Goal: Task Accomplishment & Management: Complete application form

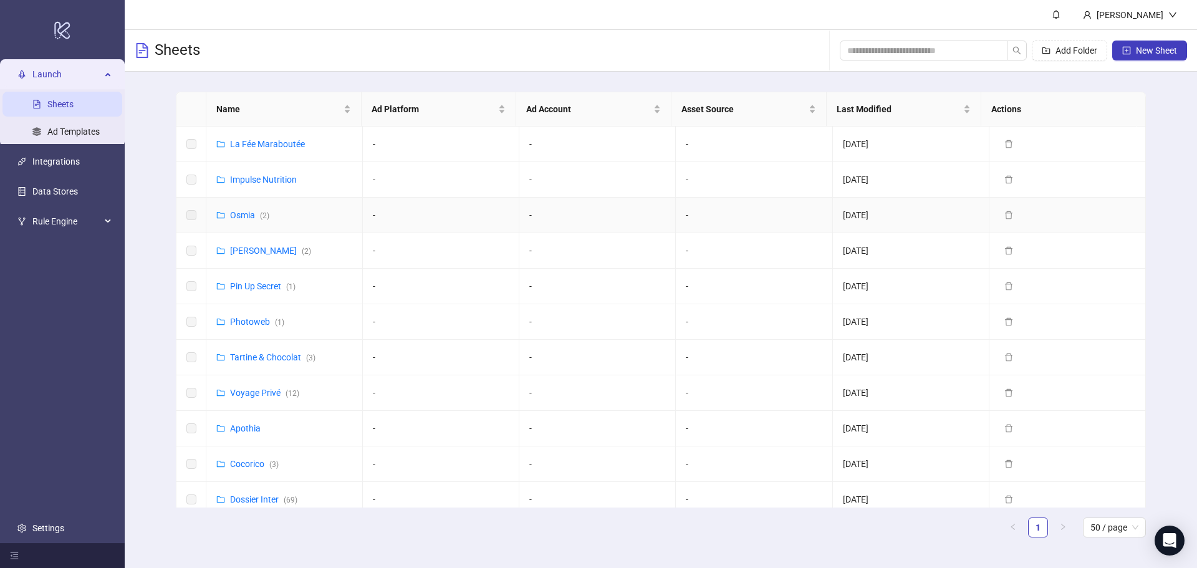
click at [241, 216] on link "Osmia ( 2 )" at bounding box center [249, 215] width 39 height 10
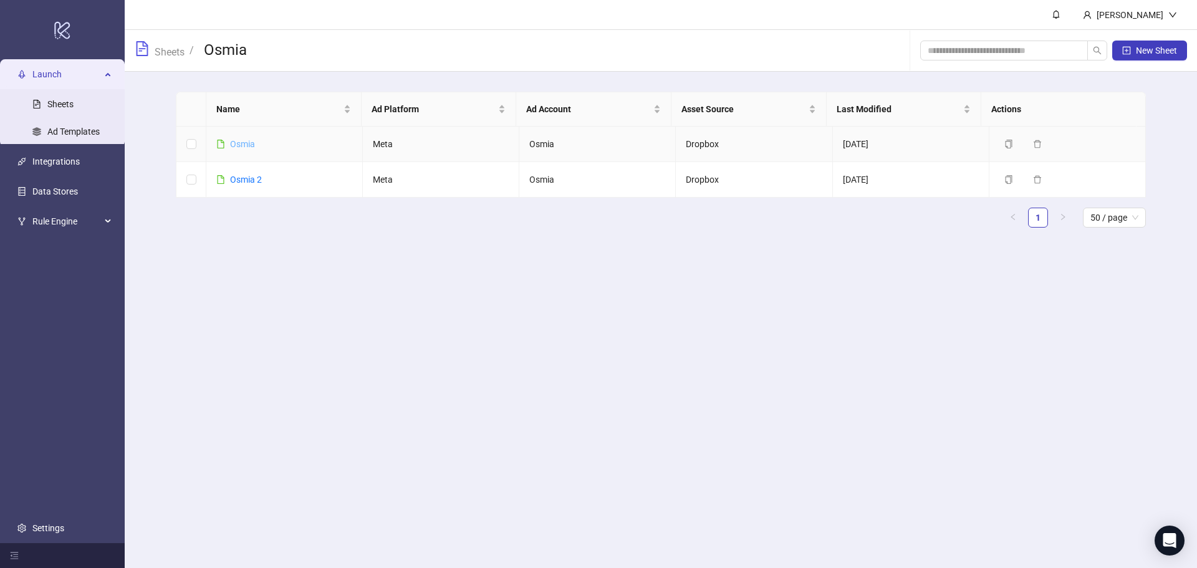
click at [238, 143] on link "Osmia" at bounding box center [242, 144] width 25 height 10
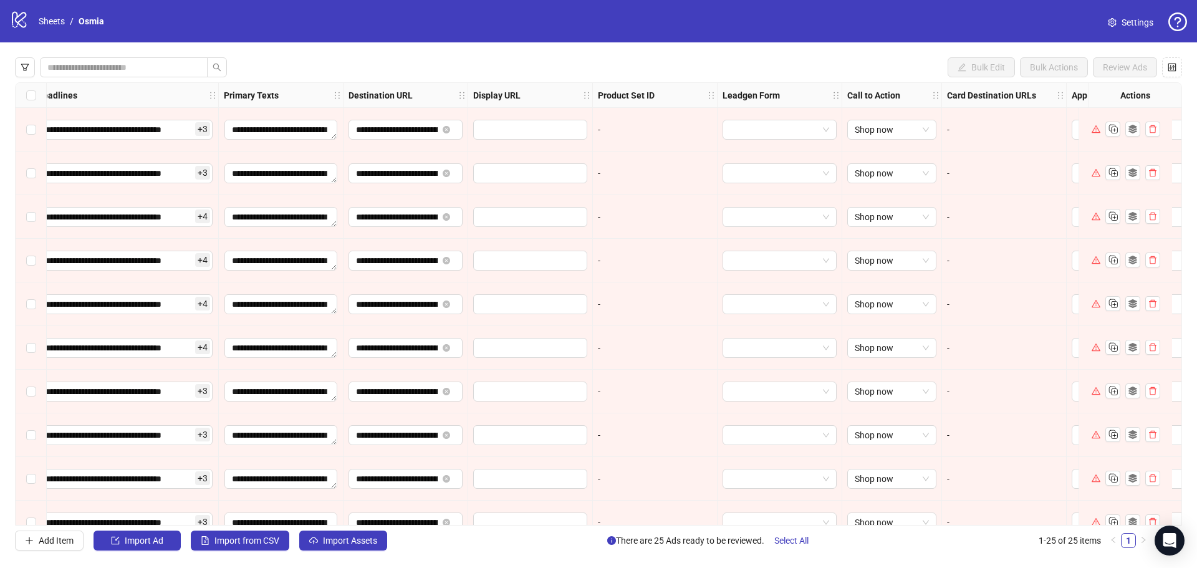
scroll to position [0, 1007]
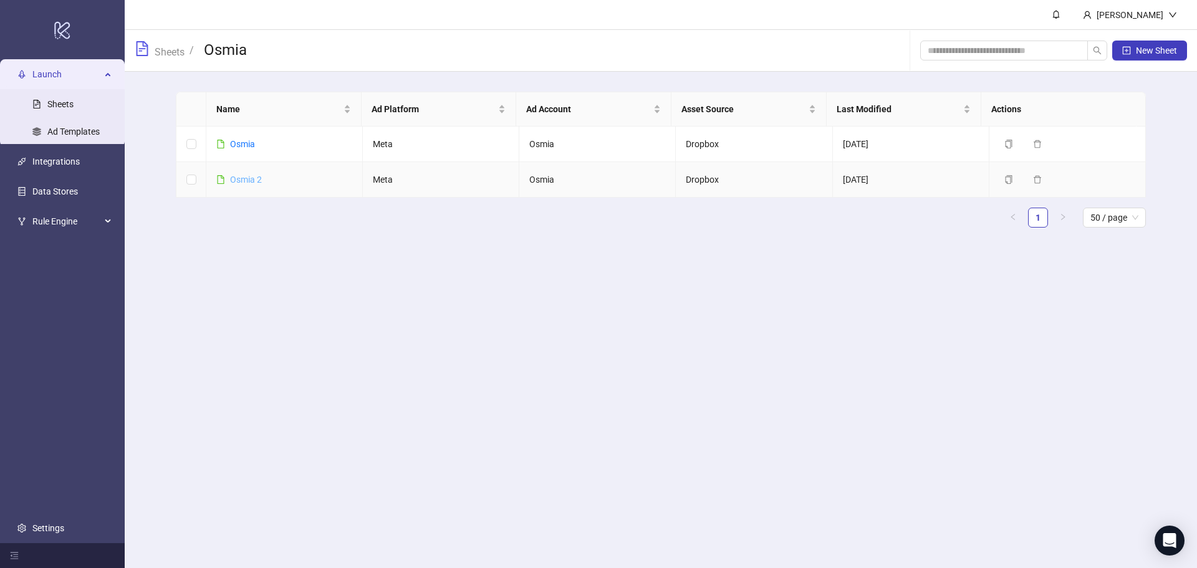
click at [249, 176] on link "Osmia 2" at bounding box center [246, 180] width 32 height 10
click at [1149, 52] on span "New Sheet" at bounding box center [1156, 51] width 41 height 10
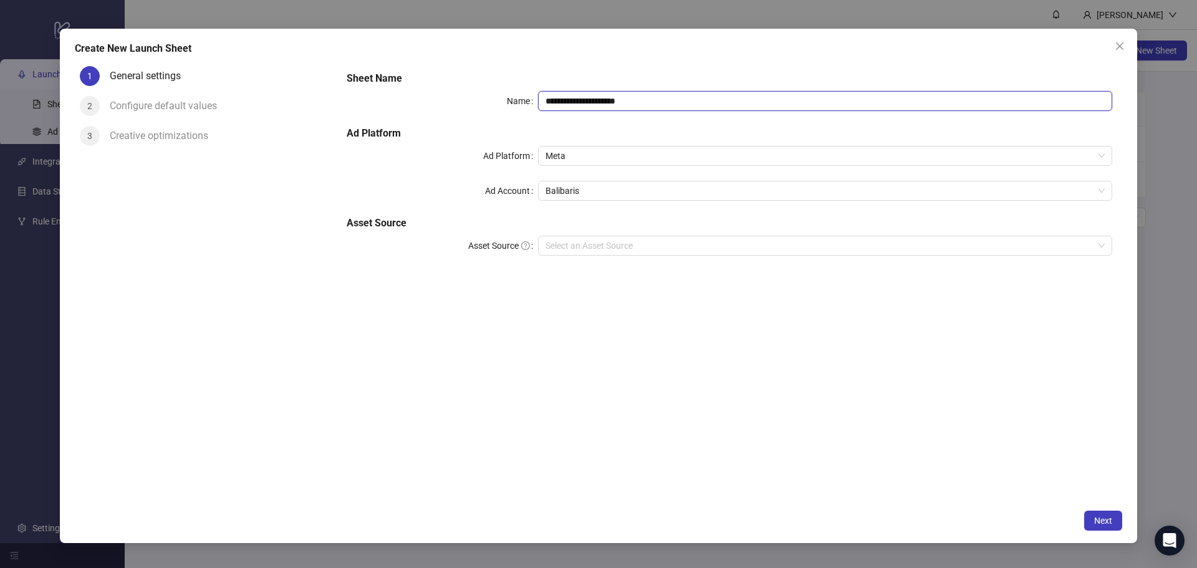
click at [657, 96] on input "**********" at bounding box center [825, 101] width 574 height 20
click at [583, 193] on span "Balibaris" at bounding box center [825, 190] width 559 height 19
type input "**********"
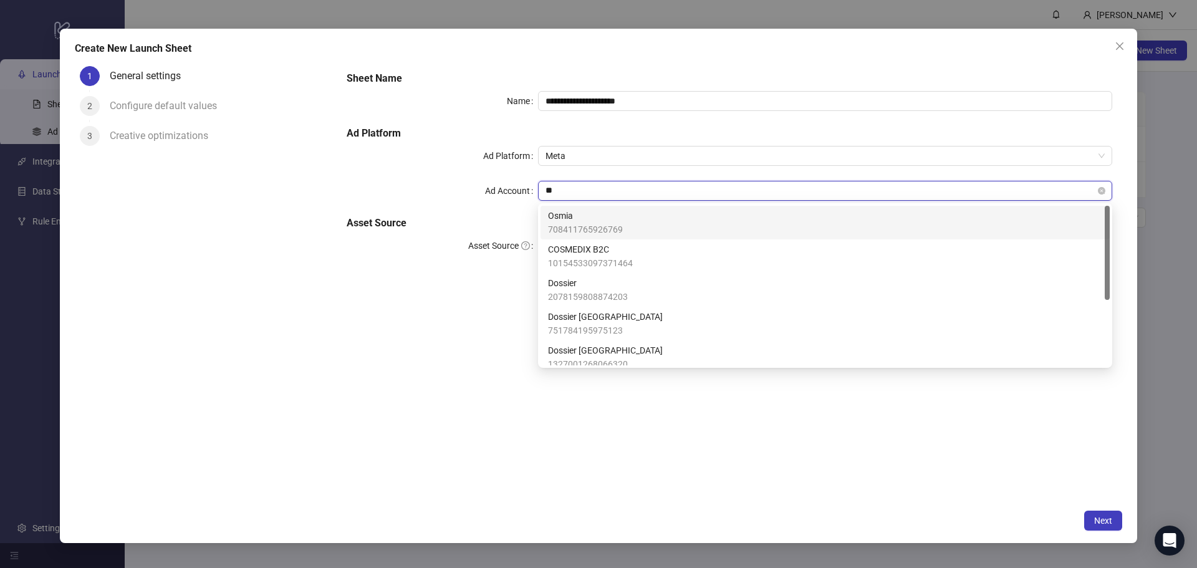
type input "***"
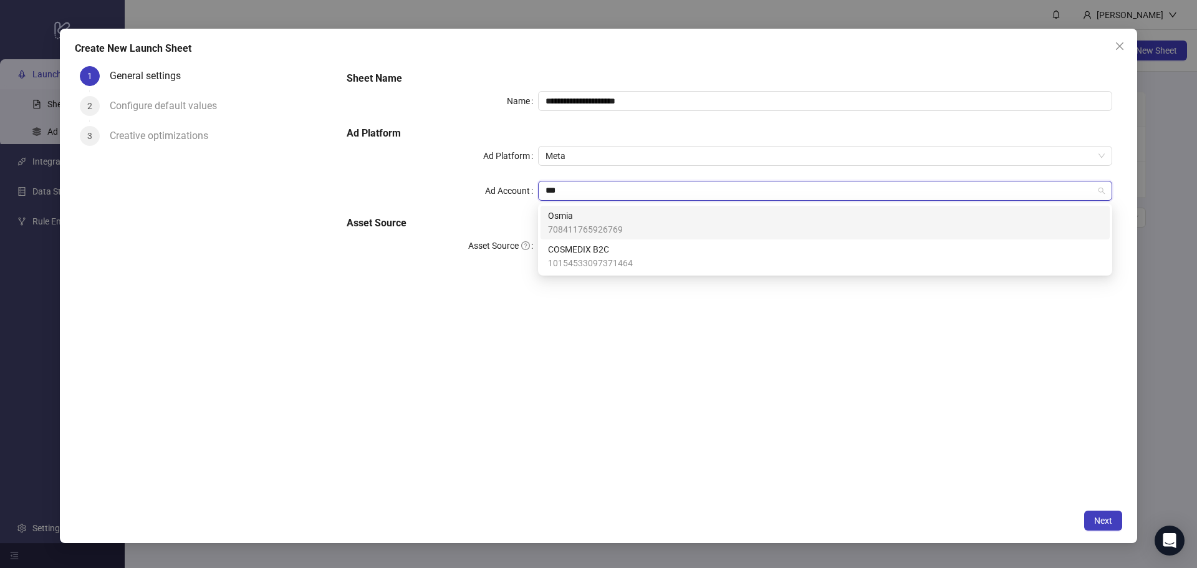
click at [571, 215] on span "Osmia" at bounding box center [585, 216] width 75 height 14
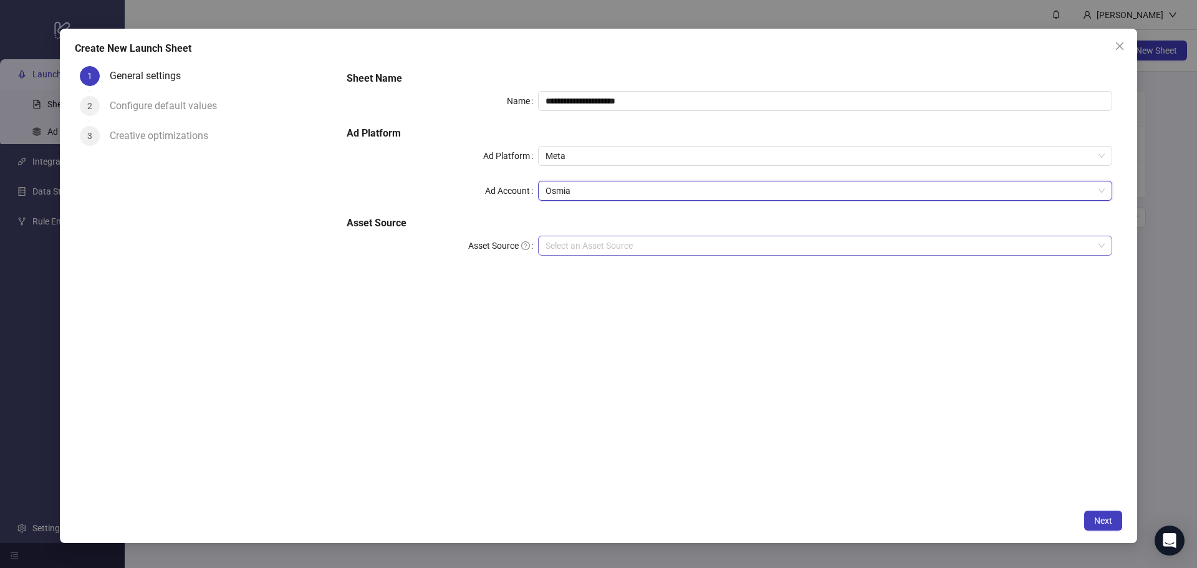
click at [586, 243] on input "Asset Source" at bounding box center [820, 245] width 548 height 19
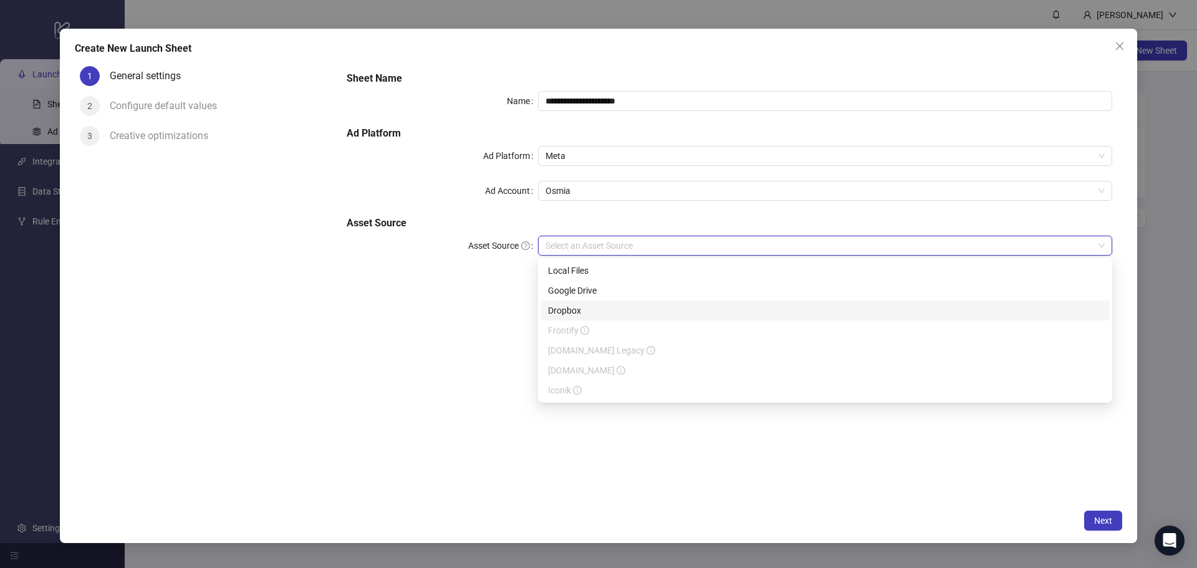
click at [597, 311] on div "Dropbox" at bounding box center [825, 311] width 554 height 14
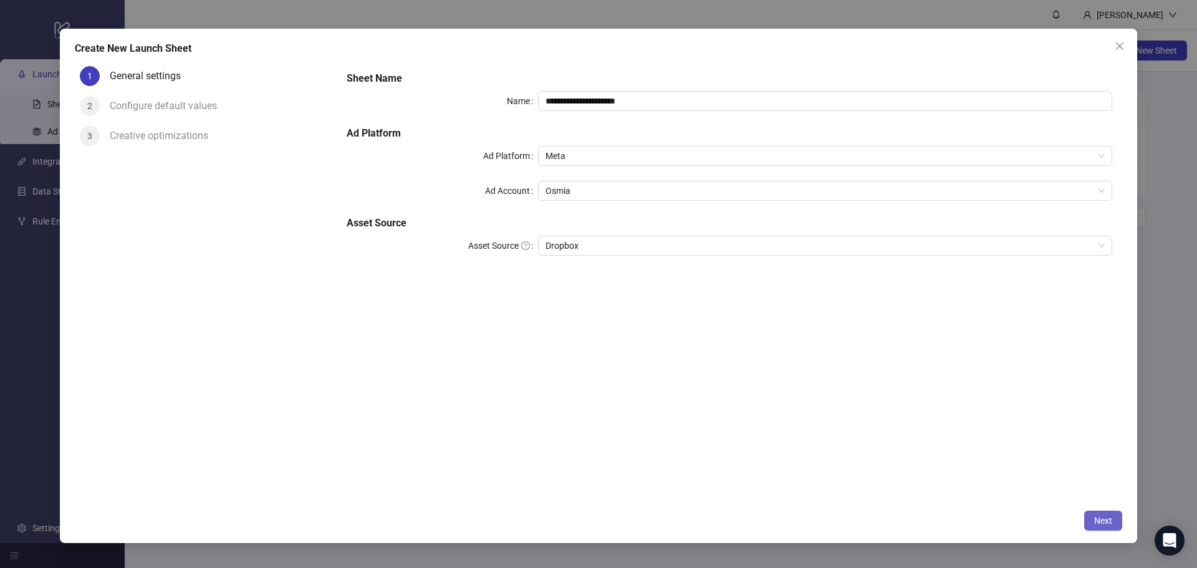
click at [1107, 521] on span "Next" at bounding box center [1103, 521] width 18 height 10
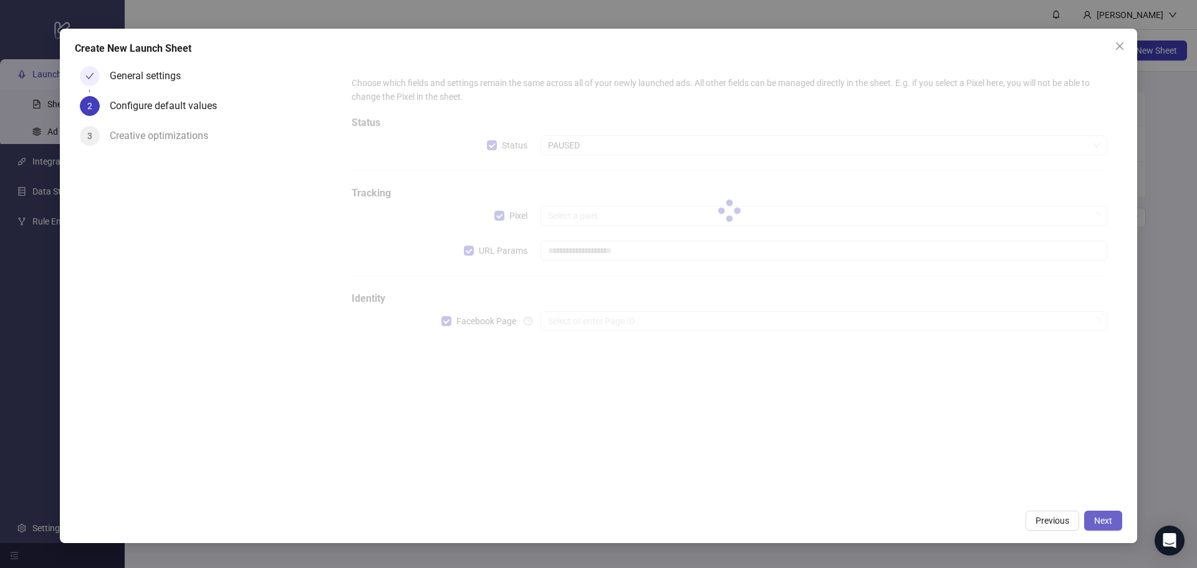
type input "**********"
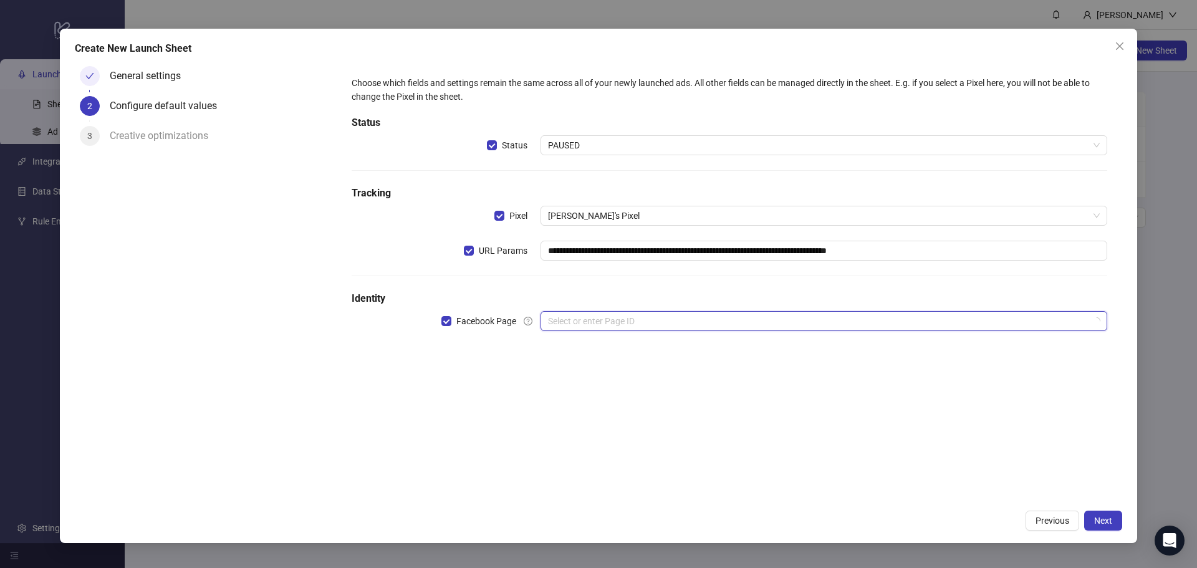
click at [663, 324] on input "search" at bounding box center [818, 321] width 541 height 19
click at [436, 372] on div "**********" at bounding box center [730, 282] width 786 height 443
click at [588, 321] on input "search" at bounding box center [818, 321] width 541 height 19
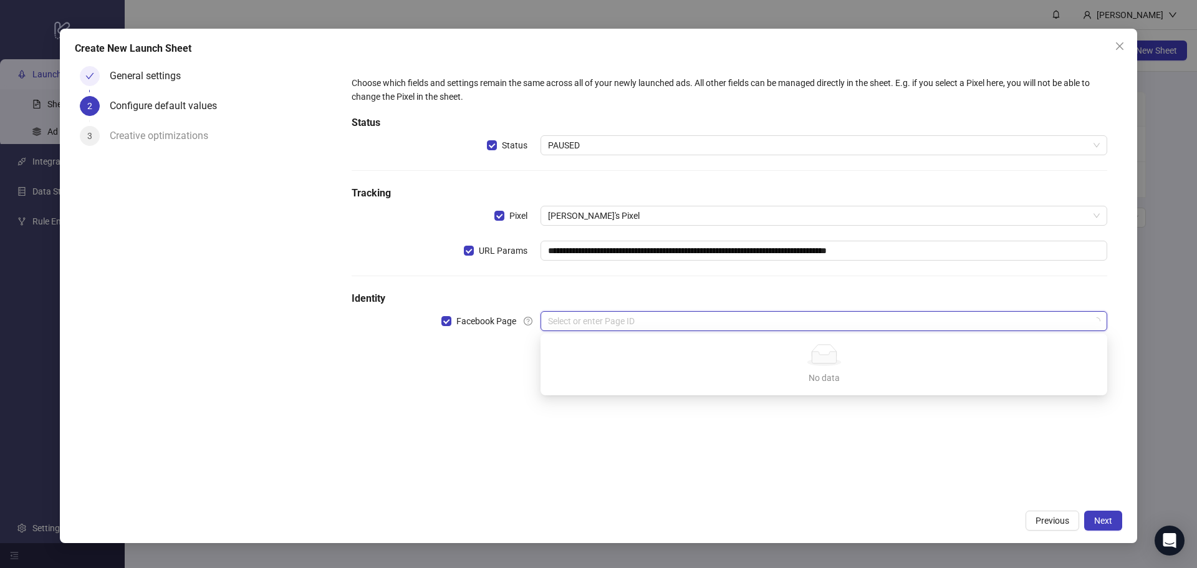
click at [588, 321] on input "search" at bounding box center [818, 321] width 541 height 19
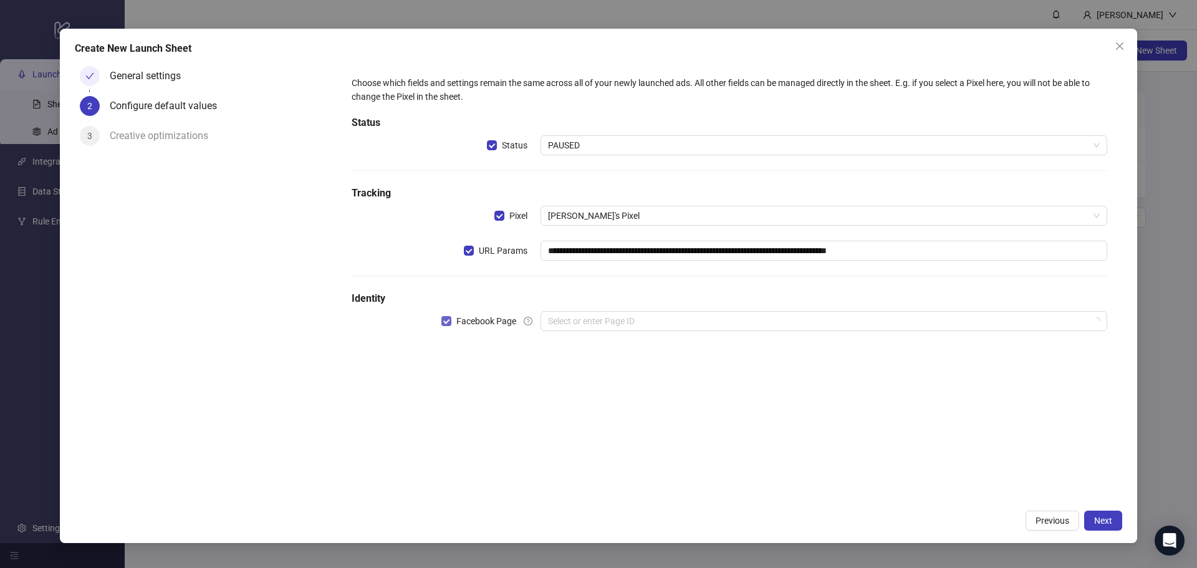
click at [461, 319] on span "Facebook Page" at bounding box center [487, 321] width 70 height 14
click at [609, 319] on input "search" at bounding box center [818, 321] width 541 height 19
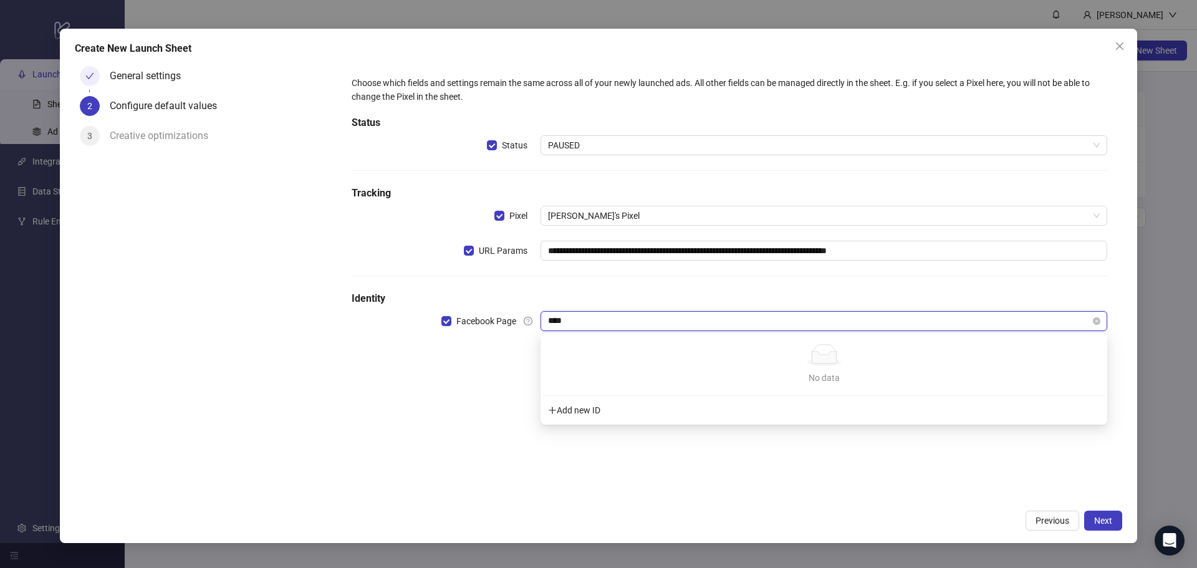
type input "***"
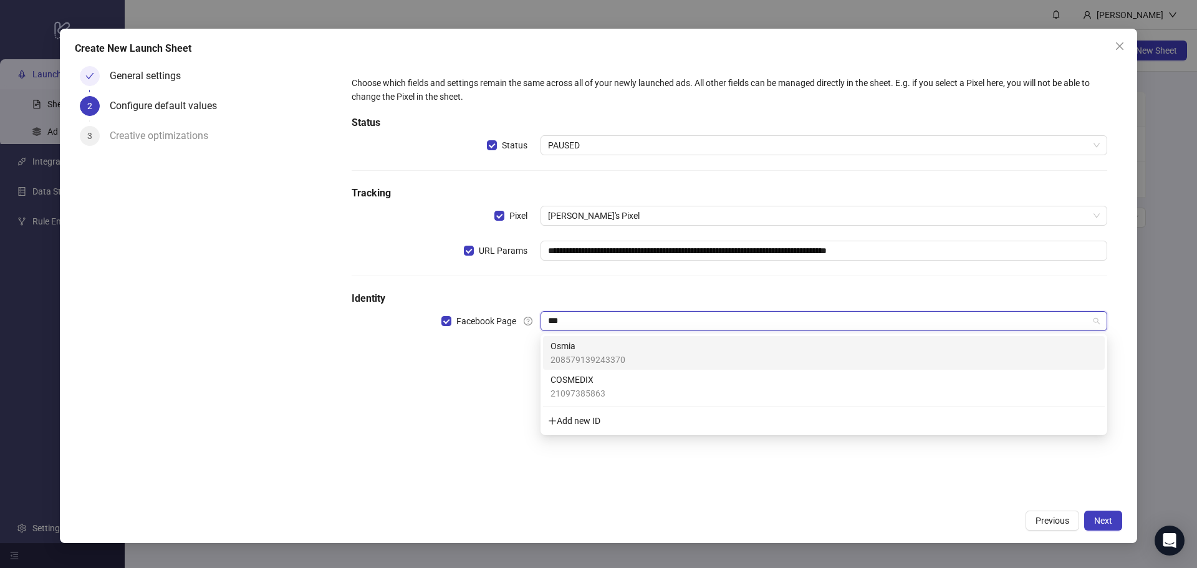
click at [606, 354] on span "208579139243370" at bounding box center [588, 360] width 75 height 14
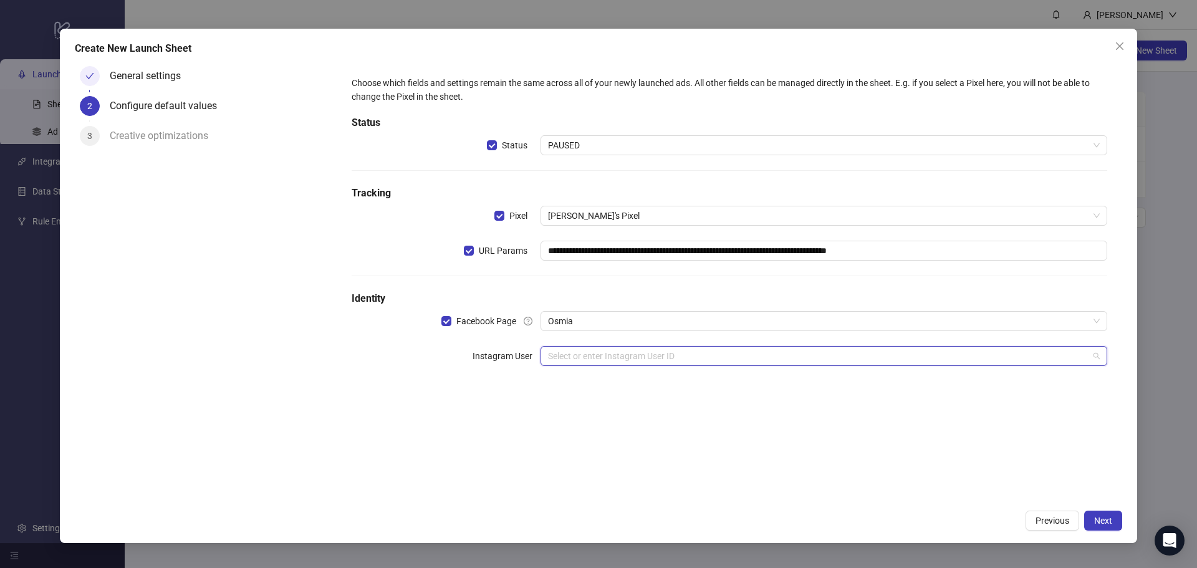
click at [629, 360] on input "search" at bounding box center [818, 356] width 541 height 19
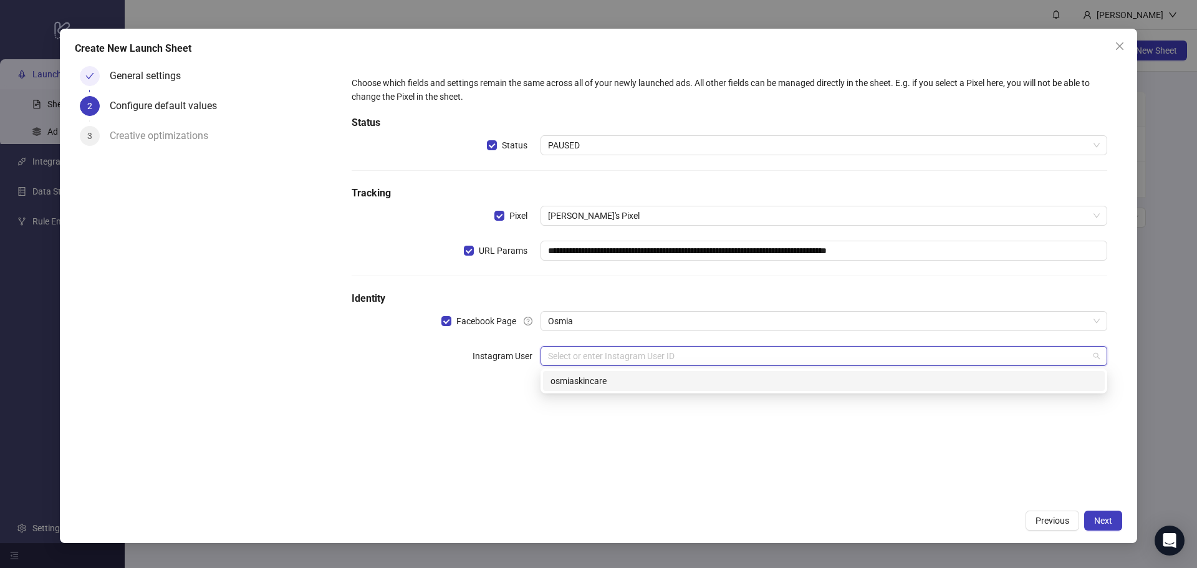
click at [596, 375] on div "osmiaskincare" at bounding box center [824, 381] width 547 height 14
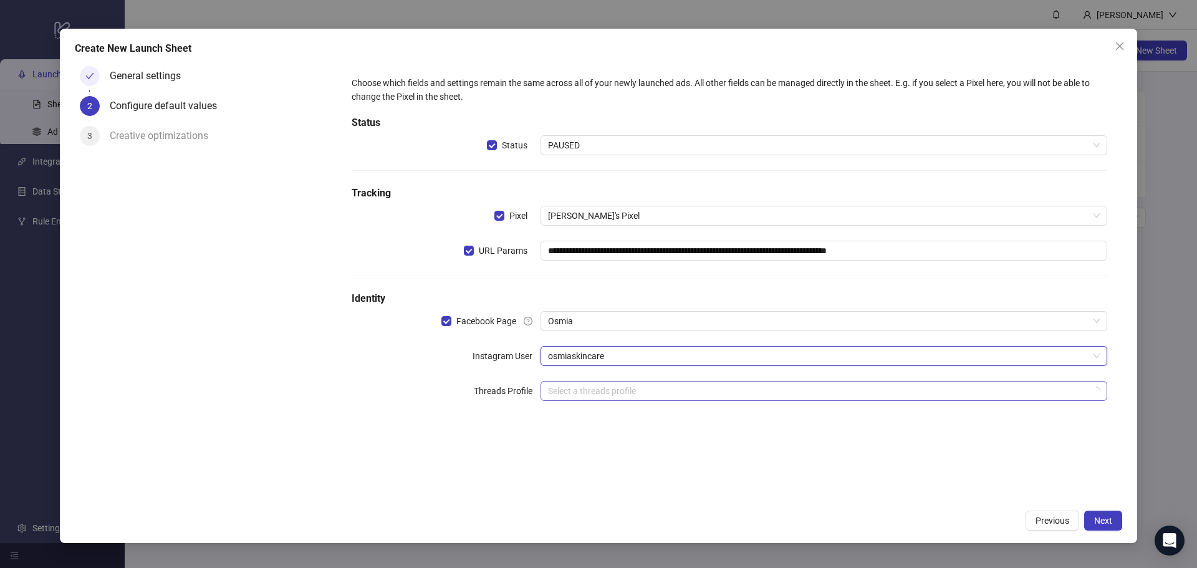
click at [596, 387] on input "search" at bounding box center [818, 391] width 541 height 19
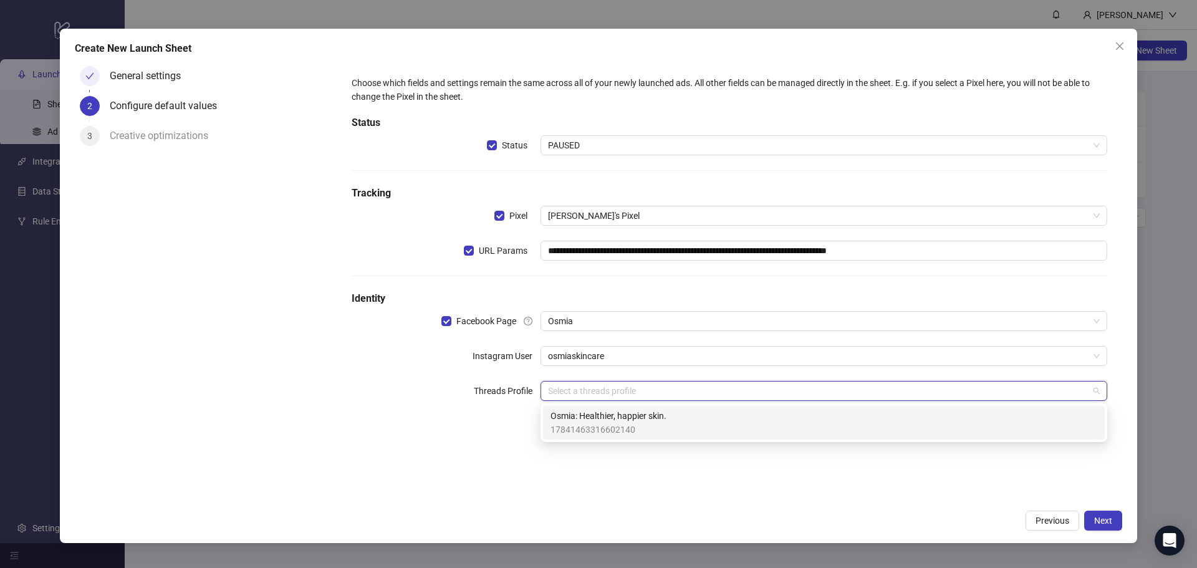
click at [609, 419] on span "Osmia: Healthier, happier skin." at bounding box center [609, 416] width 116 height 14
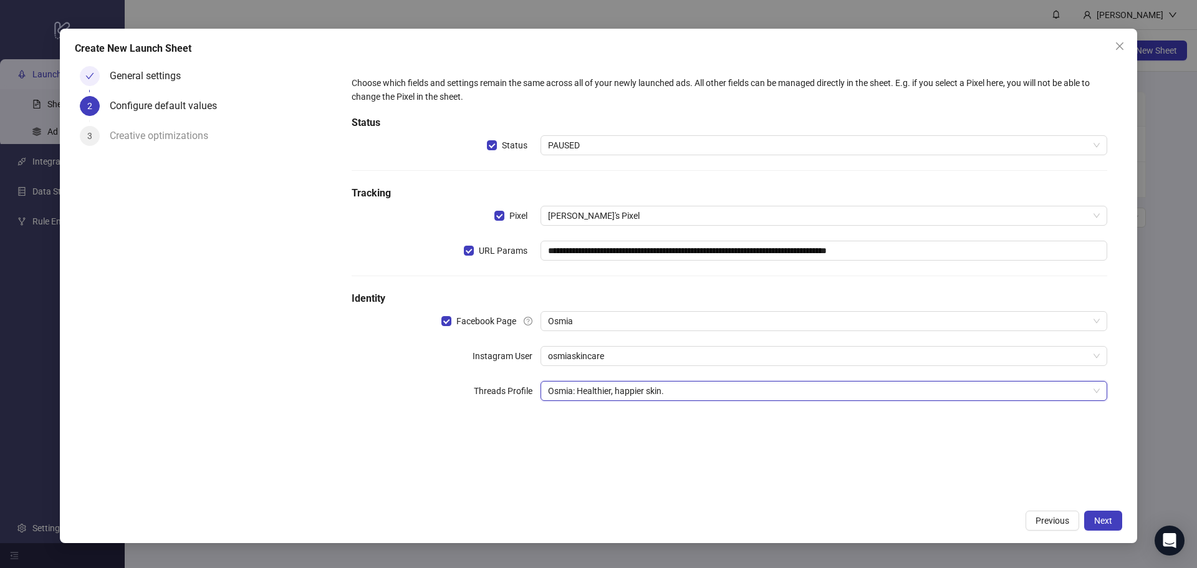
click at [703, 476] on div "**********" at bounding box center [730, 282] width 786 height 443
click at [1104, 518] on span "Next" at bounding box center [1103, 521] width 18 height 10
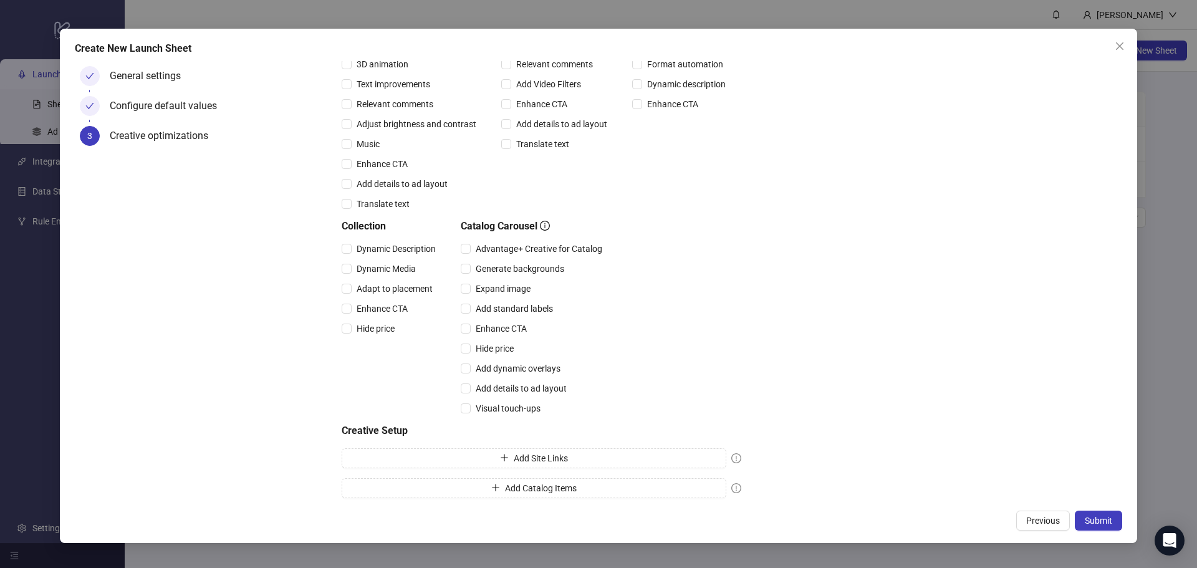
scroll to position [193, 0]
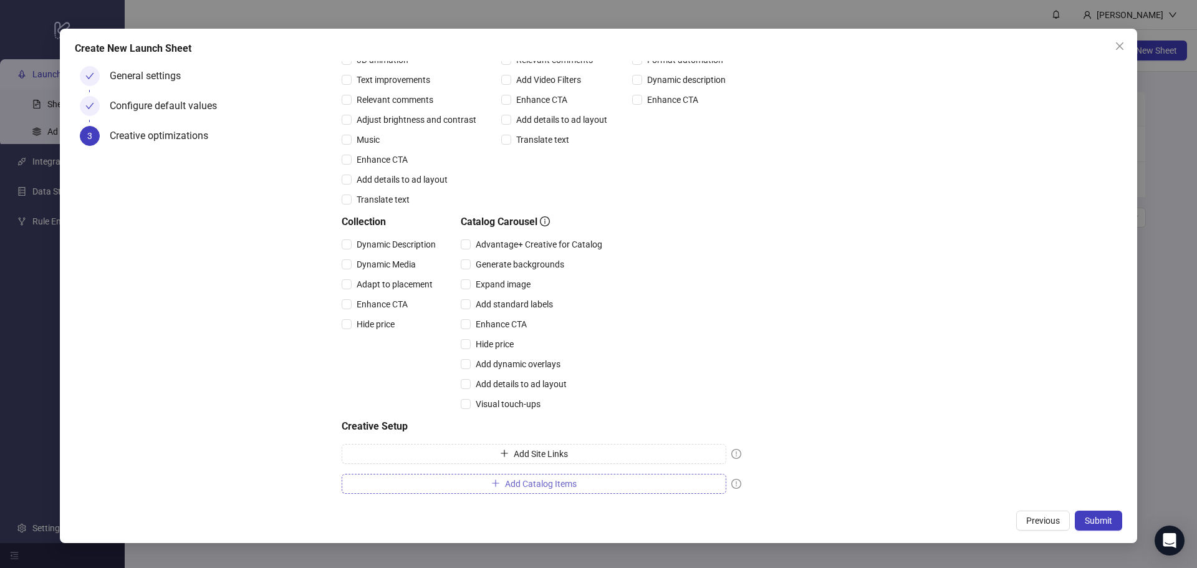
click at [584, 481] on button "Add Catalog Items" at bounding box center [534, 484] width 385 height 20
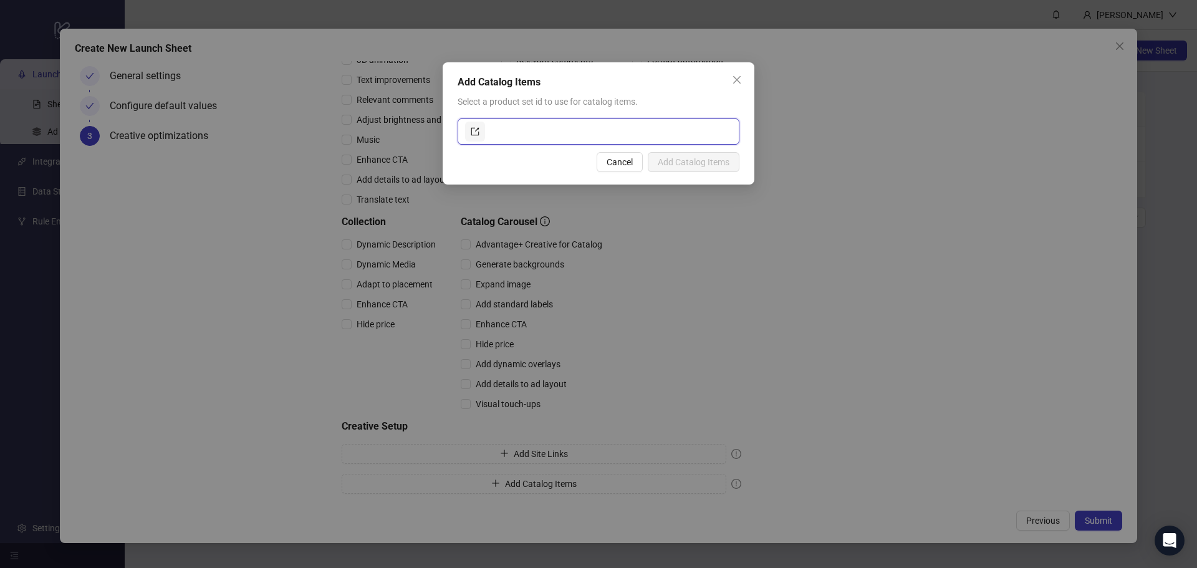
click at [564, 130] on input "text" at bounding box center [610, 132] width 244 height 20
type input "***"
click at [642, 165] on button "Cancel" at bounding box center [620, 162] width 46 height 20
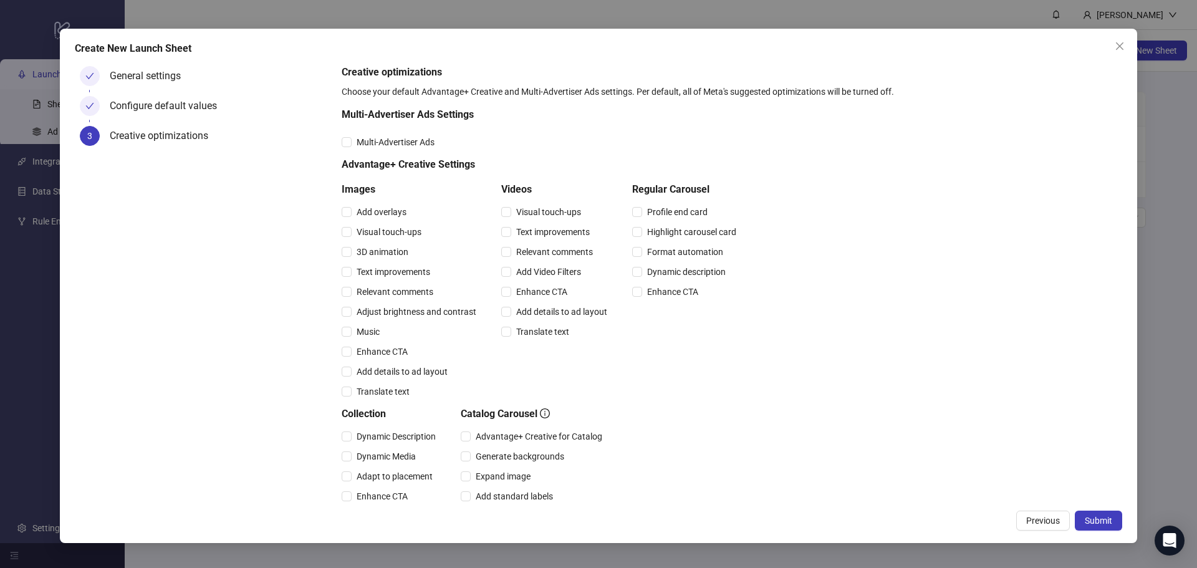
scroll to position [0, 0]
click at [1106, 517] on span "Submit" at bounding box center [1098, 521] width 27 height 10
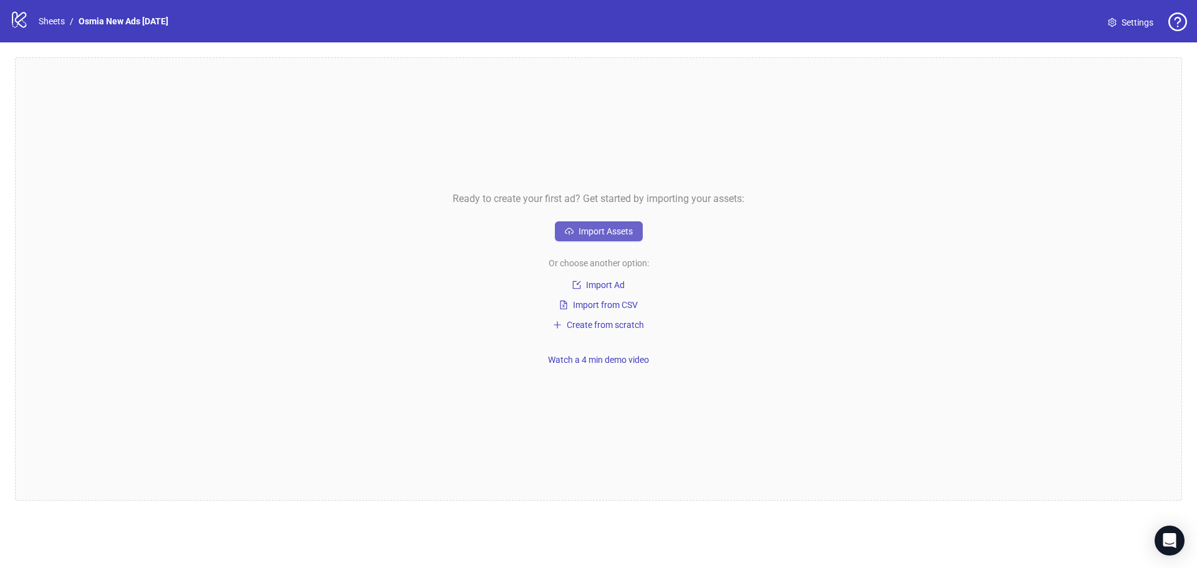
click at [605, 229] on span "Import Assets" at bounding box center [606, 231] width 54 height 10
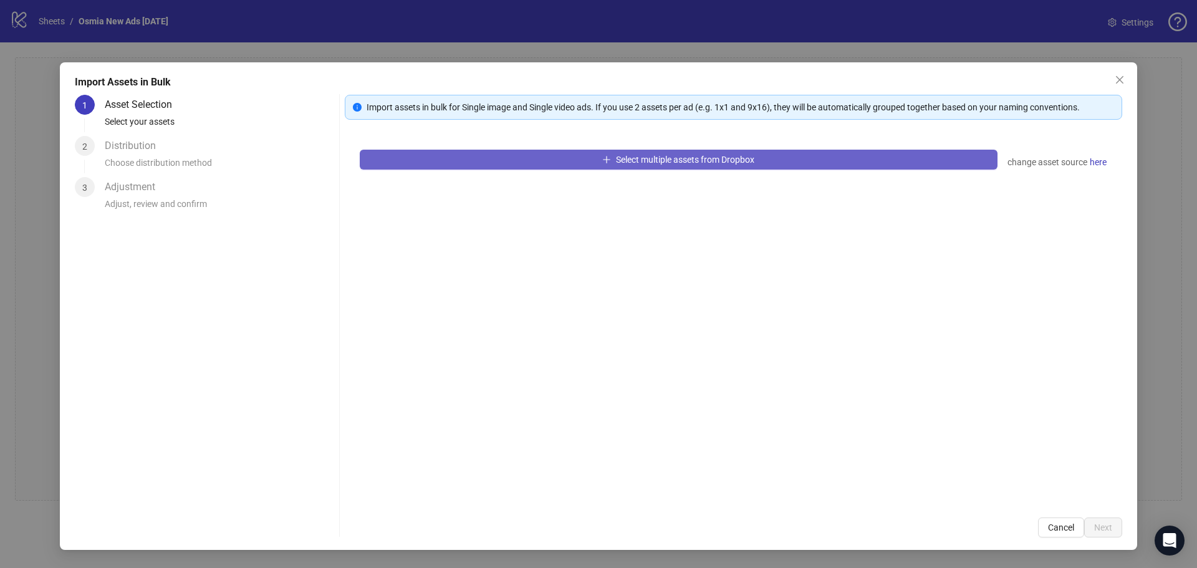
click at [661, 160] on span "Select multiple assets from Dropbox" at bounding box center [685, 160] width 138 height 10
click at [582, 160] on button "Select multiple assets from Dropbox" at bounding box center [679, 160] width 638 height 20
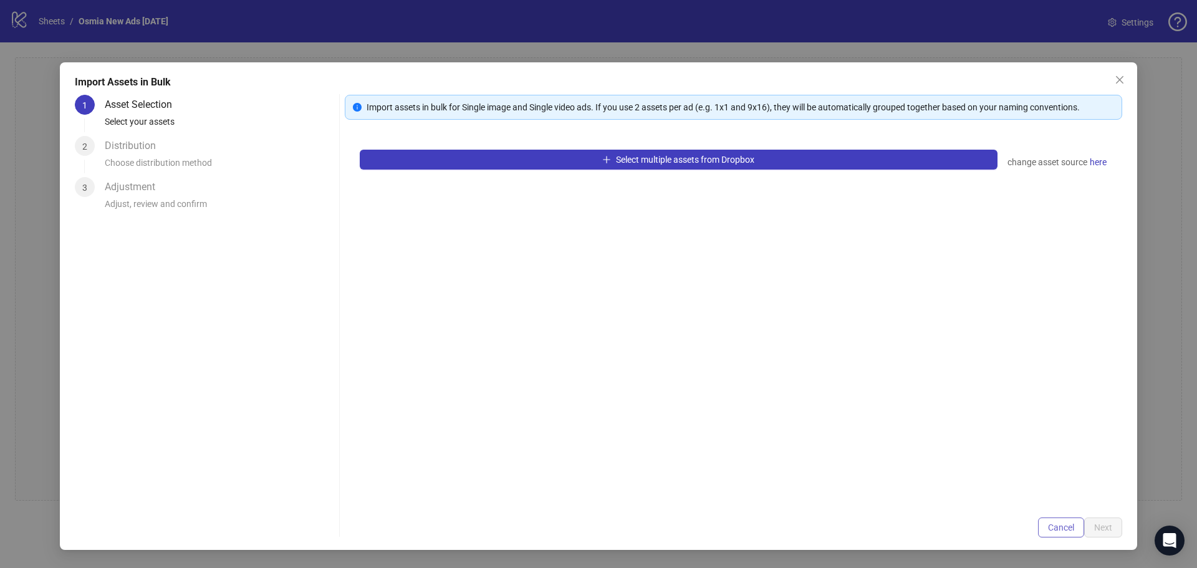
click at [1066, 527] on span "Cancel" at bounding box center [1061, 528] width 26 height 10
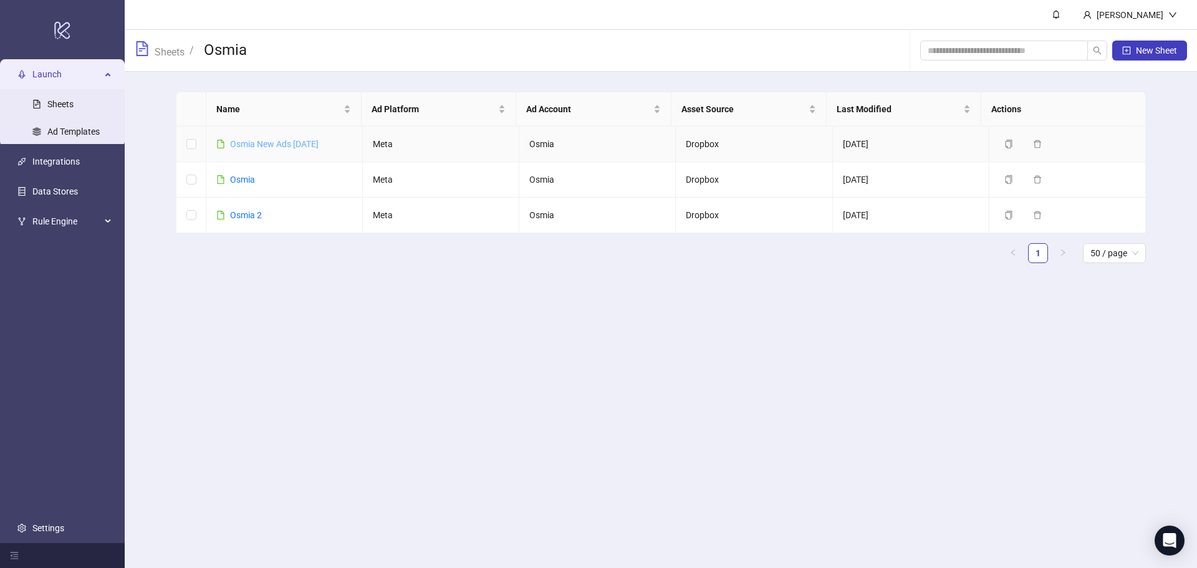
click at [283, 143] on link "Osmia New Ads [DATE]" at bounding box center [274, 144] width 89 height 10
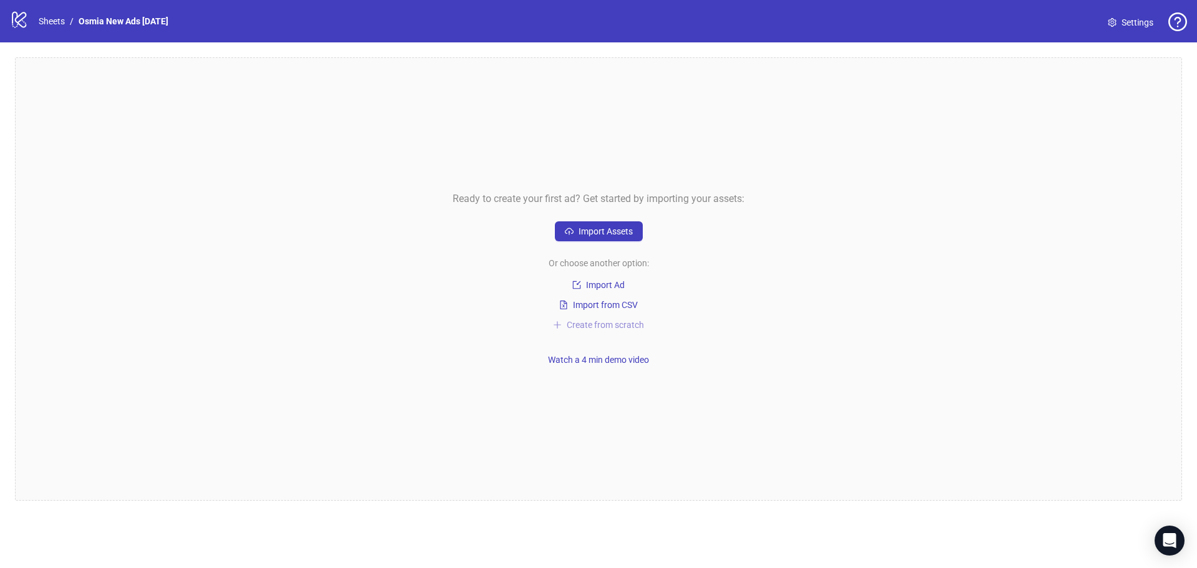
click at [619, 329] on span "Create from scratch" at bounding box center [605, 325] width 77 height 10
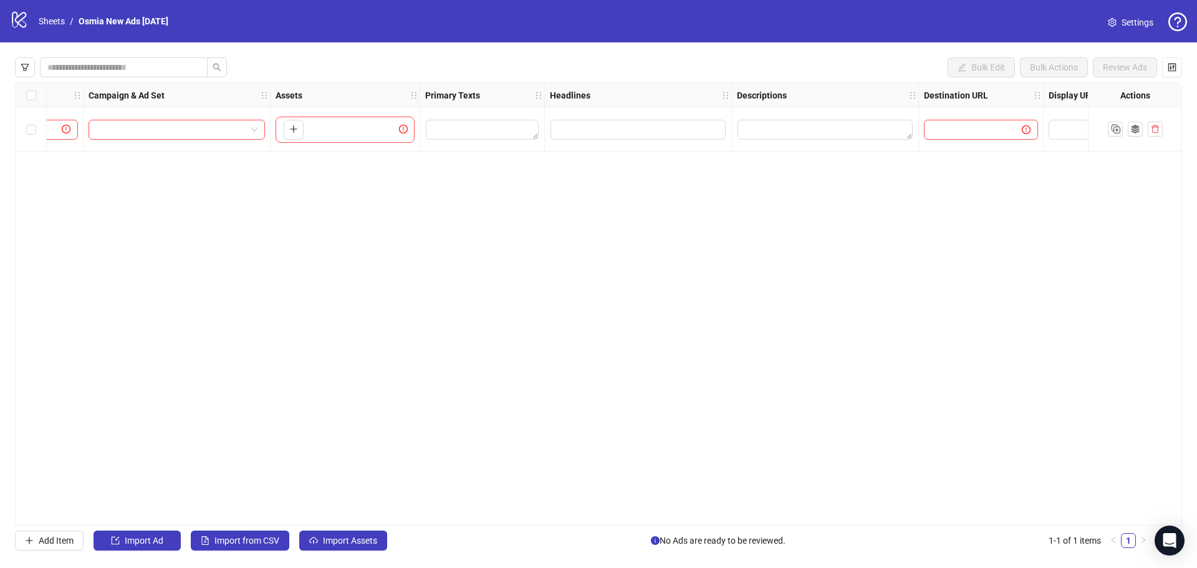
scroll to position [0, 312]
click at [297, 129] on icon "plus" at bounding box center [300, 129] width 7 height 1
click at [50, 22] on link "Sheets" at bounding box center [51, 21] width 31 height 14
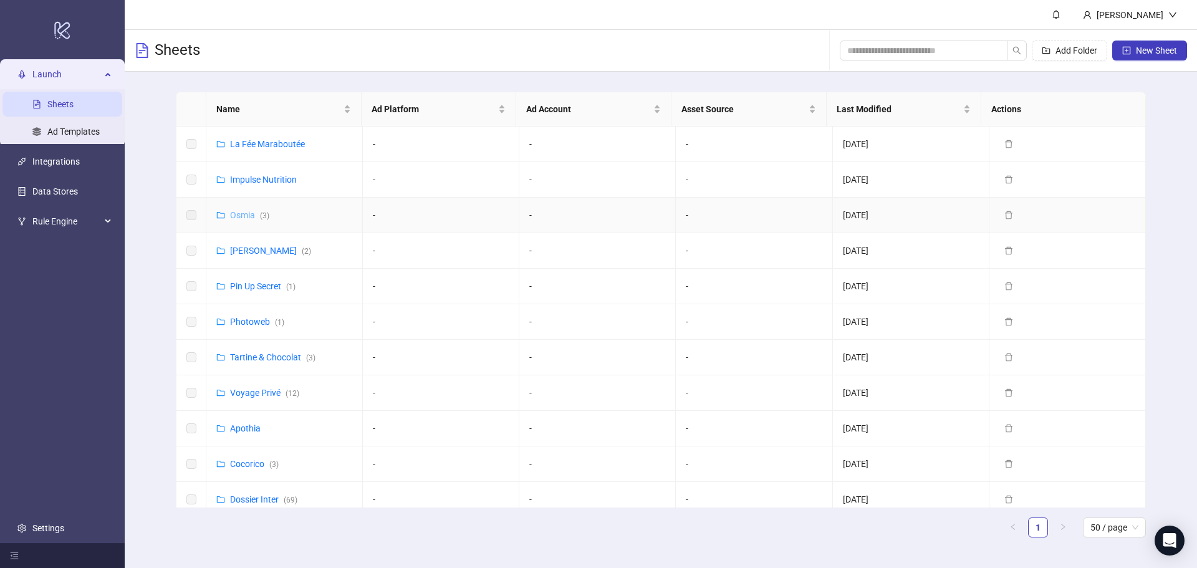
click at [243, 212] on link "Osmia ( 3 )" at bounding box center [249, 215] width 39 height 10
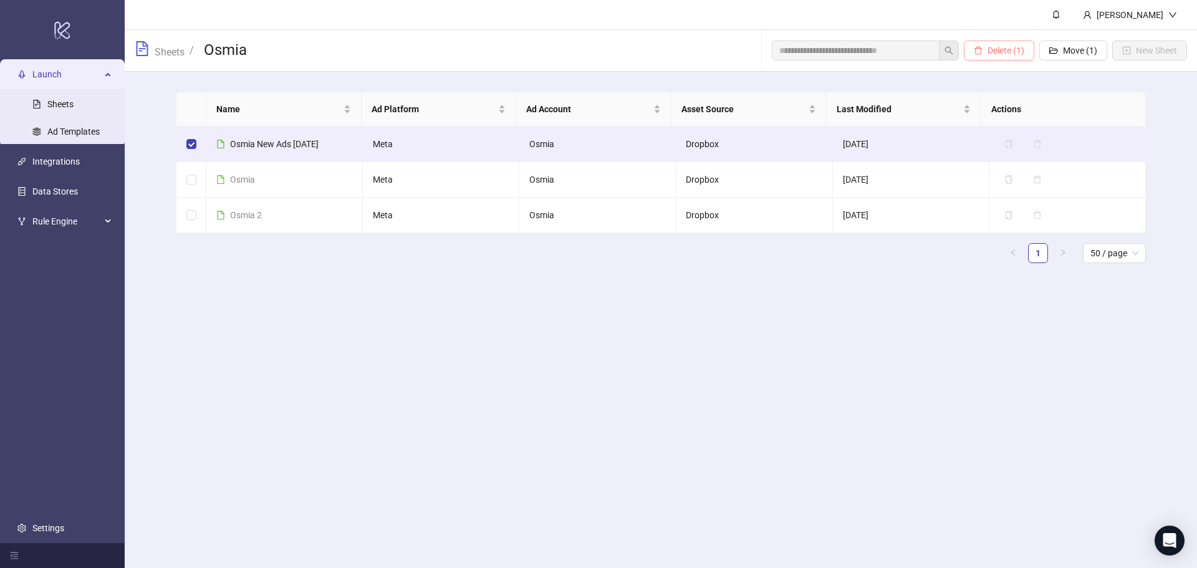
click at [994, 54] on span "Delete (1)" at bounding box center [1006, 51] width 37 height 10
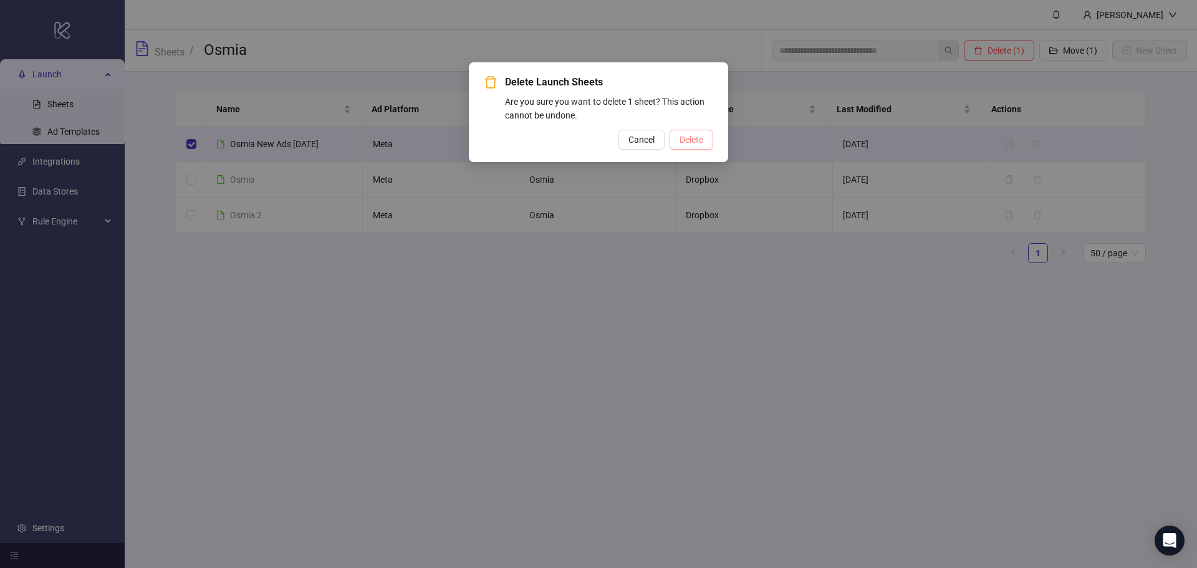
click at [698, 142] on span "Delete" at bounding box center [692, 140] width 24 height 10
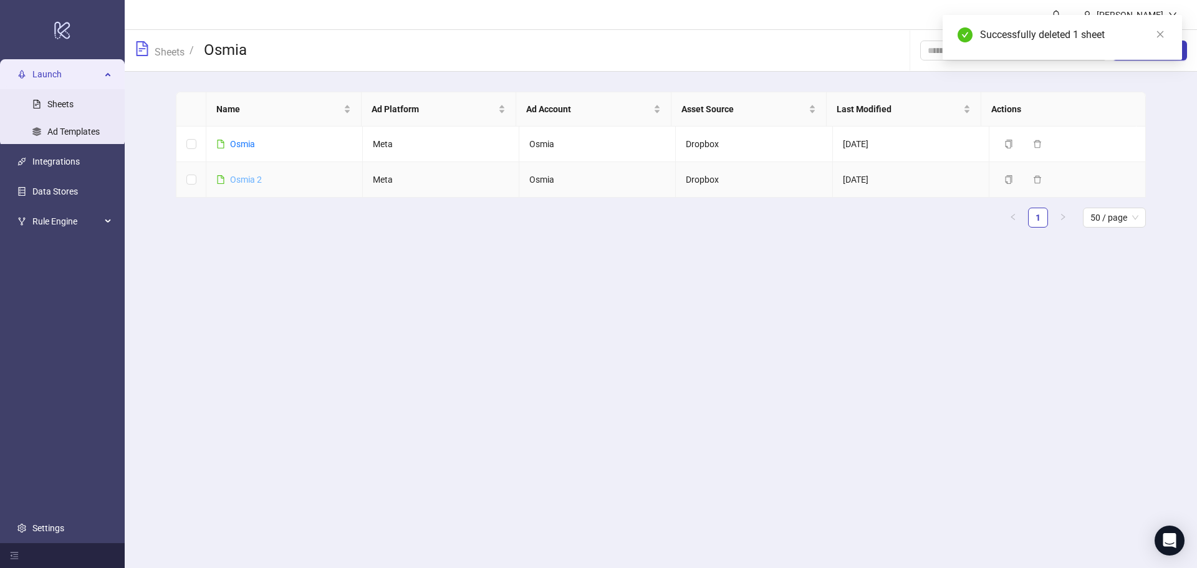
click at [240, 178] on link "Osmia 2" at bounding box center [246, 180] width 32 height 10
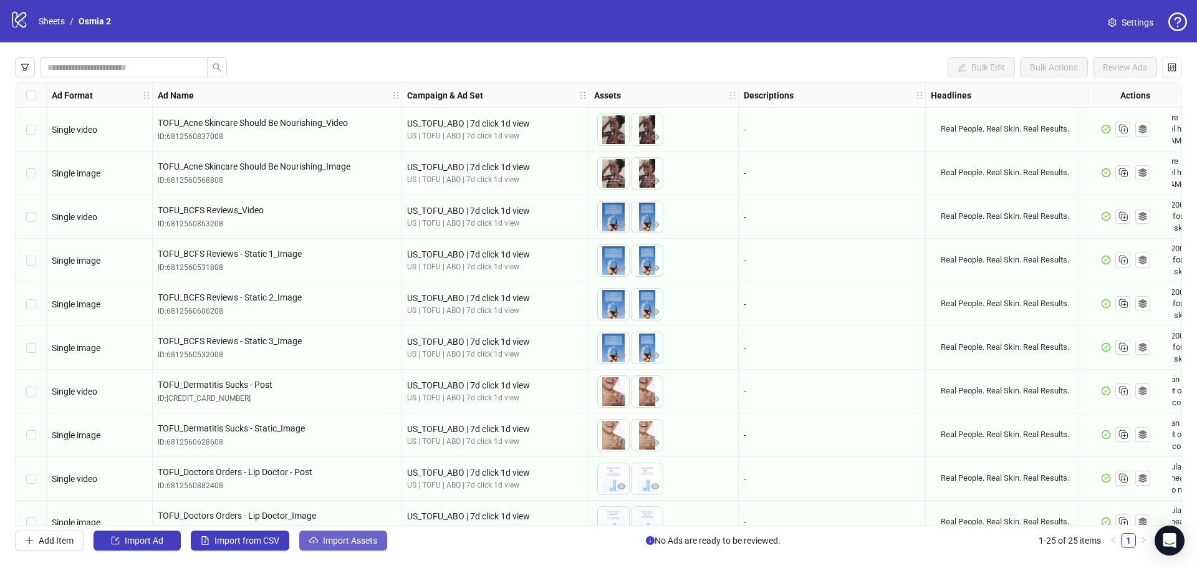
click at [317, 545] on span "button" at bounding box center [313, 541] width 9 height 10
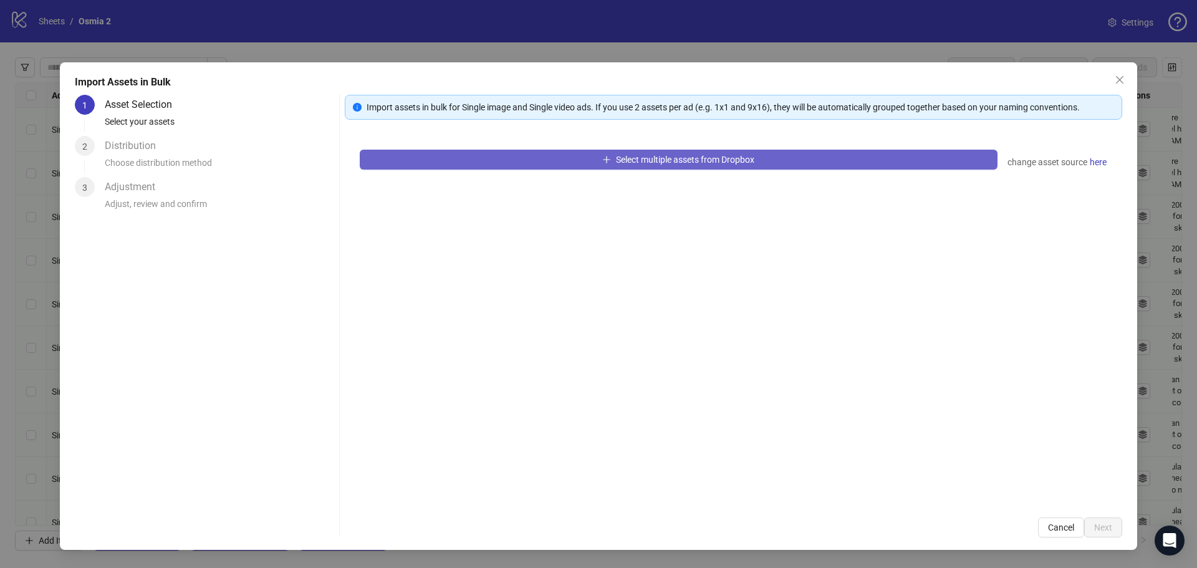
click at [741, 160] on span "Select multiple assets from Dropbox" at bounding box center [685, 160] width 138 height 10
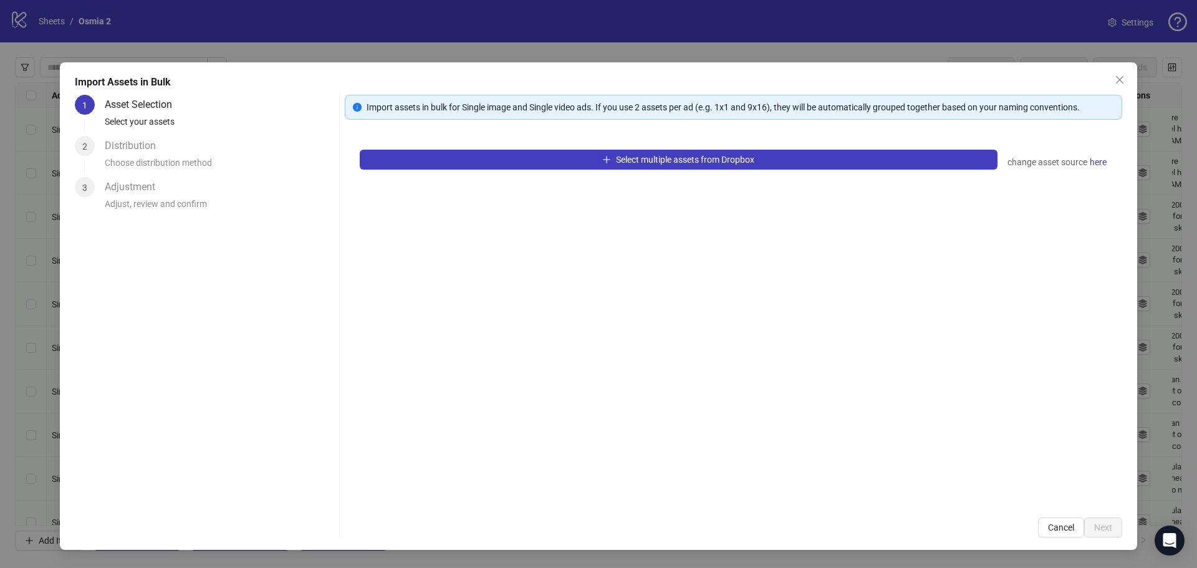
click at [1127, 74] on button "Close" at bounding box center [1120, 80] width 20 height 20
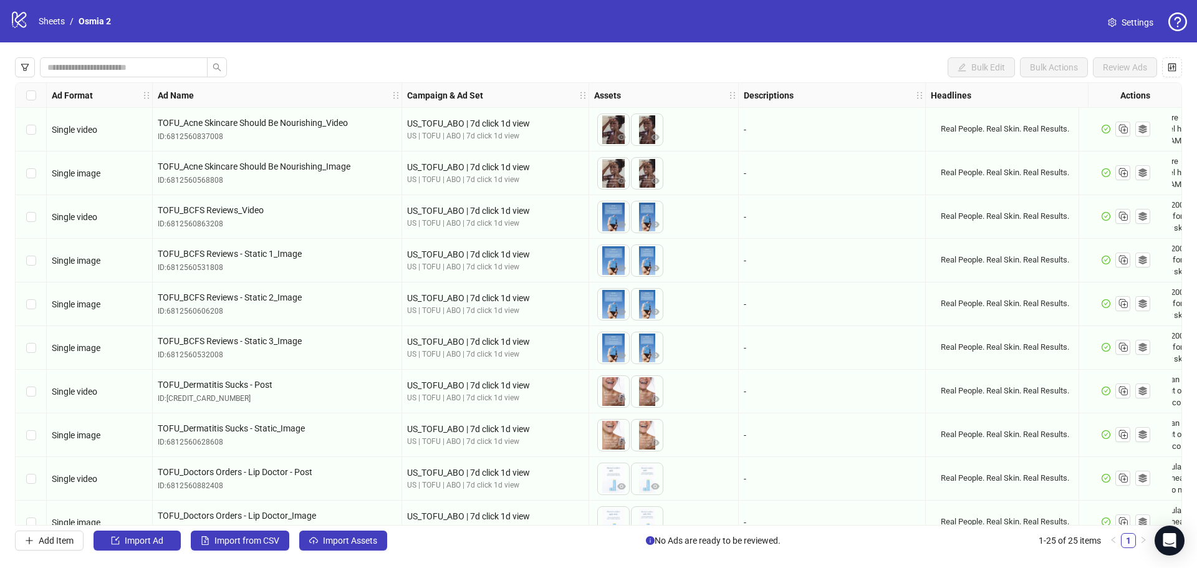
drag, startPoint x: 723, startPoint y: 185, endPoint x: 730, endPoint y: 189, distance: 7.8
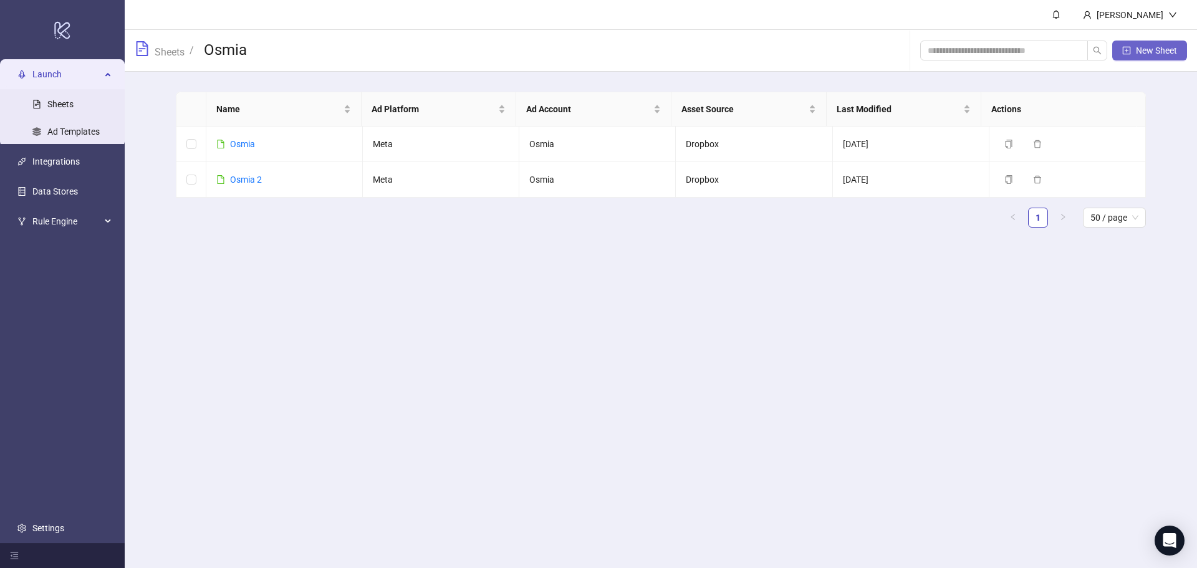
click at [1159, 49] on span "New Sheet" at bounding box center [1156, 51] width 41 height 10
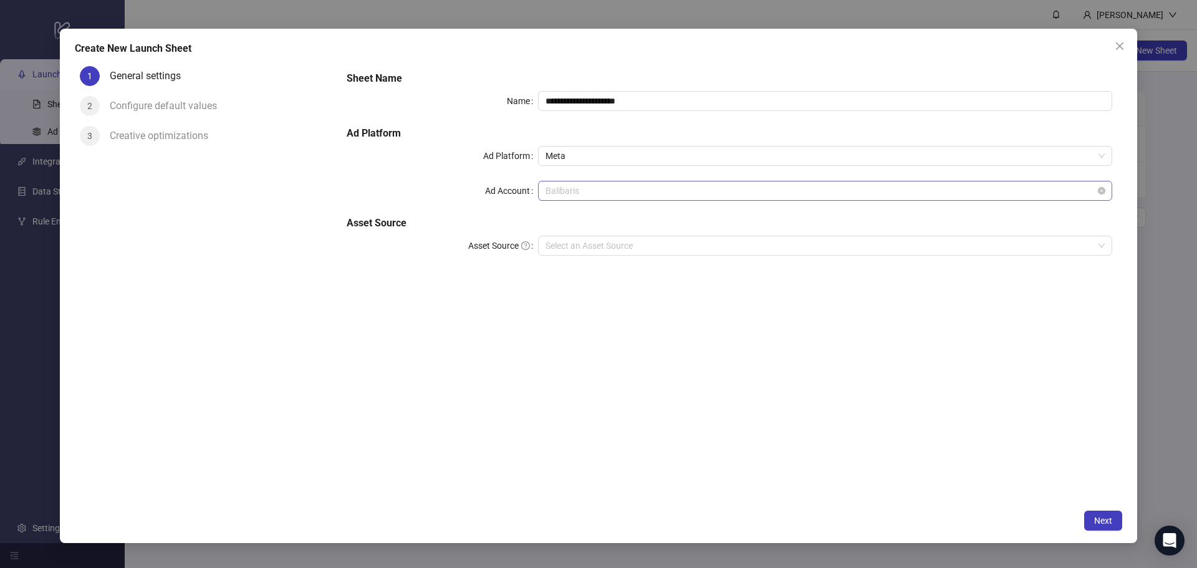
click at [571, 187] on span "Balibaris" at bounding box center [825, 190] width 559 height 19
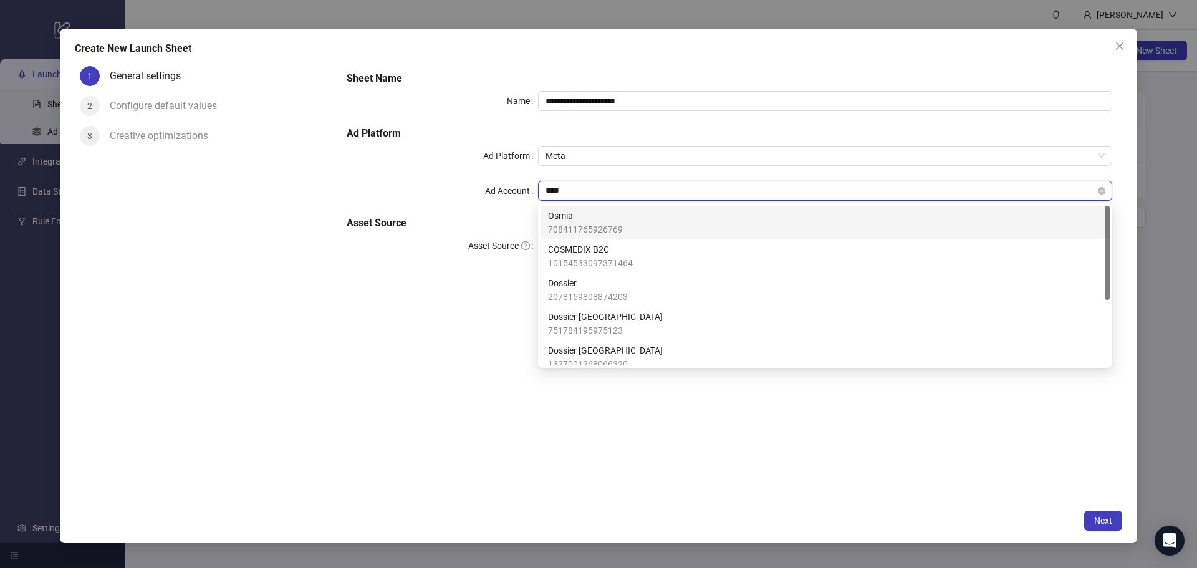
type input "*****"
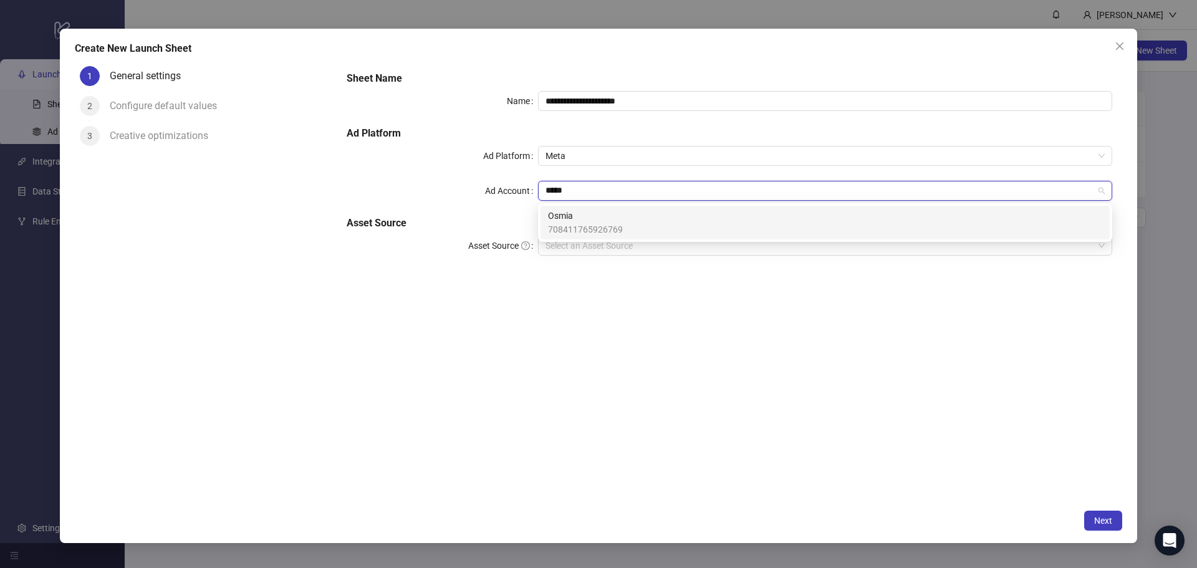
click at [579, 227] on span "708411765926769" at bounding box center [585, 230] width 75 height 14
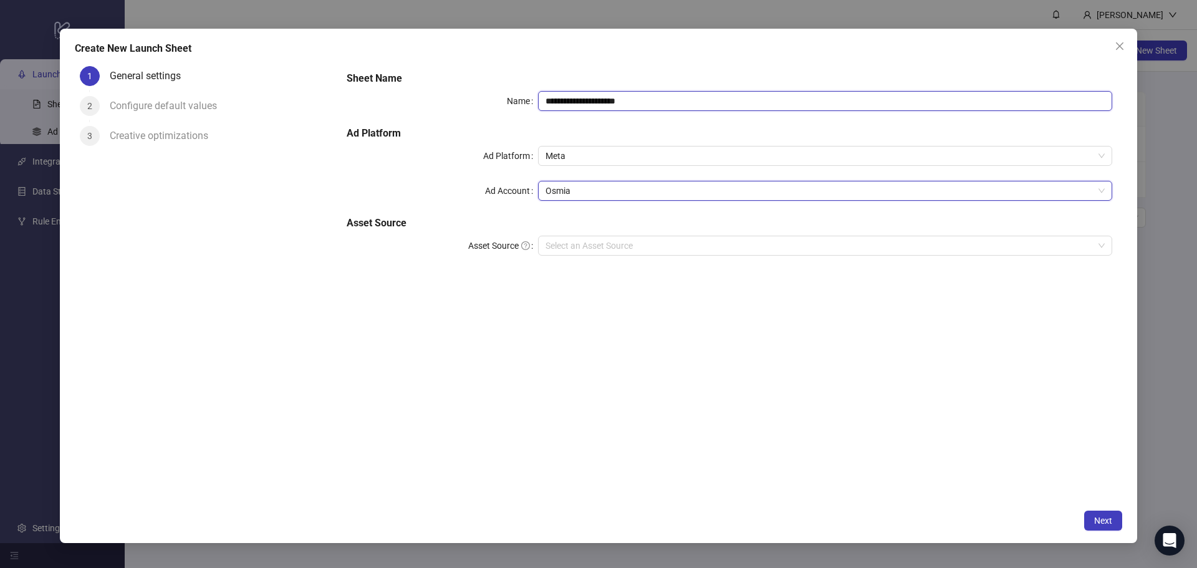
click at [596, 97] on input "**********" at bounding box center [825, 101] width 574 height 20
click at [600, 100] on input "**********" at bounding box center [825, 101] width 574 height 20
type input "**********"
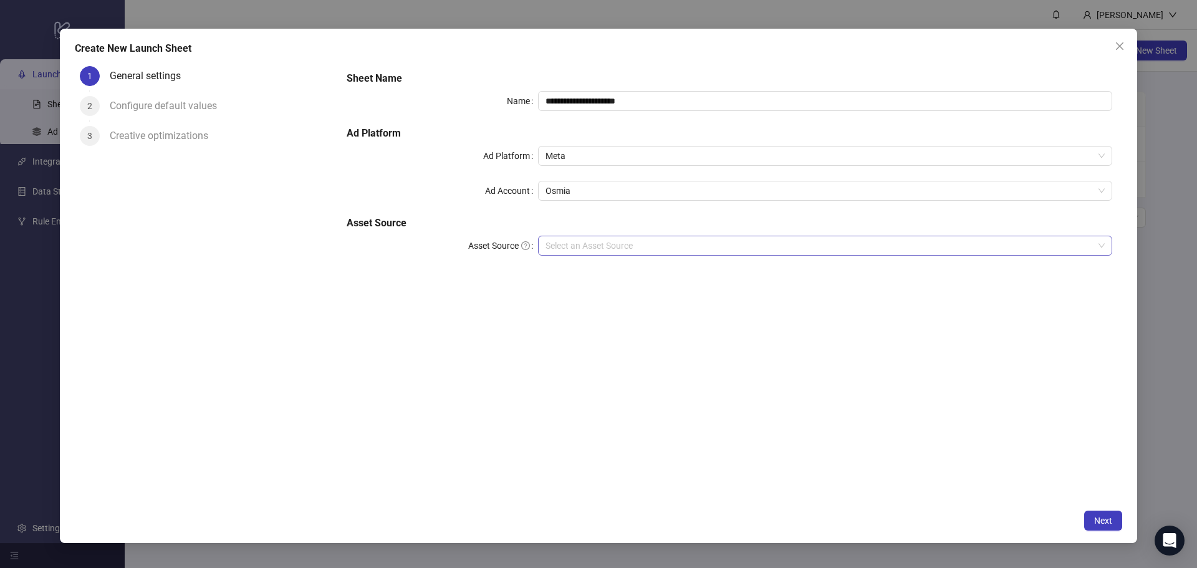
click at [588, 249] on input "Asset Source" at bounding box center [820, 245] width 548 height 19
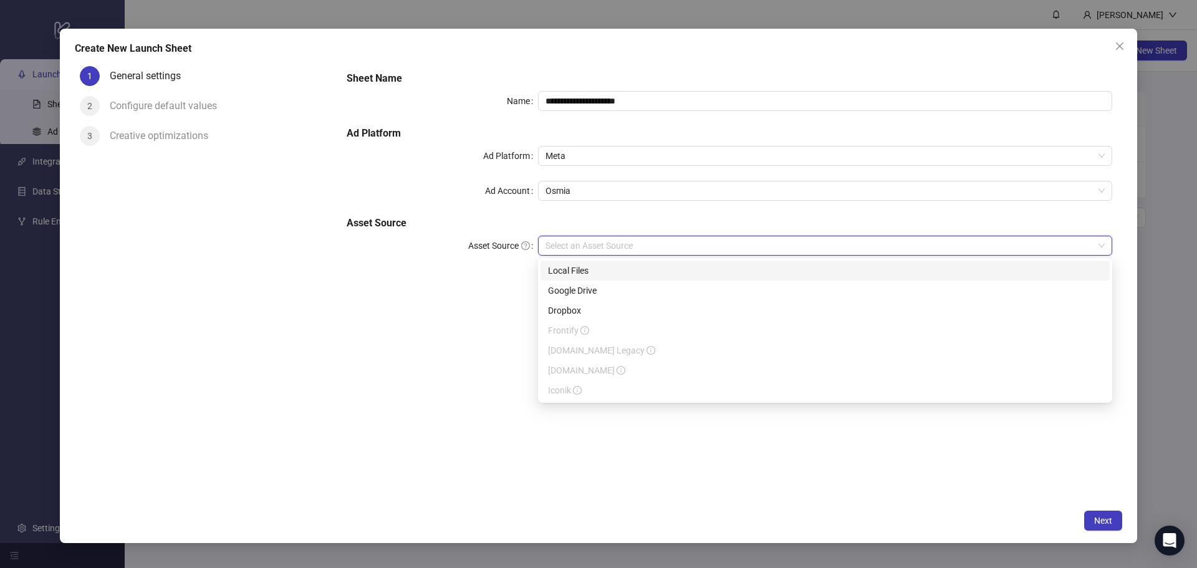
click at [594, 268] on div "Local Files" at bounding box center [825, 271] width 554 height 14
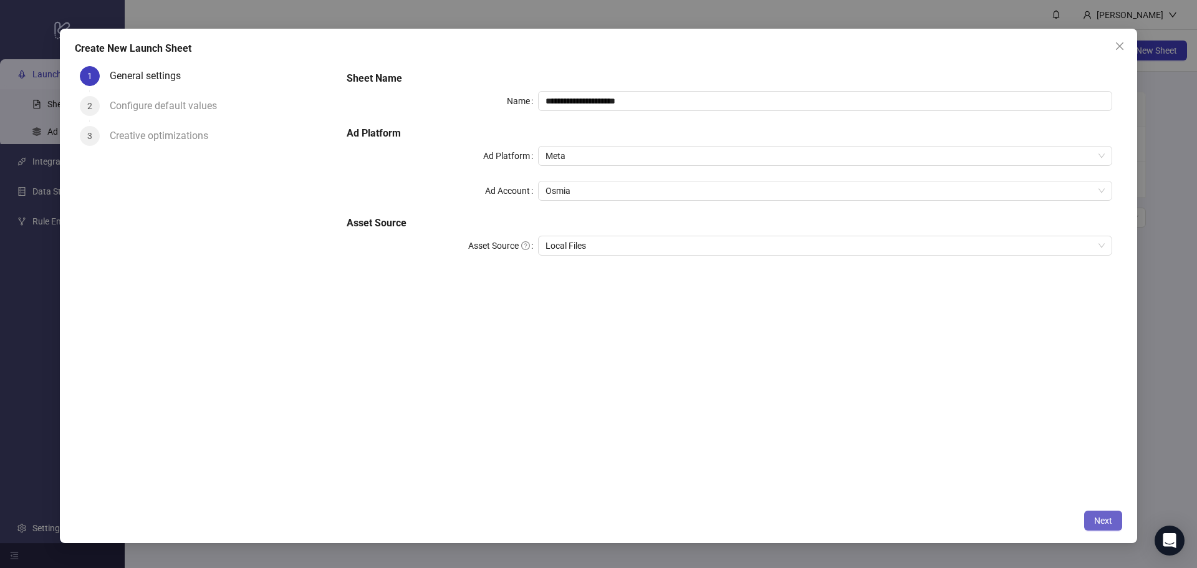
click at [1110, 523] on span "Next" at bounding box center [1103, 521] width 18 height 10
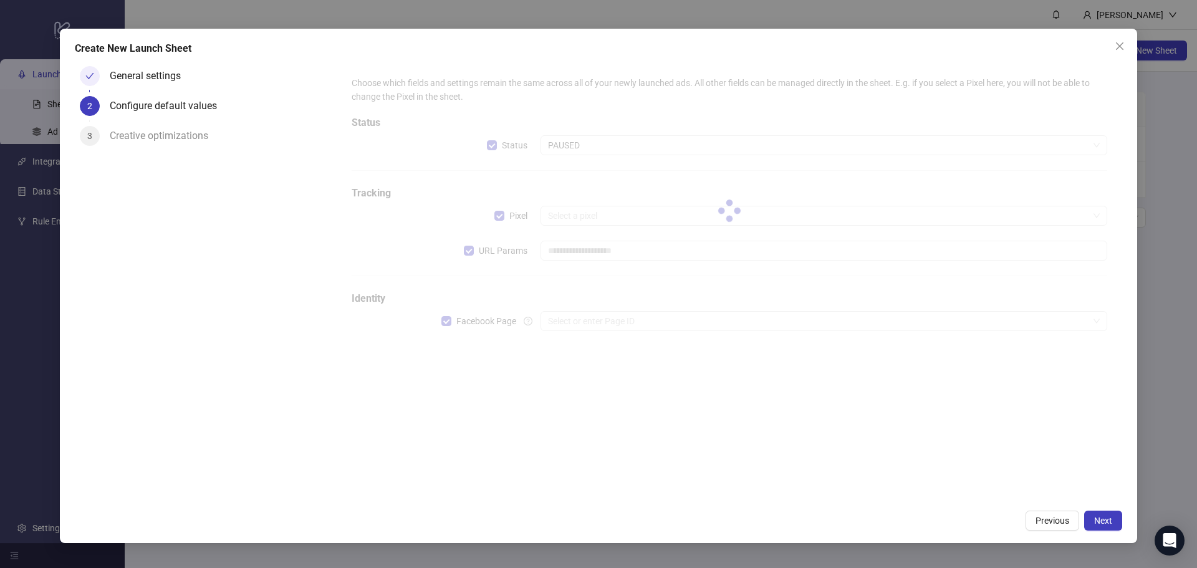
type input "**********"
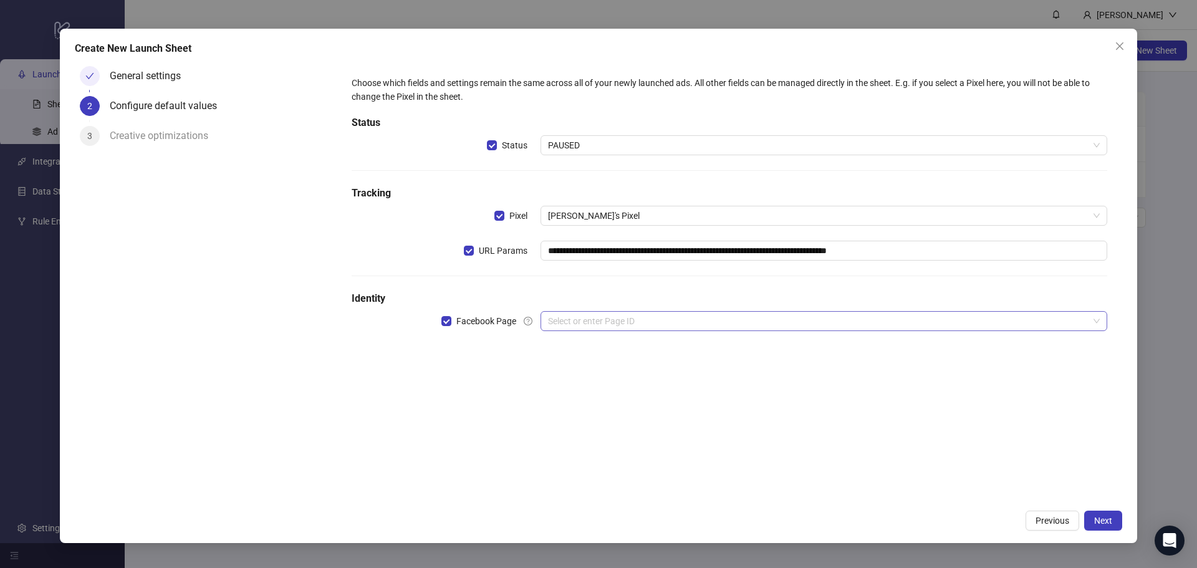
click at [635, 326] on input "search" at bounding box center [818, 321] width 541 height 19
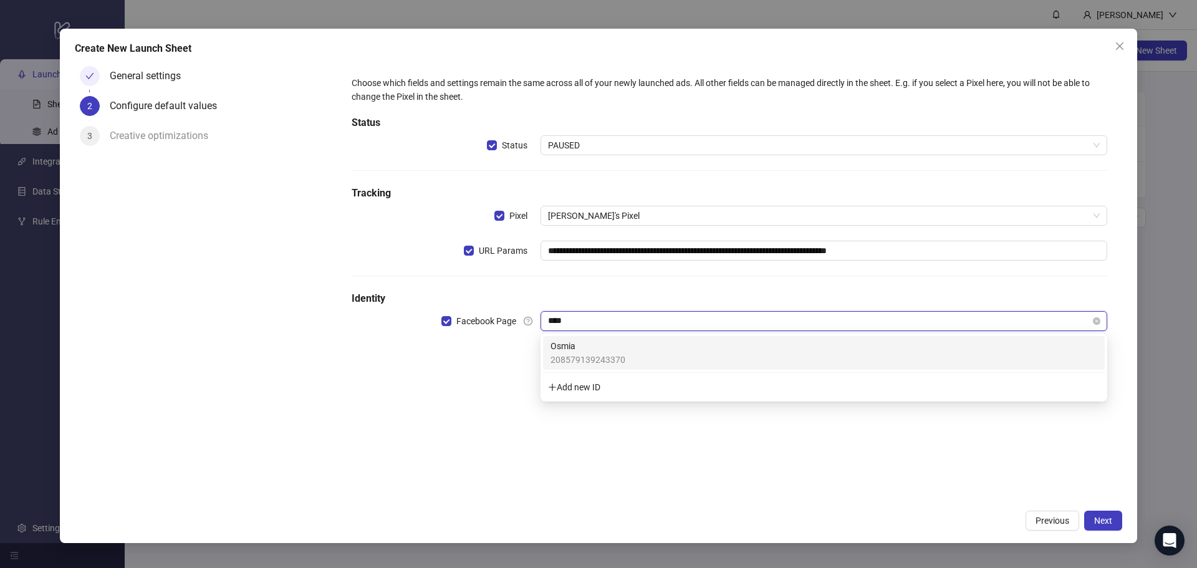
type input "*****"
click at [602, 349] on span "Osmia" at bounding box center [588, 346] width 75 height 14
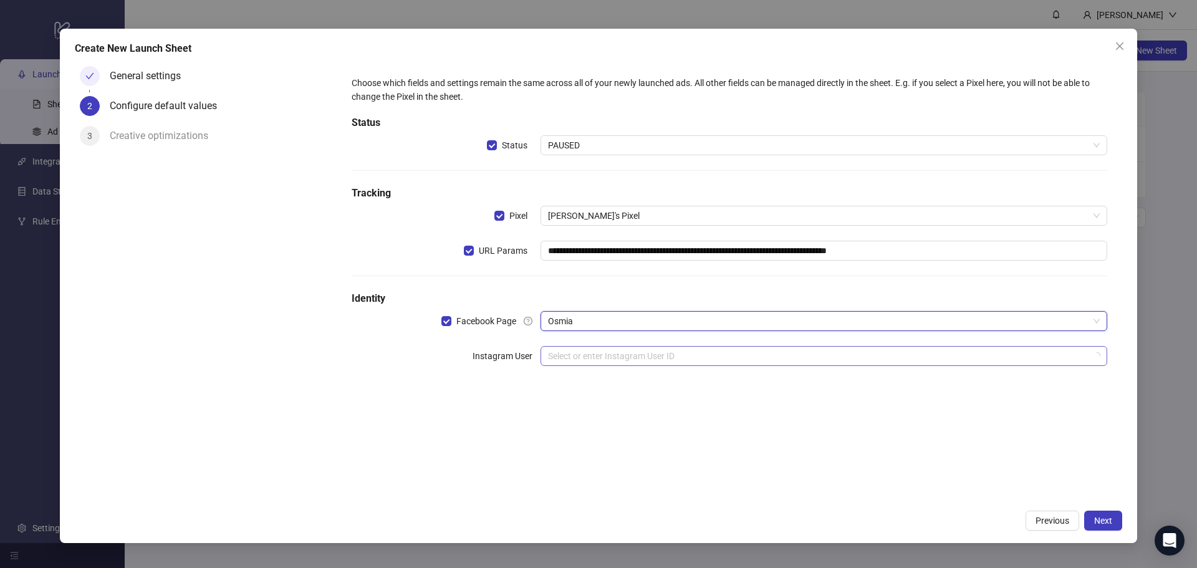
click at [592, 359] on input "search" at bounding box center [818, 356] width 541 height 19
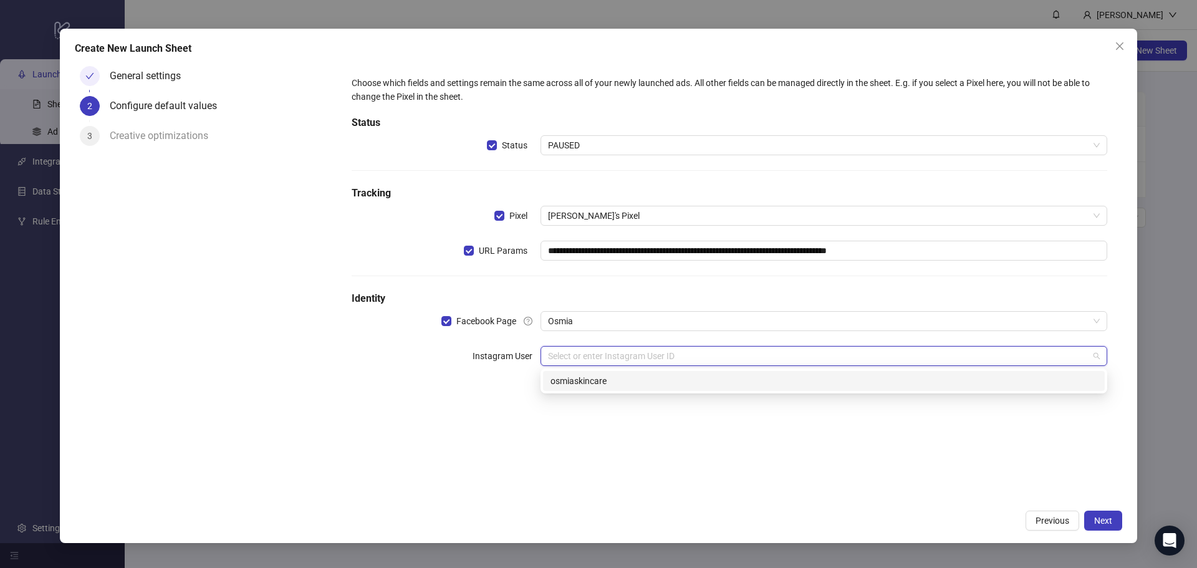
click at [587, 376] on div "osmiaskincare" at bounding box center [824, 381] width 547 height 14
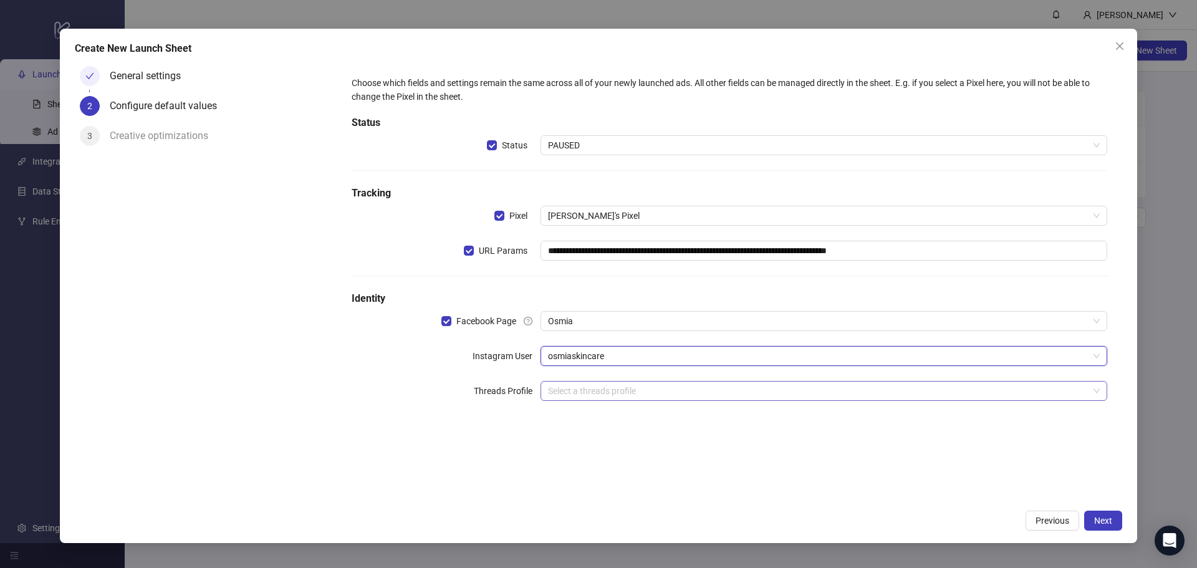
click at [573, 388] on input "search" at bounding box center [818, 391] width 541 height 19
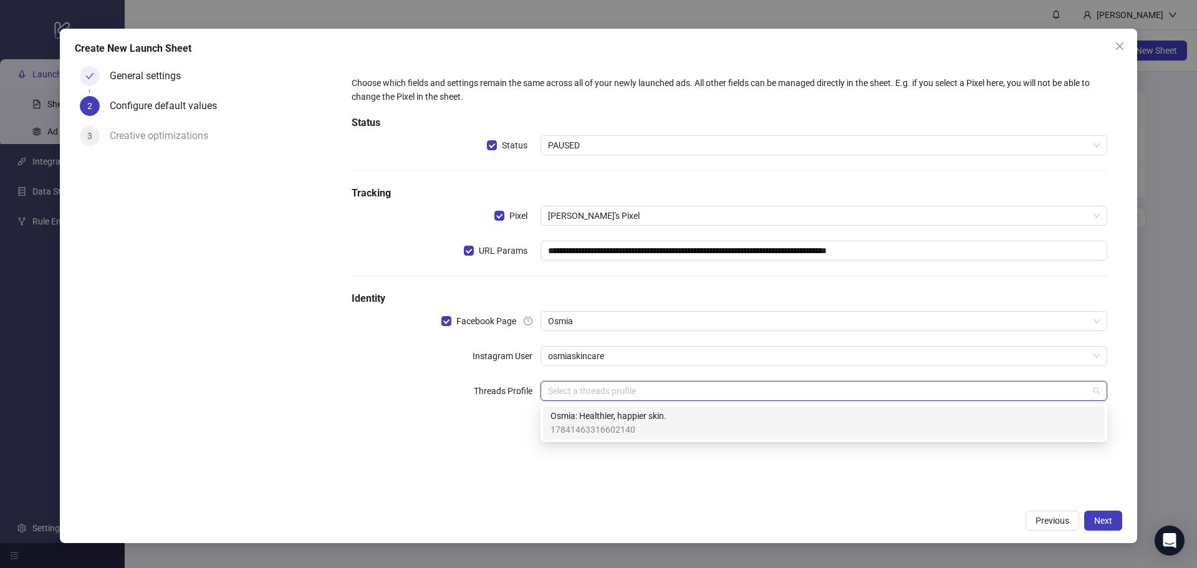
click at [592, 432] on span "17841463316602140" at bounding box center [609, 430] width 116 height 14
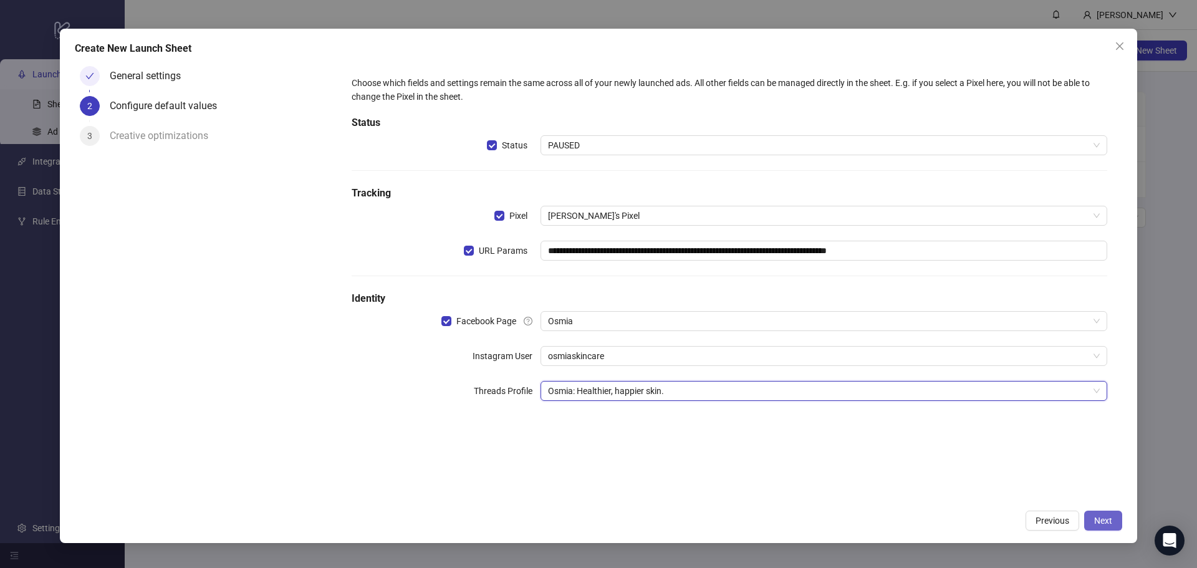
click at [1106, 520] on span "Next" at bounding box center [1103, 521] width 18 height 10
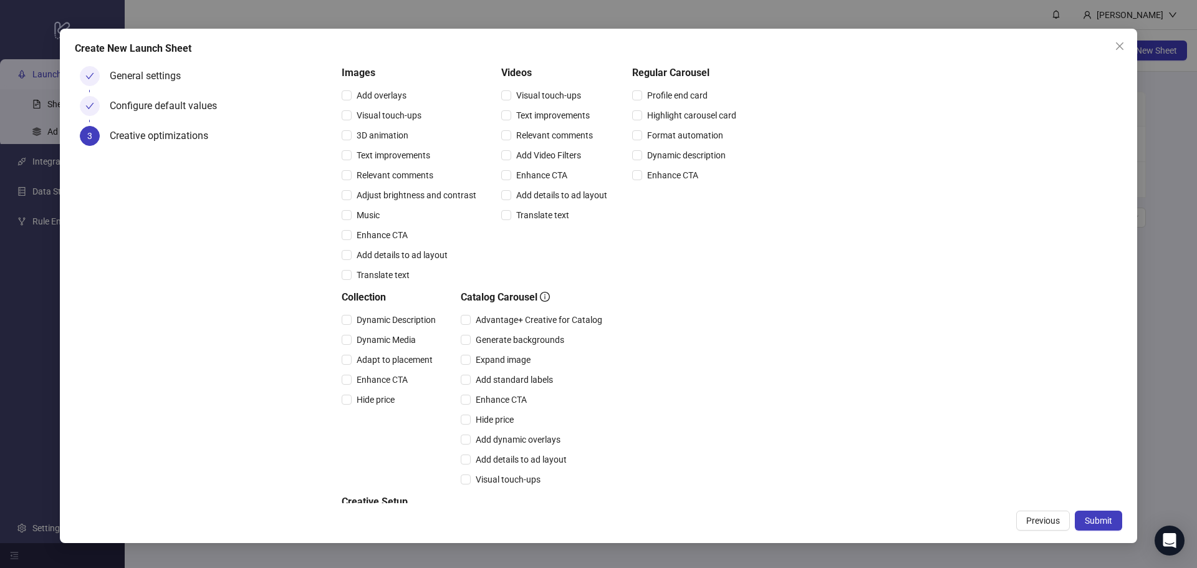
scroll to position [193, 0]
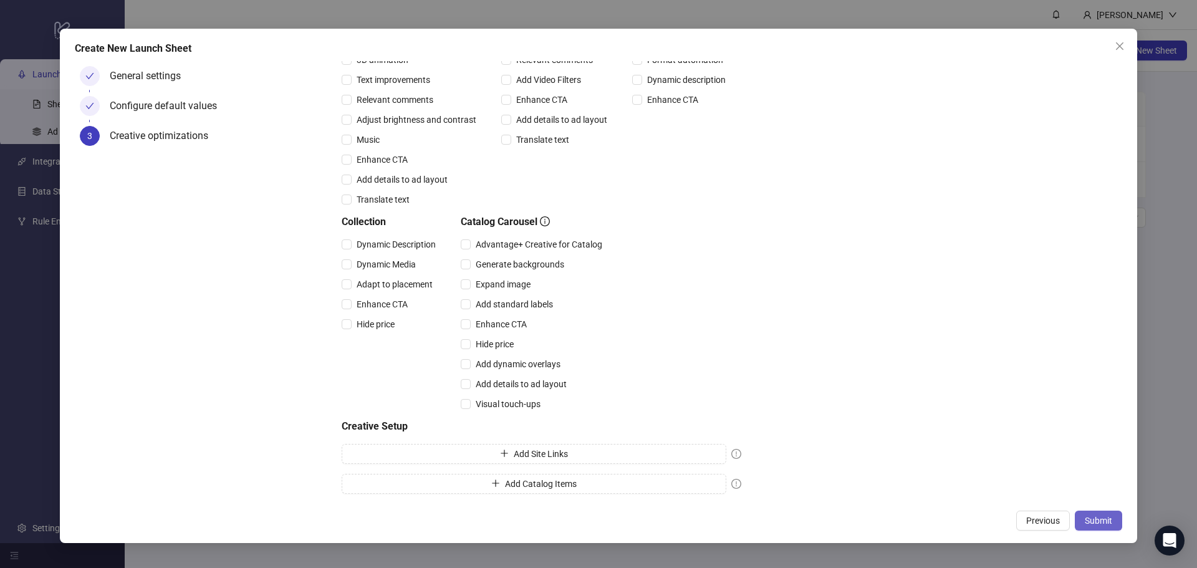
click at [1113, 520] on button "Submit" at bounding box center [1098, 521] width 47 height 20
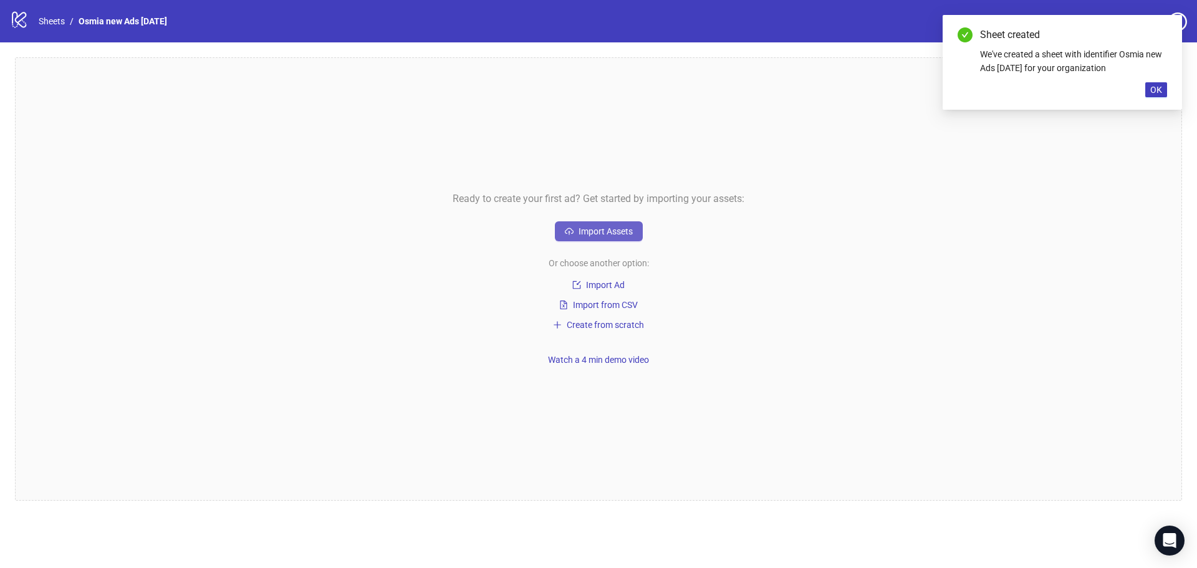
click at [606, 234] on span "Import Assets" at bounding box center [606, 231] width 54 height 10
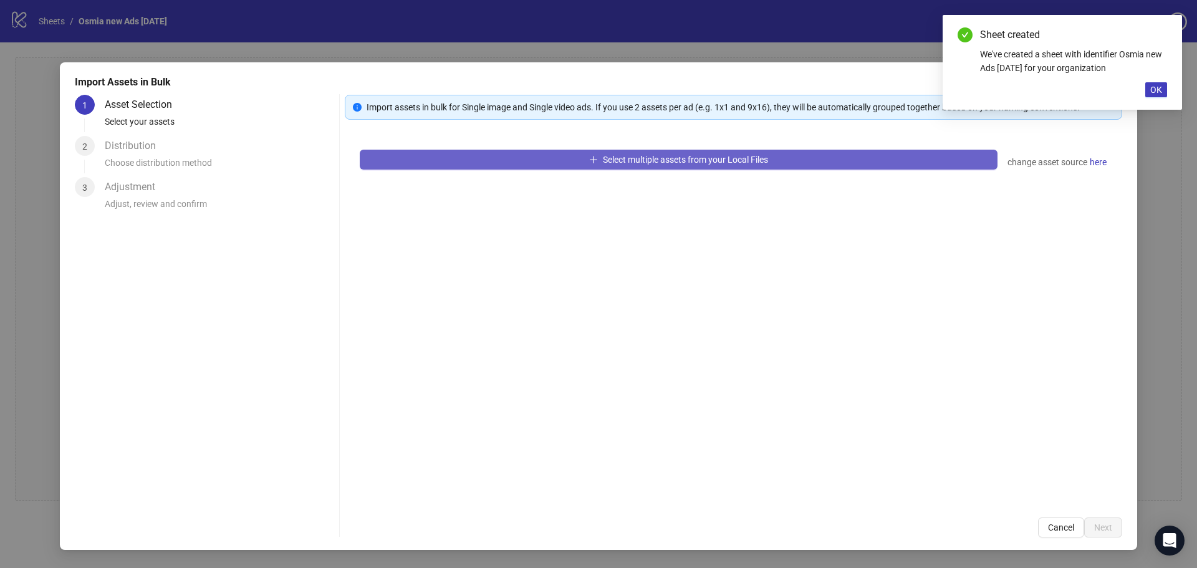
click at [562, 160] on button "Select multiple assets from your Local Files" at bounding box center [679, 160] width 638 height 20
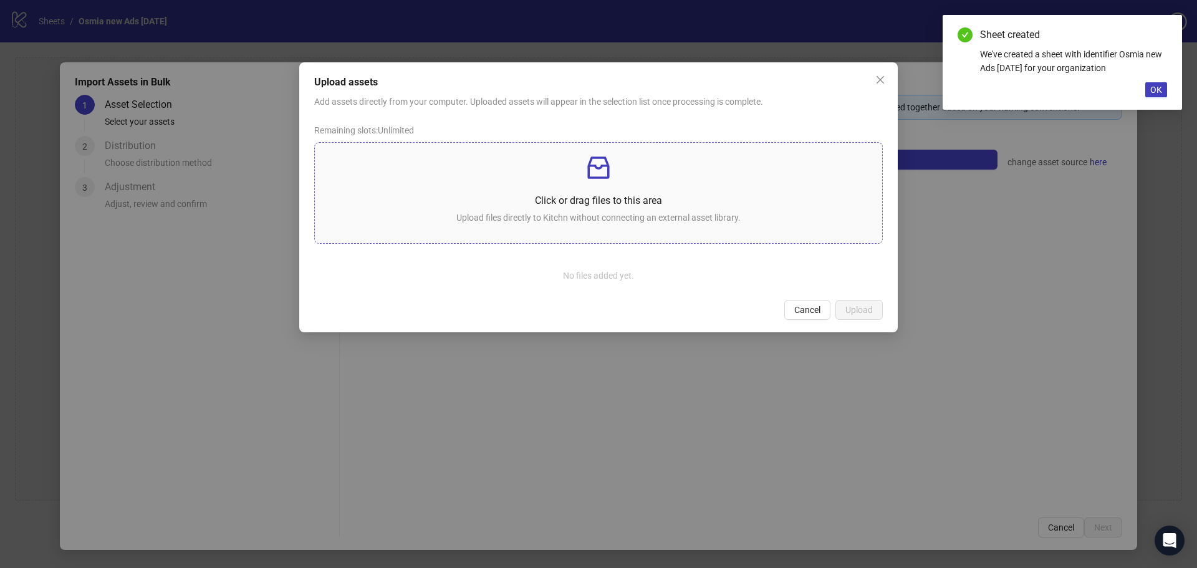
click at [644, 206] on p "Click or drag files to this area" at bounding box center [599, 201] width 548 height 16
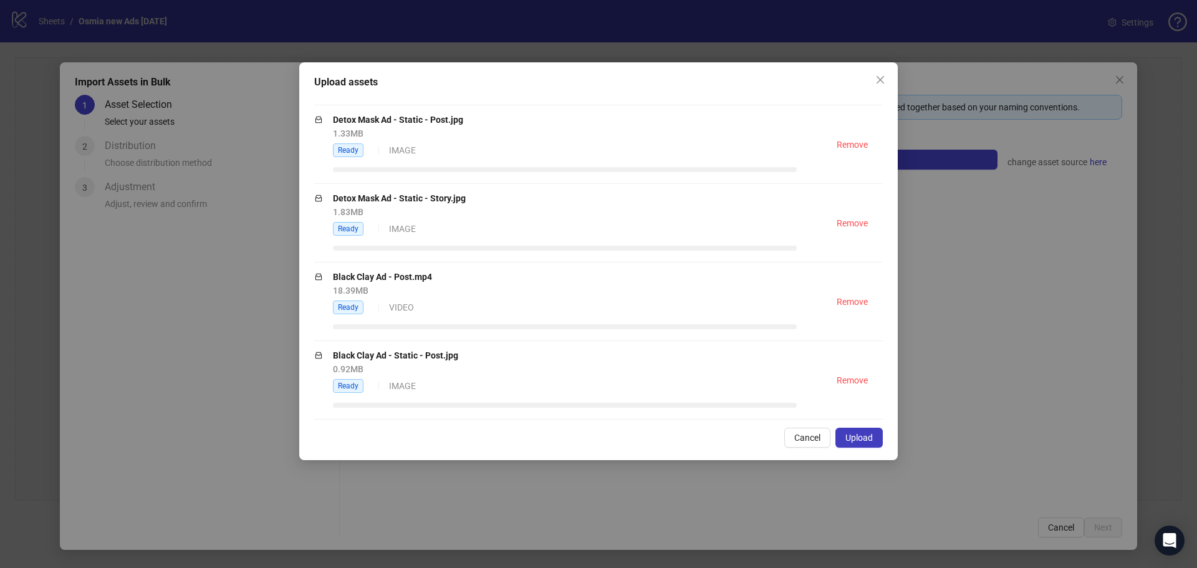
scroll to position [2177, 0]
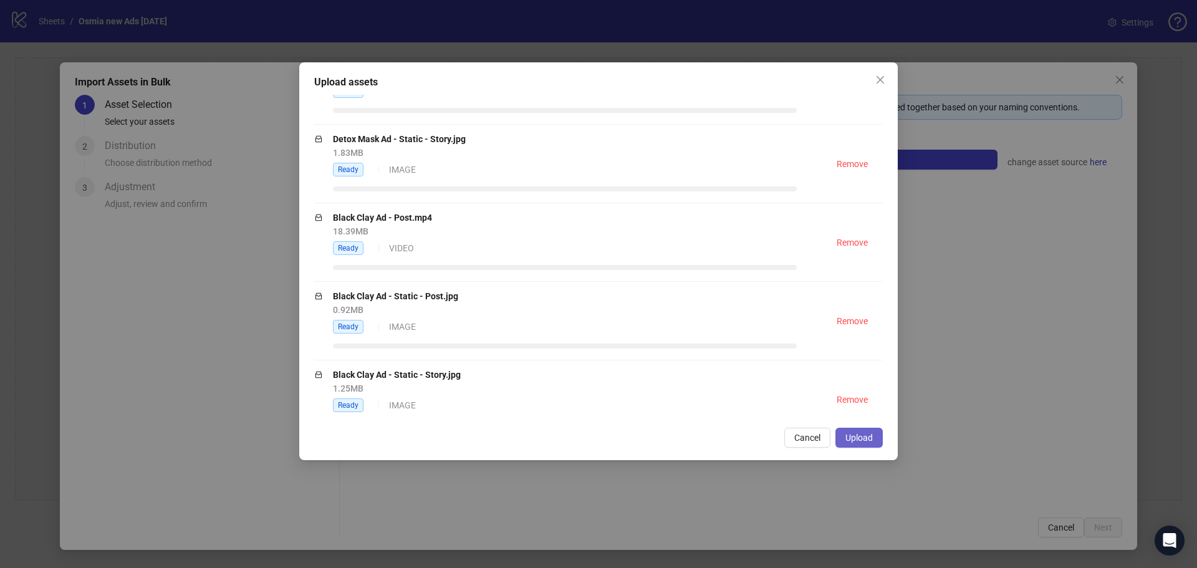
click at [874, 437] on button "Upload" at bounding box center [859, 438] width 47 height 20
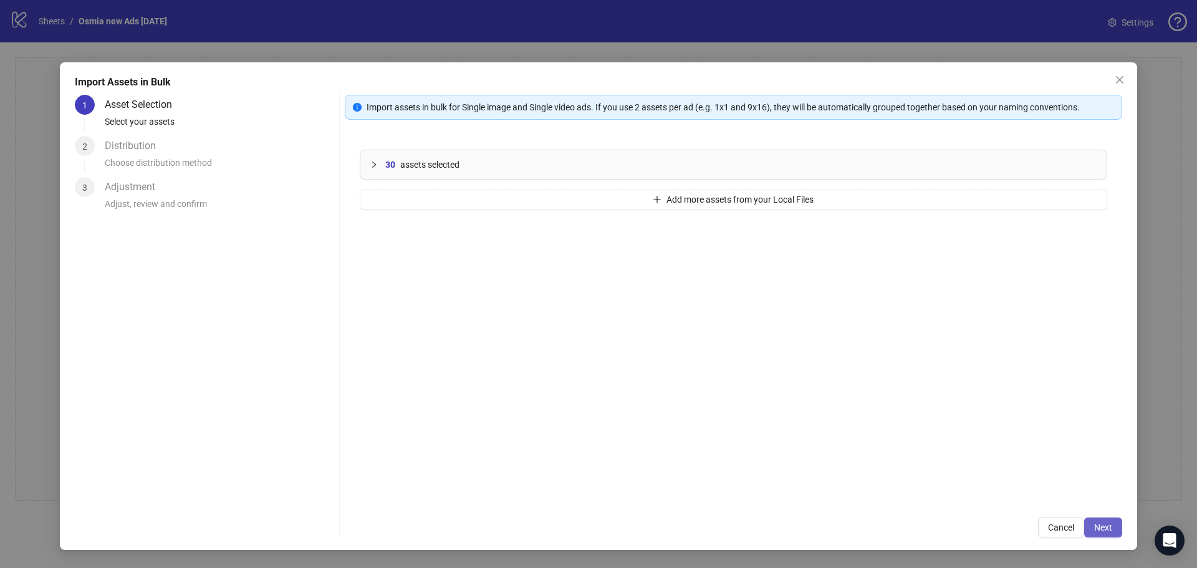
click at [1114, 521] on button "Next" at bounding box center [1103, 528] width 38 height 20
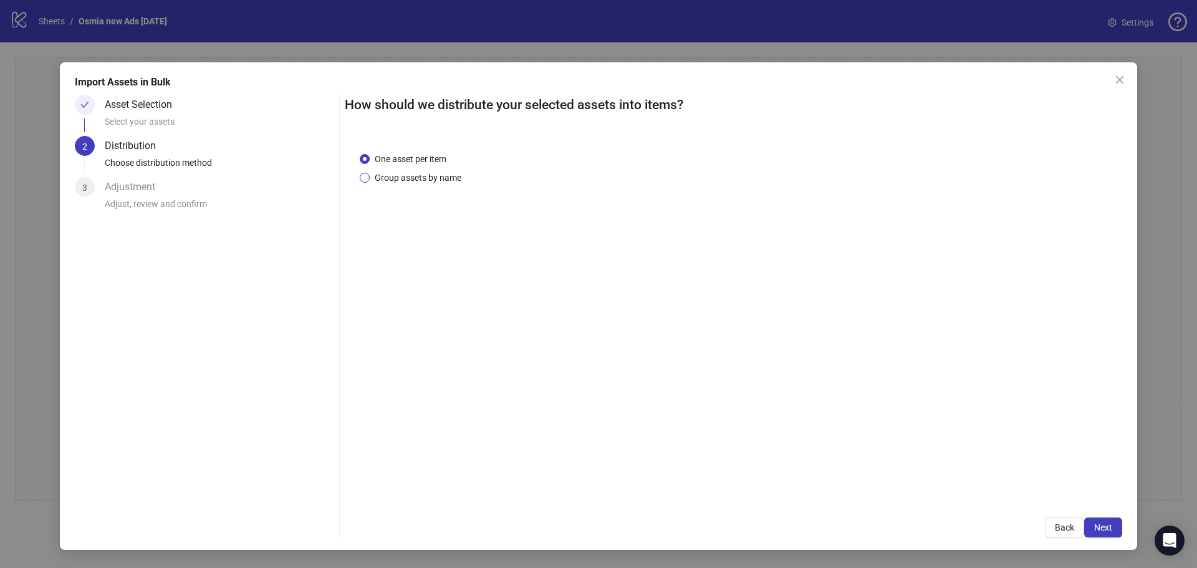
click at [433, 175] on span "Group assets by name" at bounding box center [418, 178] width 97 height 14
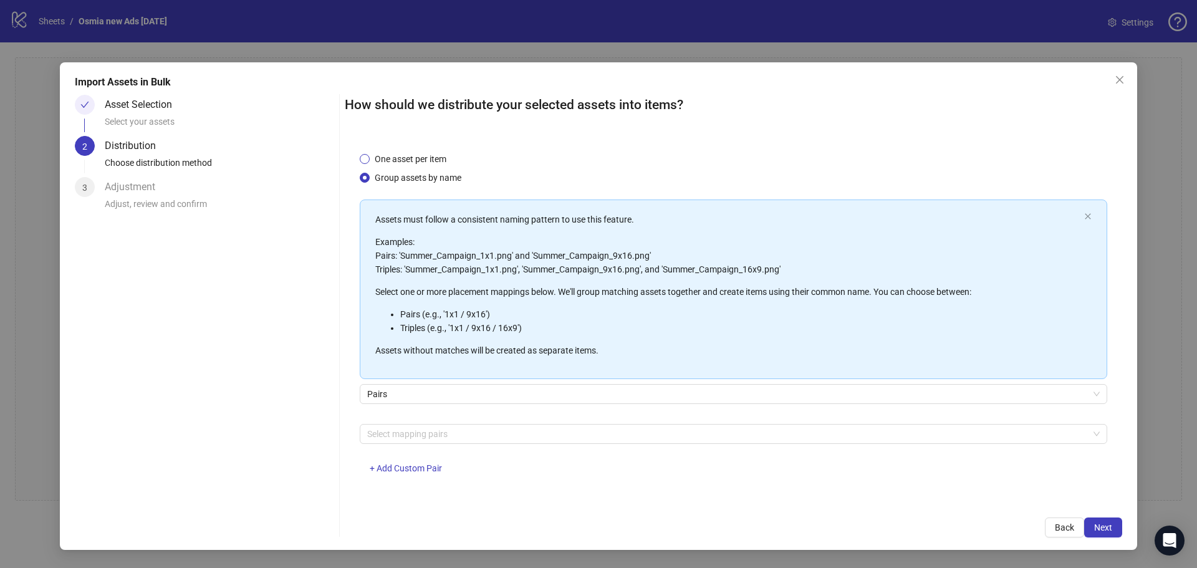
click at [416, 162] on span "One asset per item" at bounding box center [411, 159] width 82 height 14
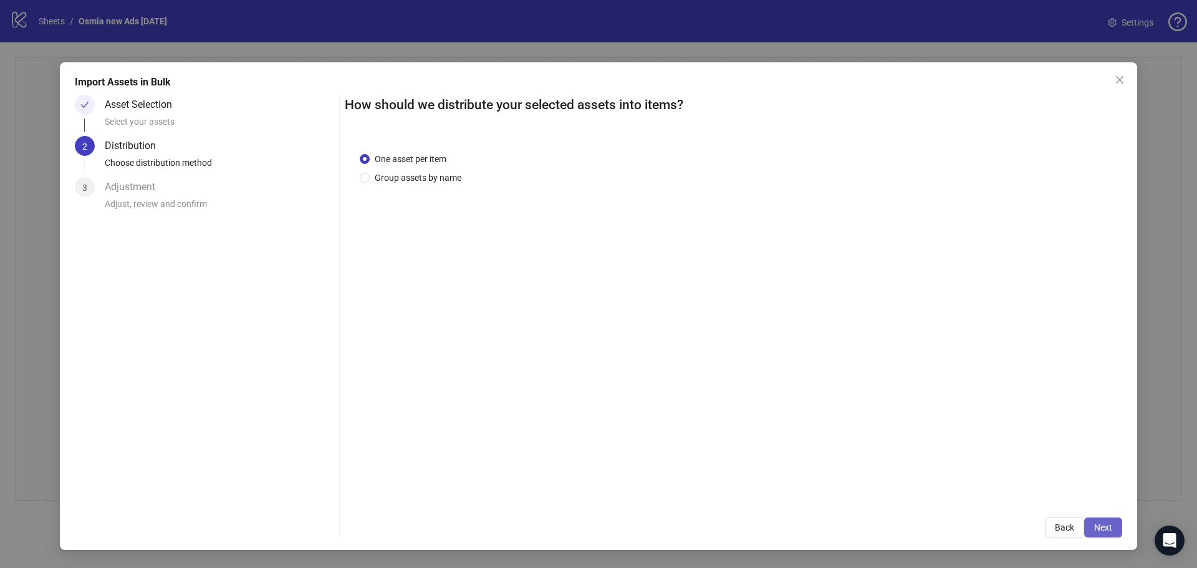
click at [1106, 528] on span "Next" at bounding box center [1103, 528] width 18 height 10
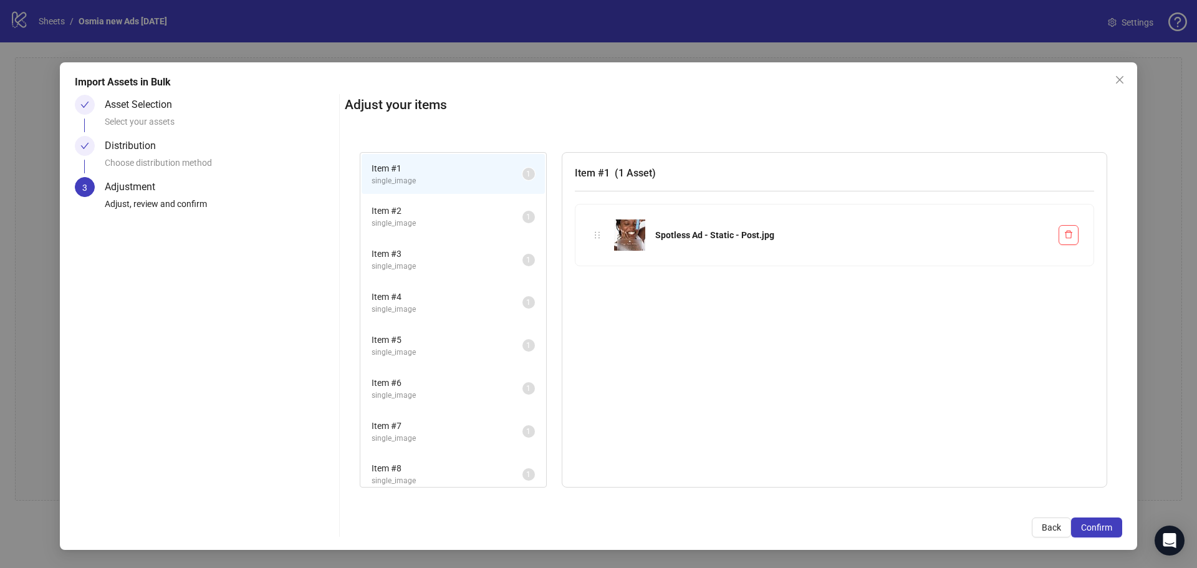
click at [442, 221] on span "single_image" at bounding box center [447, 224] width 151 height 12
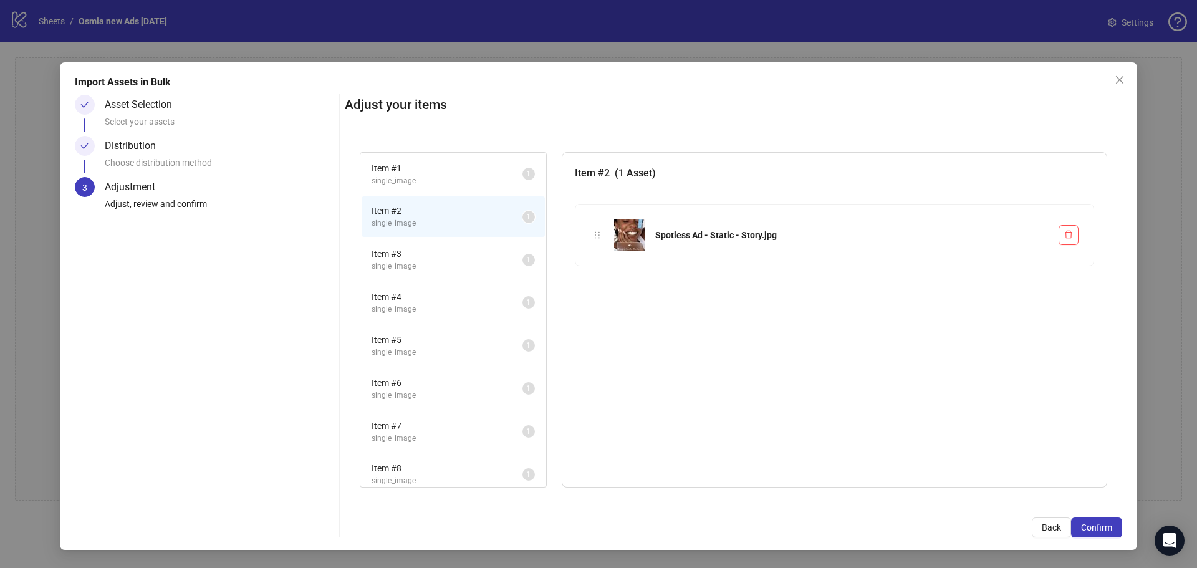
click at [417, 243] on li "Item # 3 single_image 1" at bounding box center [453, 259] width 183 height 41
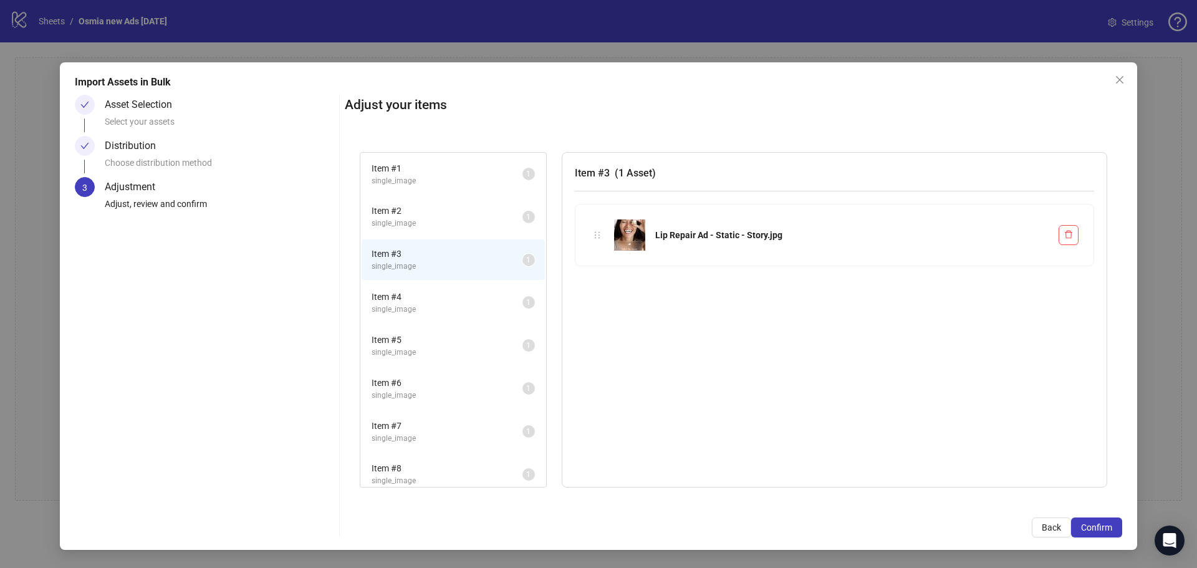
click at [410, 301] on span "Item # 4" at bounding box center [447, 297] width 151 height 14
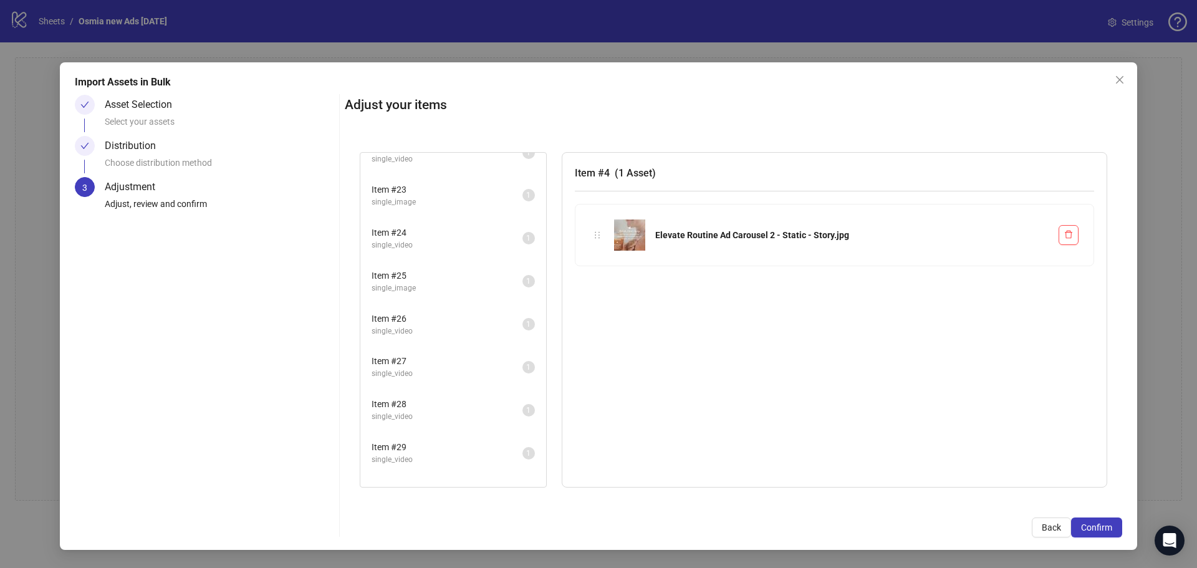
scroll to position [954, 0]
click at [424, 467] on span "single_video" at bounding box center [447, 472] width 151 height 12
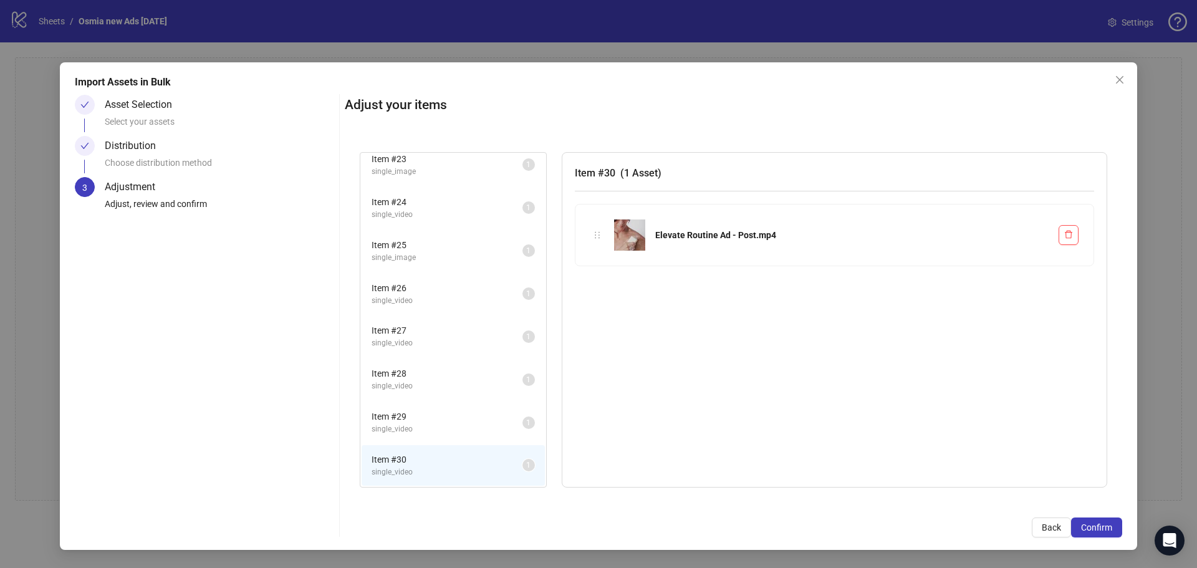
click at [420, 427] on span "single_video" at bounding box center [447, 429] width 151 height 12
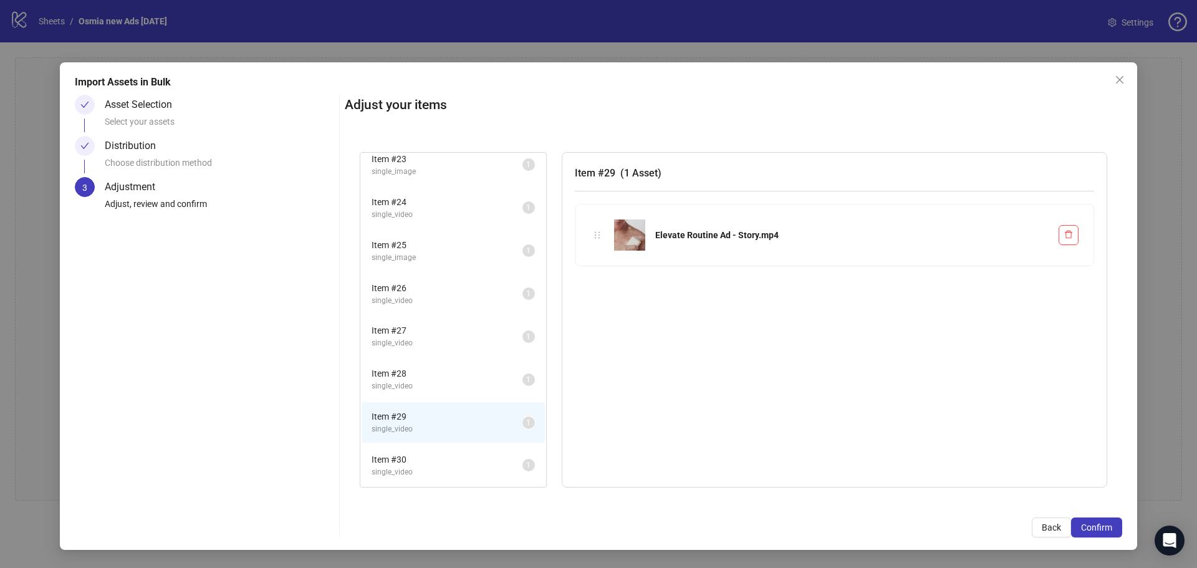
click at [425, 375] on span "Item # 28" at bounding box center [447, 374] width 151 height 14
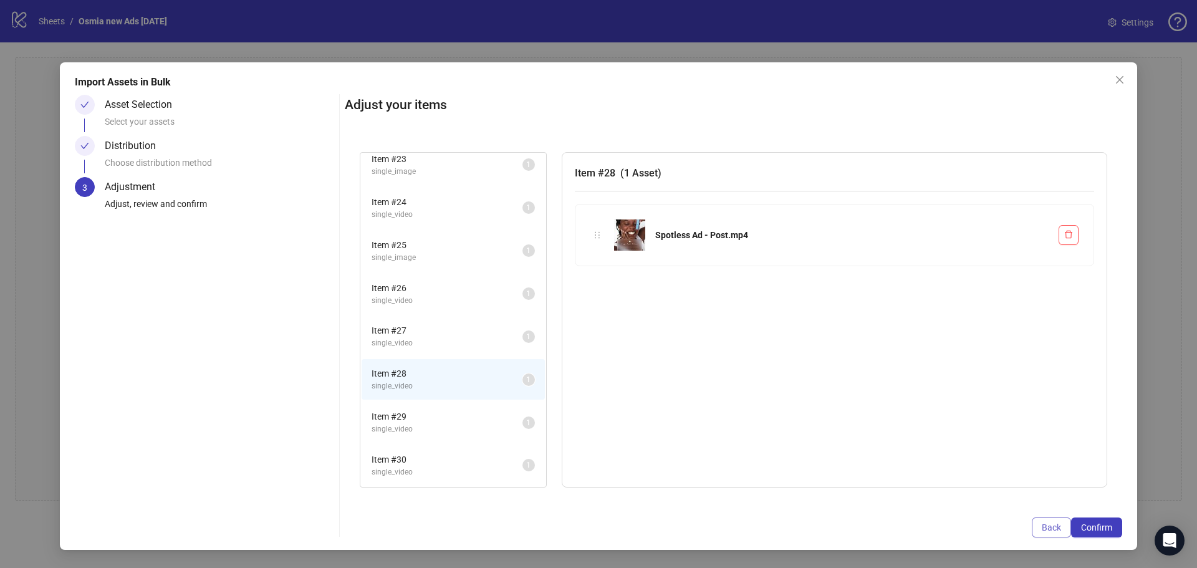
click at [1045, 523] on span "Back" at bounding box center [1051, 528] width 19 height 10
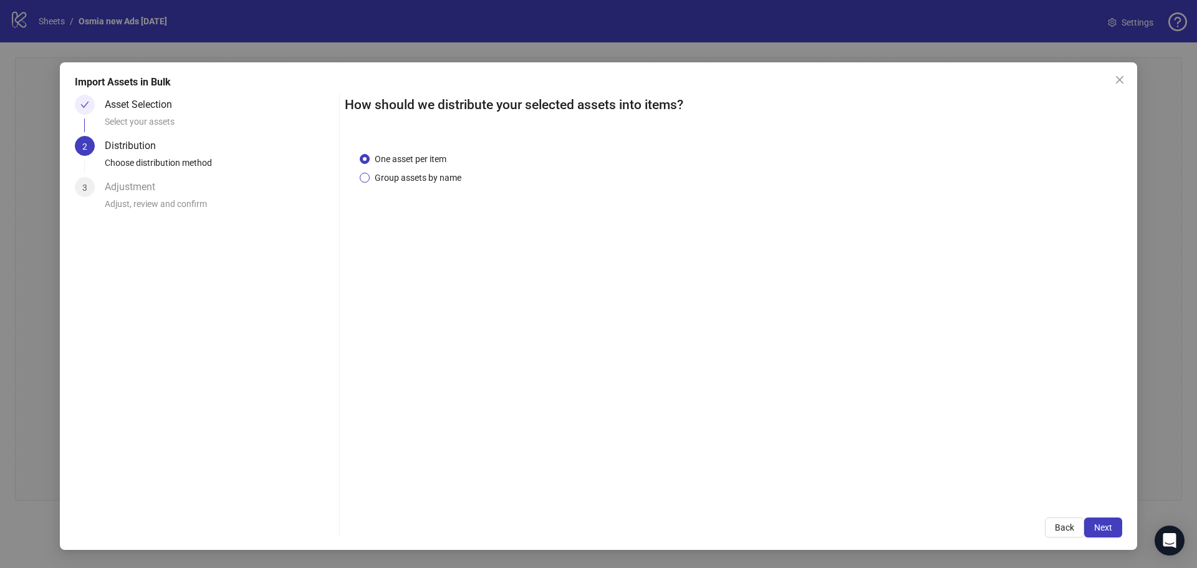
click at [432, 176] on span "Group assets by name" at bounding box center [418, 178] width 97 height 14
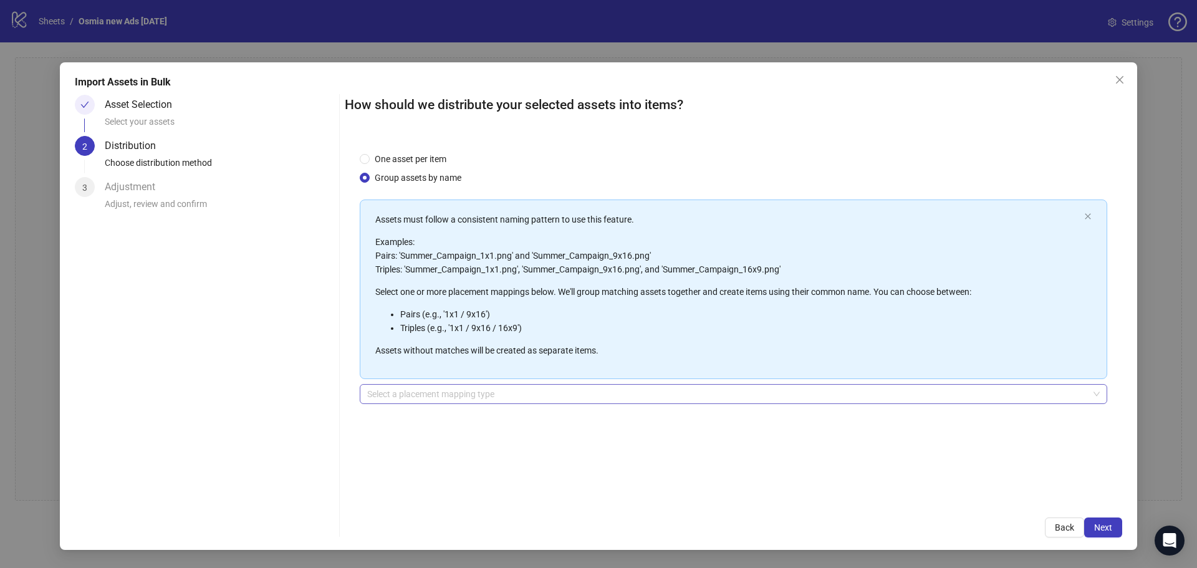
click at [461, 394] on input "search" at bounding box center [728, 394] width 722 height 19
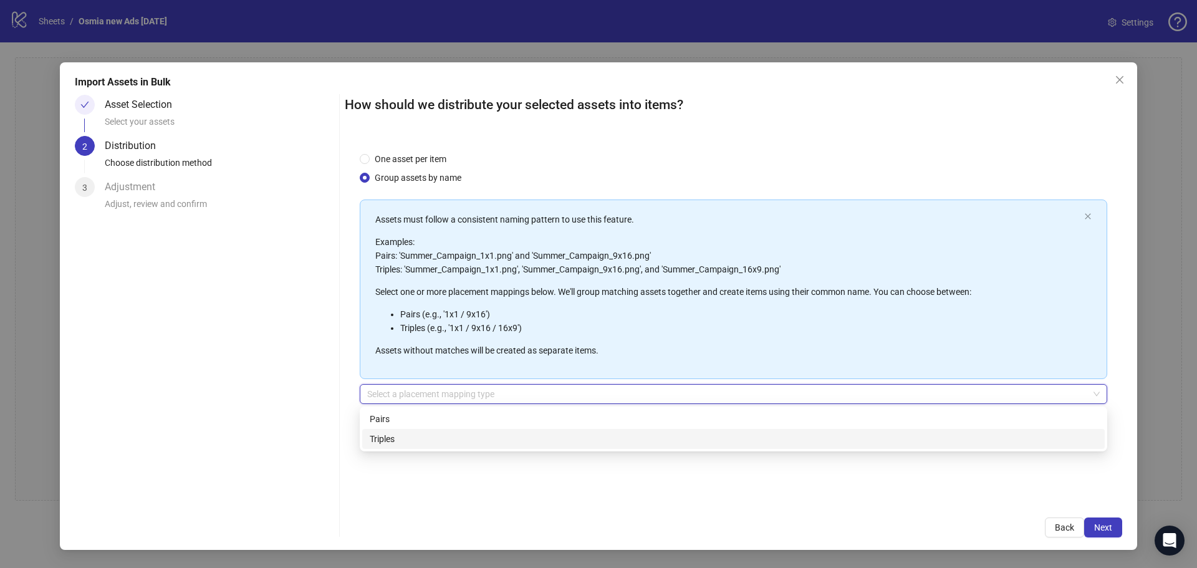
click at [495, 473] on div "One asset per item Group assets by name Assets must follow a consistent naming …" at bounding box center [734, 319] width 778 height 365
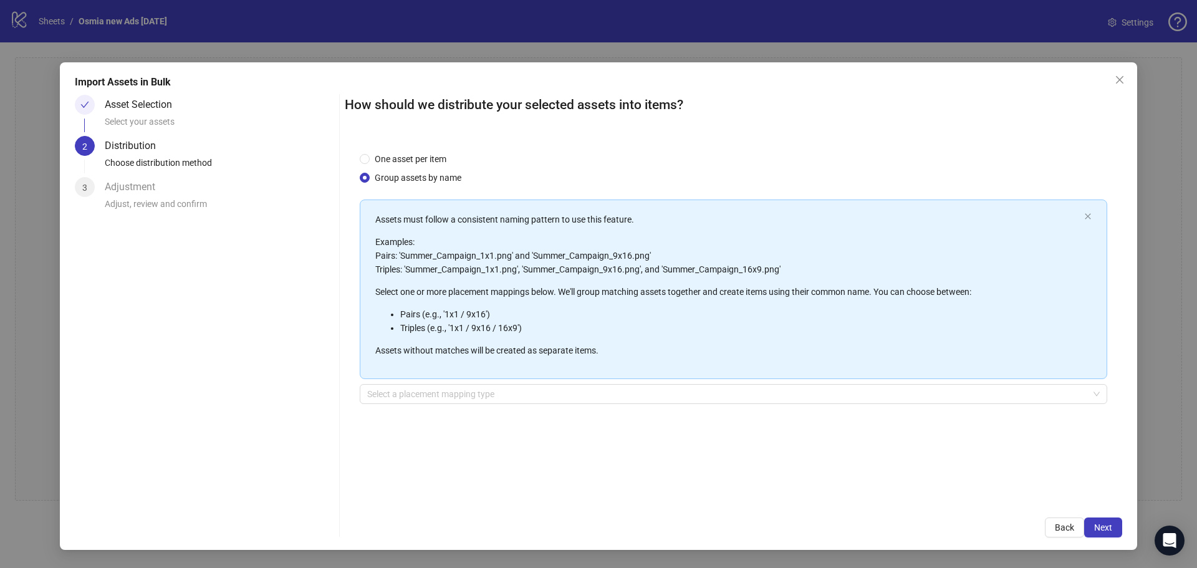
click at [550, 316] on li "Pairs (e.g., '1x1 / 9x16')" at bounding box center [739, 314] width 679 height 14
click at [1111, 526] on span "Next" at bounding box center [1103, 528] width 18 height 10
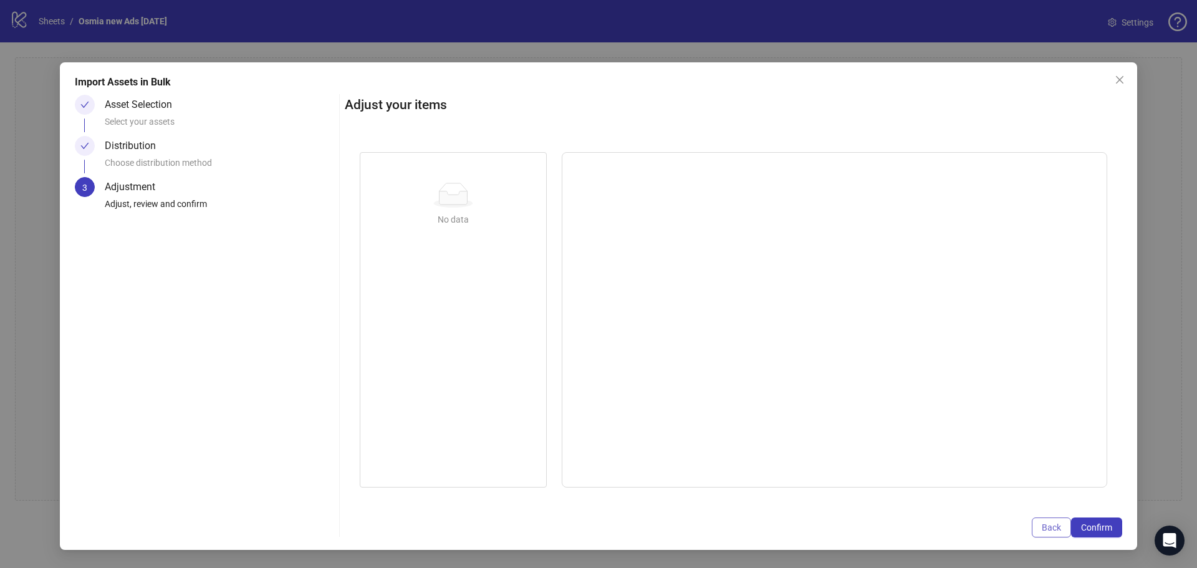
click at [1048, 525] on span "Back" at bounding box center [1051, 528] width 19 height 10
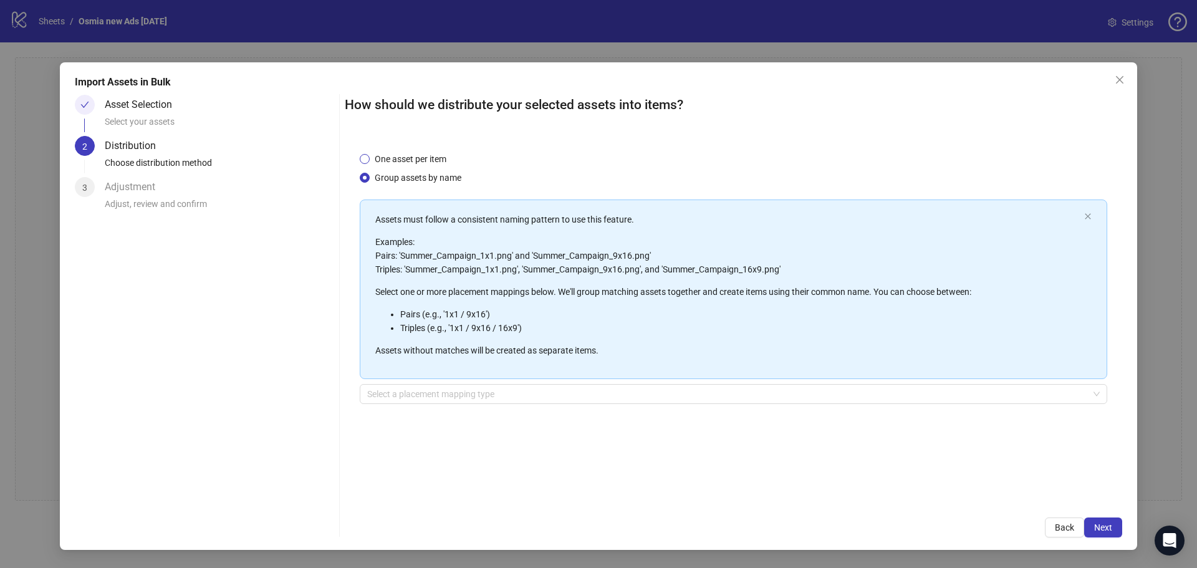
click at [425, 159] on span "One asset per item" at bounding box center [411, 159] width 82 height 14
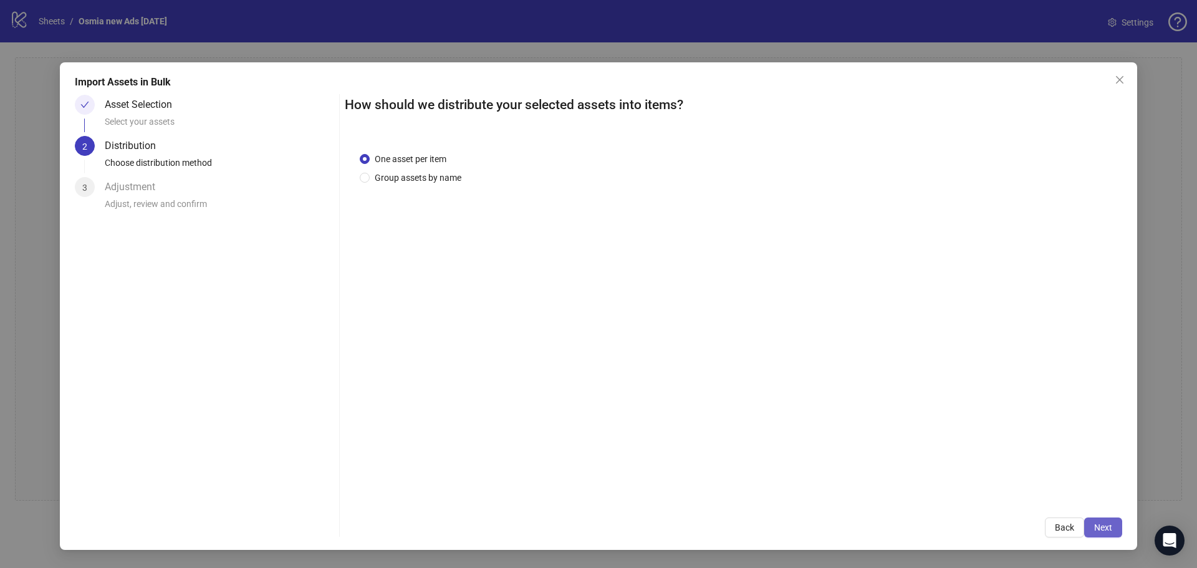
click at [1115, 524] on button "Next" at bounding box center [1103, 528] width 38 height 20
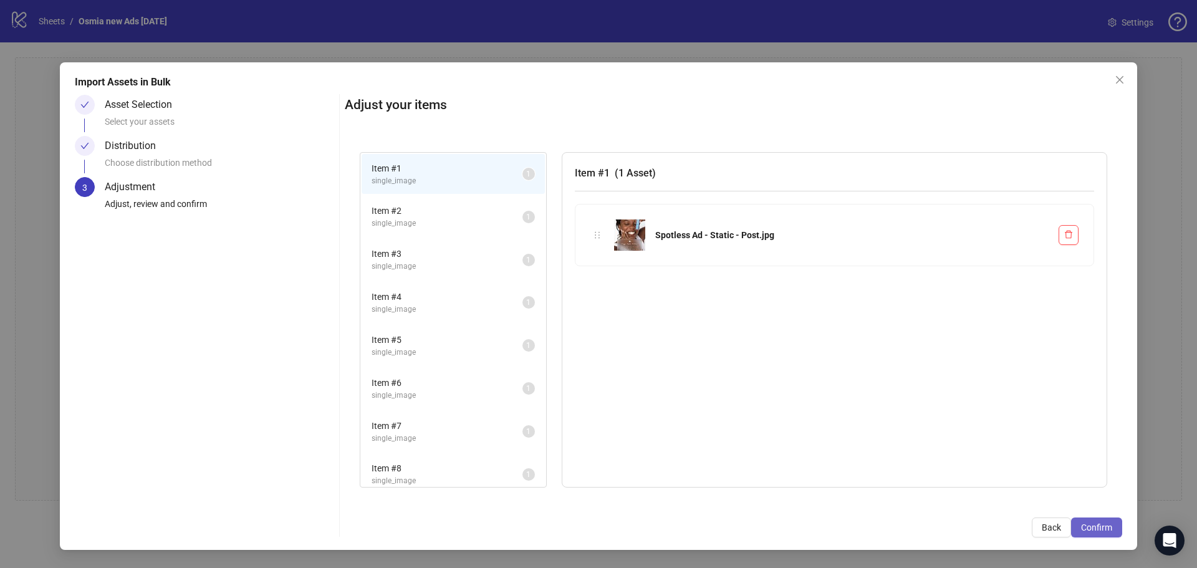
click at [1108, 526] on span "Confirm" at bounding box center [1096, 528] width 31 height 10
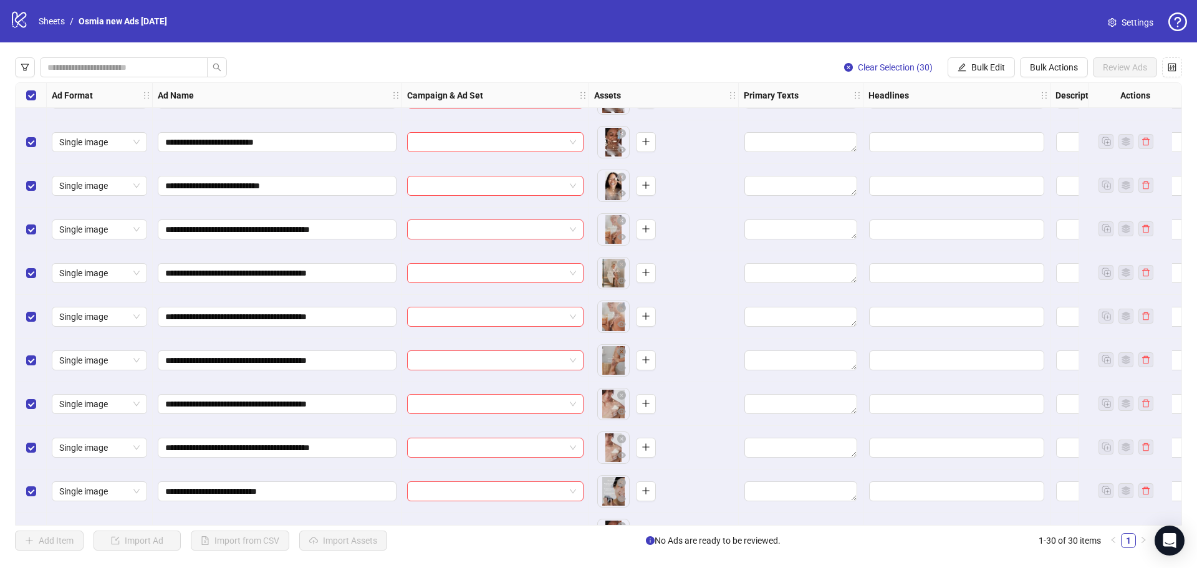
scroll to position [0, 0]
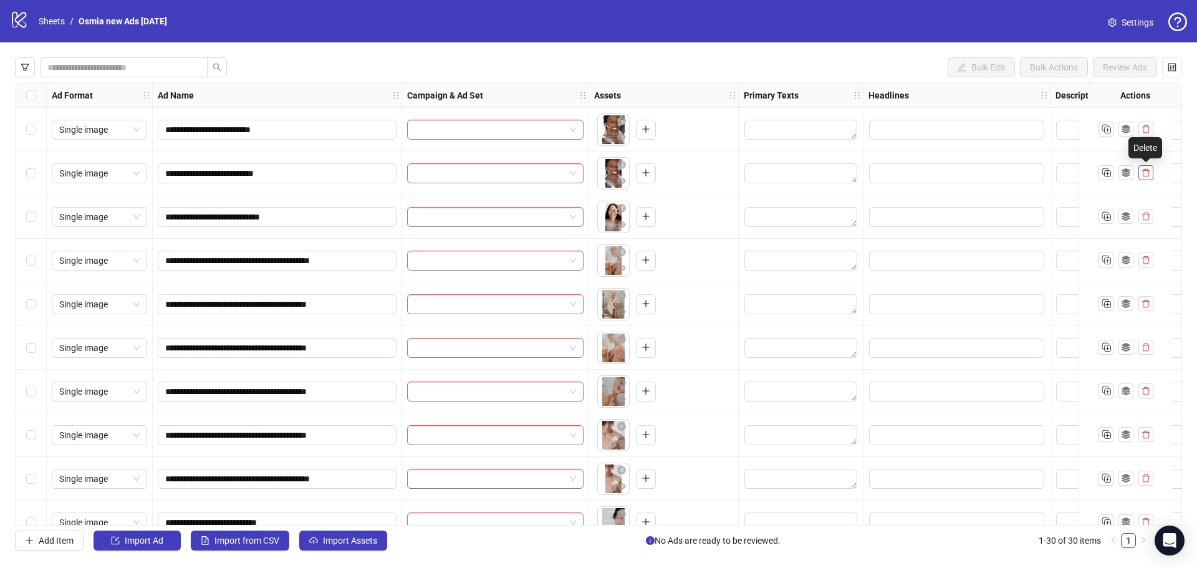
click at [1151, 173] on button "button" at bounding box center [1146, 172] width 15 height 15
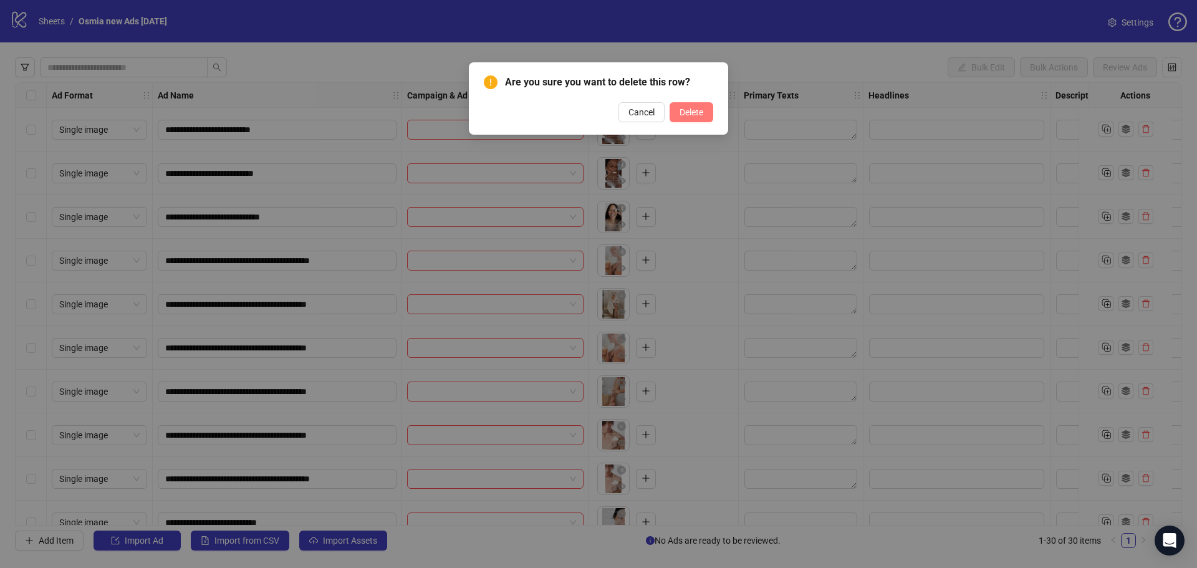
click at [699, 110] on span "Delete" at bounding box center [692, 112] width 24 height 10
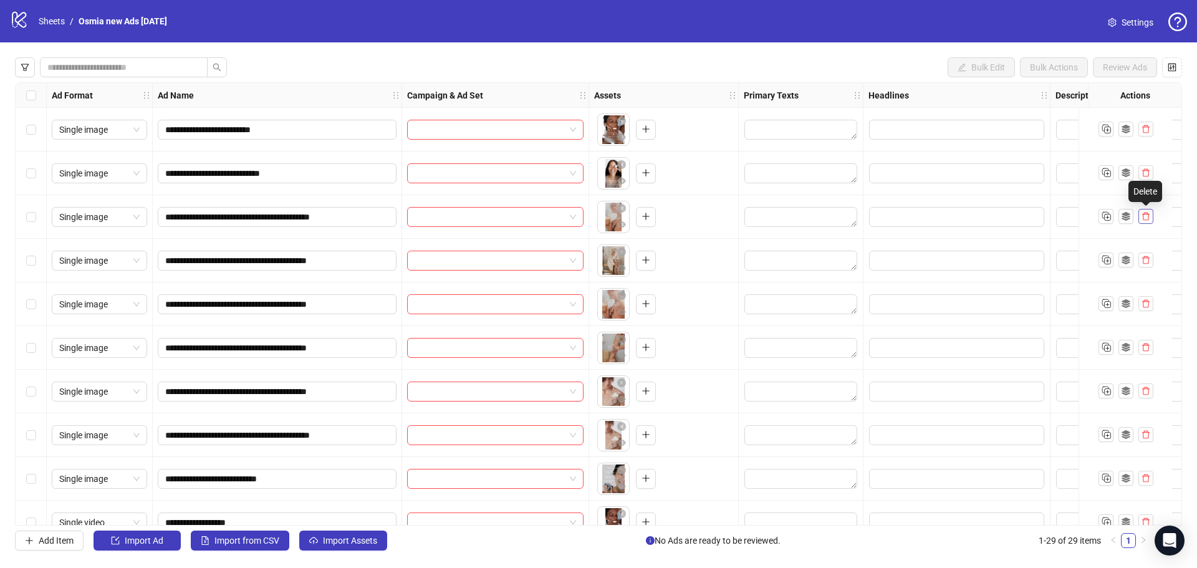
click at [1147, 218] on icon "delete" at bounding box center [1146, 216] width 9 height 9
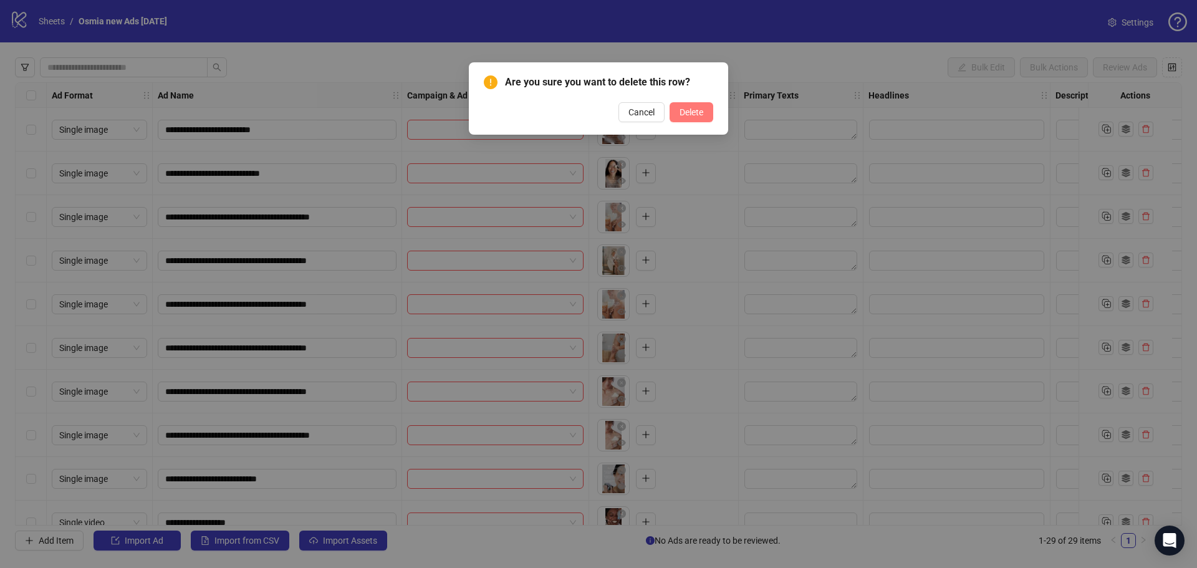
drag, startPoint x: 697, startPoint y: 110, endPoint x: 690, endPoint y: 112, distance: 6.5
click at [693, 112] on span "Delete" at bounding box center [692, 112] width 24 height 10
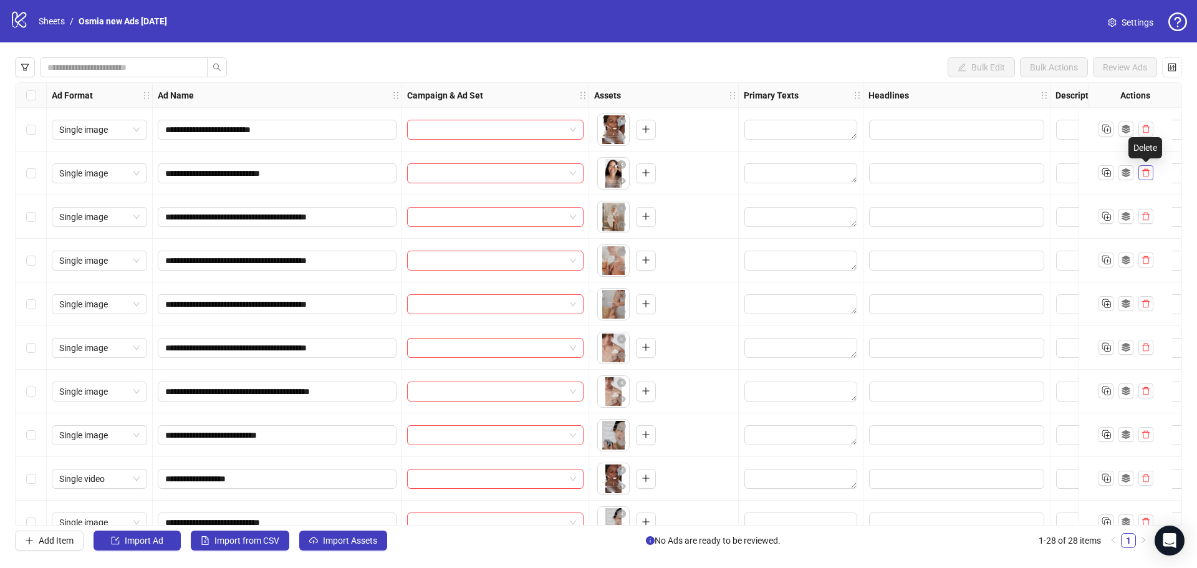
click at [1149, 172] on icon "delete" at bounding box center [1145, 173] width 7 height 8
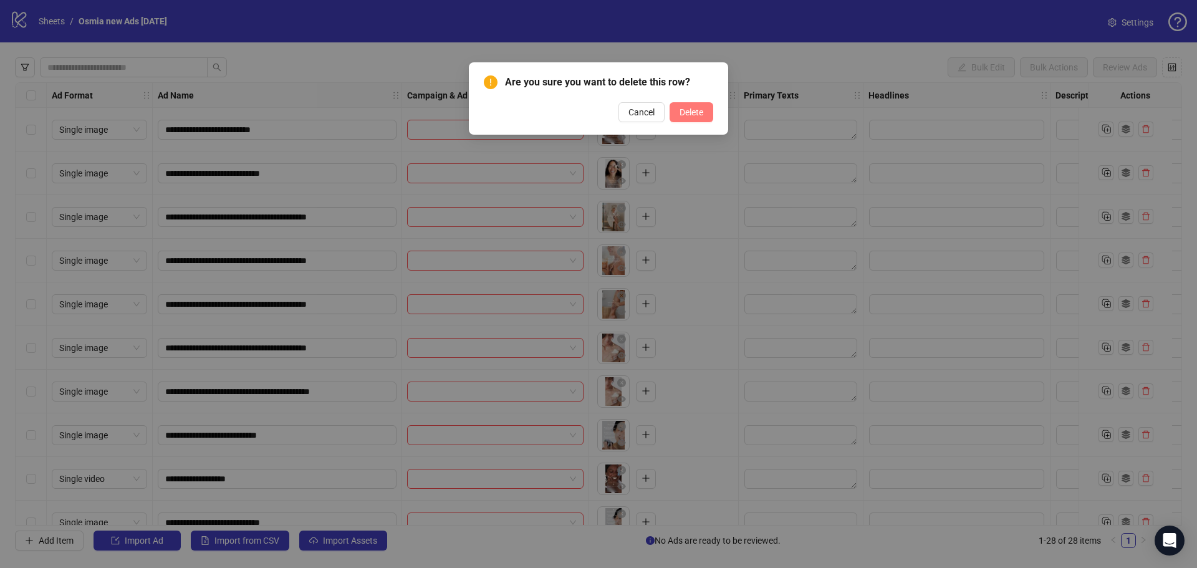
click at [695, 113] on span "Delete" at bounding box center [692, 112] width 24 height 10
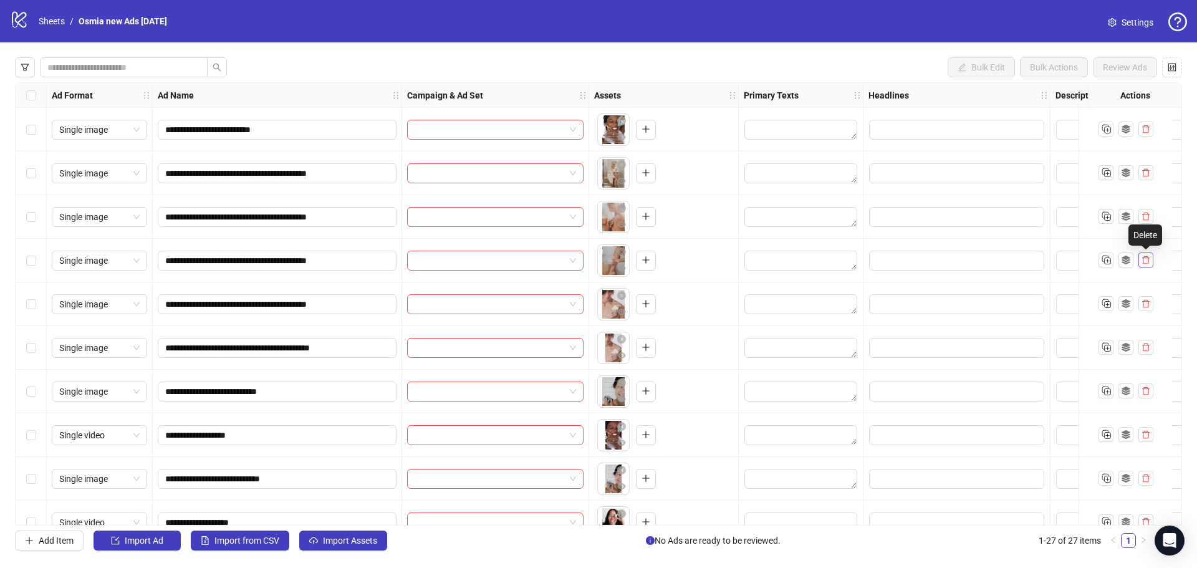
click at [1147, 264] on icon "delete" at bounding box center [1145, 260] width 7 height 8
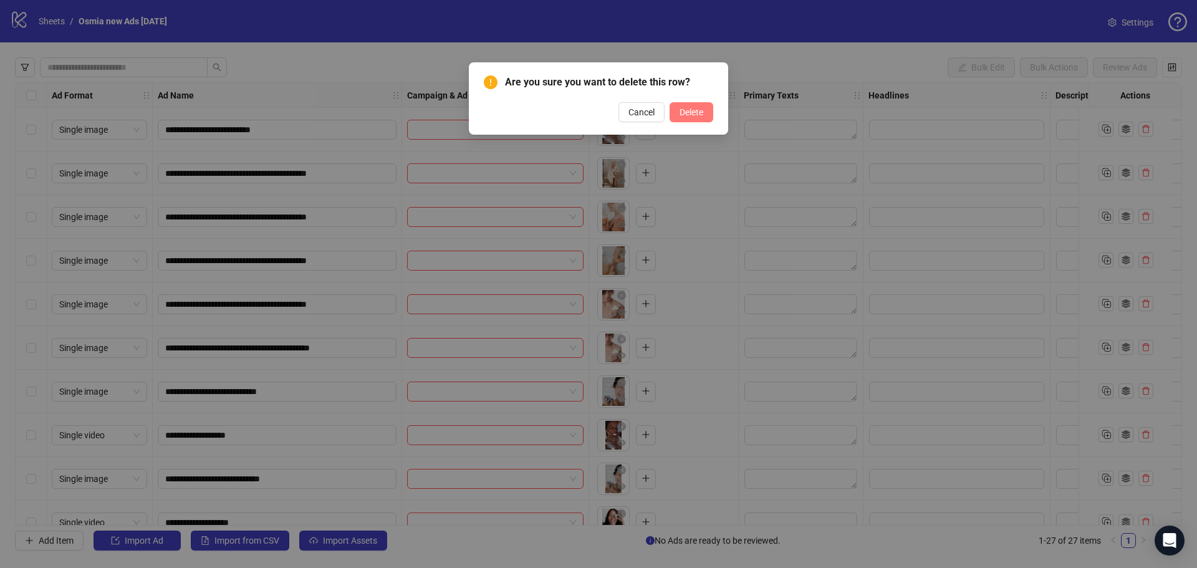
click at [688, 113] on span "Delete" at bounding box center [692, 112] width 24 height 10
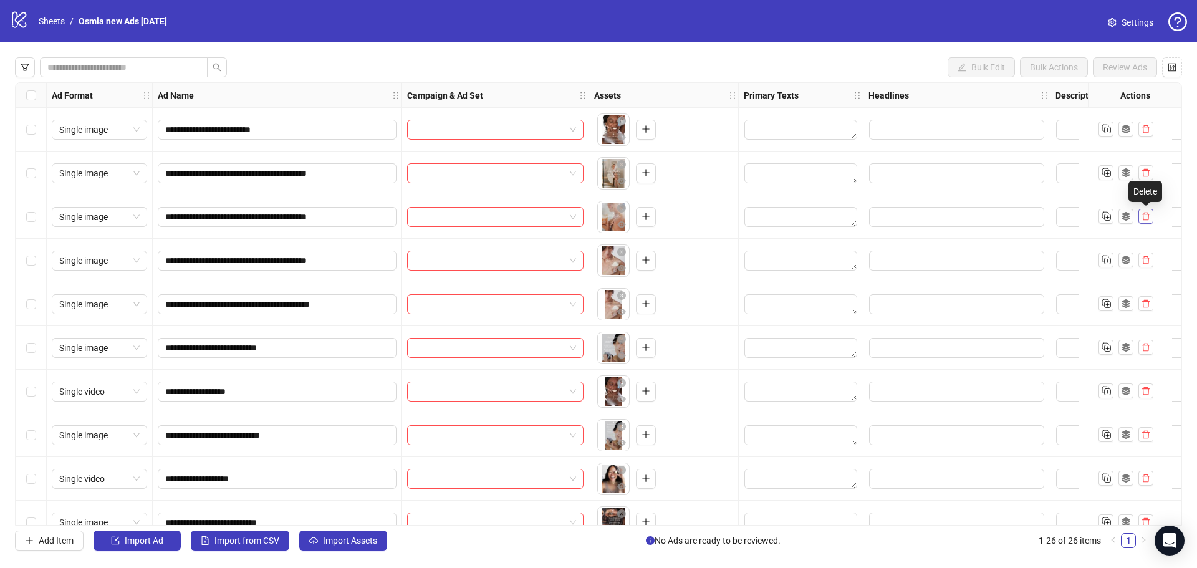
click at [1147, 216] on icon "delete" at bounding box center [1146, 216] width 9 height 9
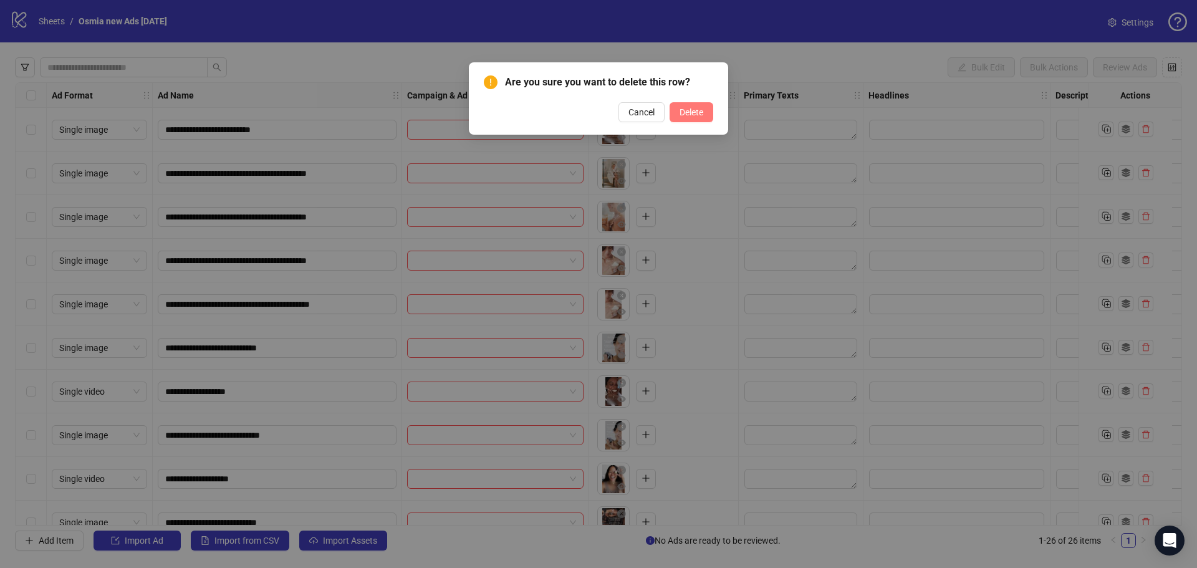
click at [688, 112] on span "Delete" at bounding box center [692, 112] width 24 height 10
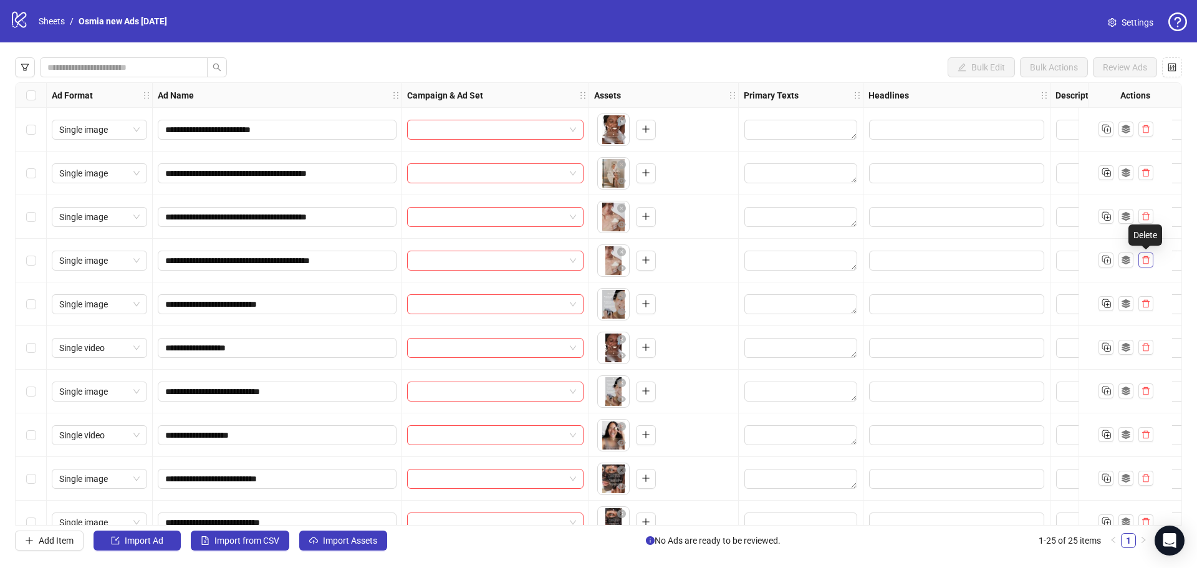
click at [1145, 264] on icon "delete" at bounding box center [1146, 260] width 9 height 9
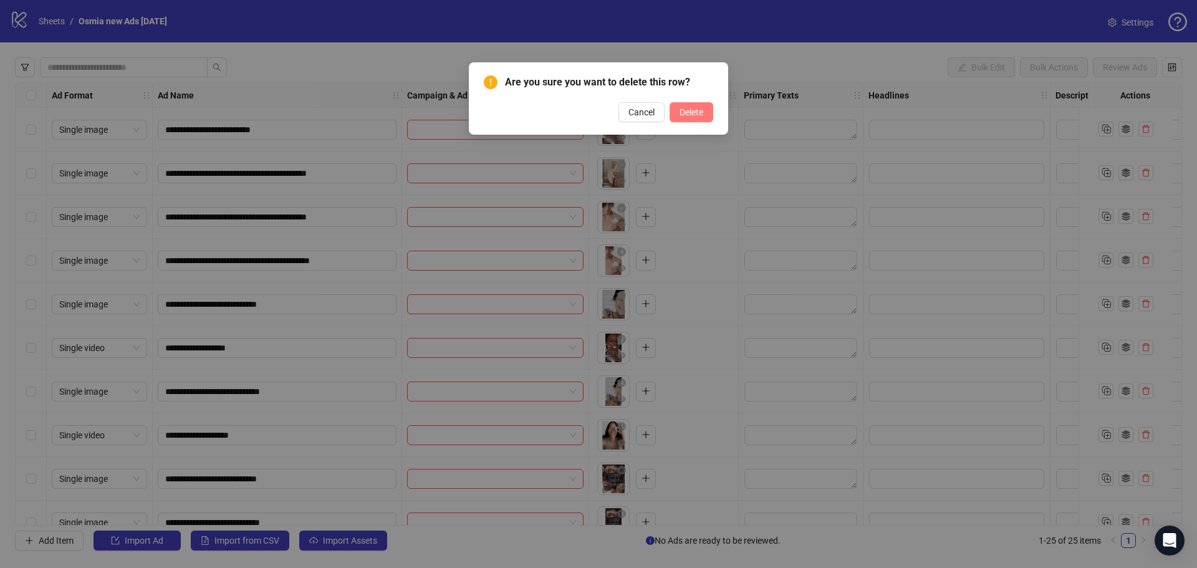
click at [685, 110] on span "Delete" at bounding box center [692, 112] width 24 height 10
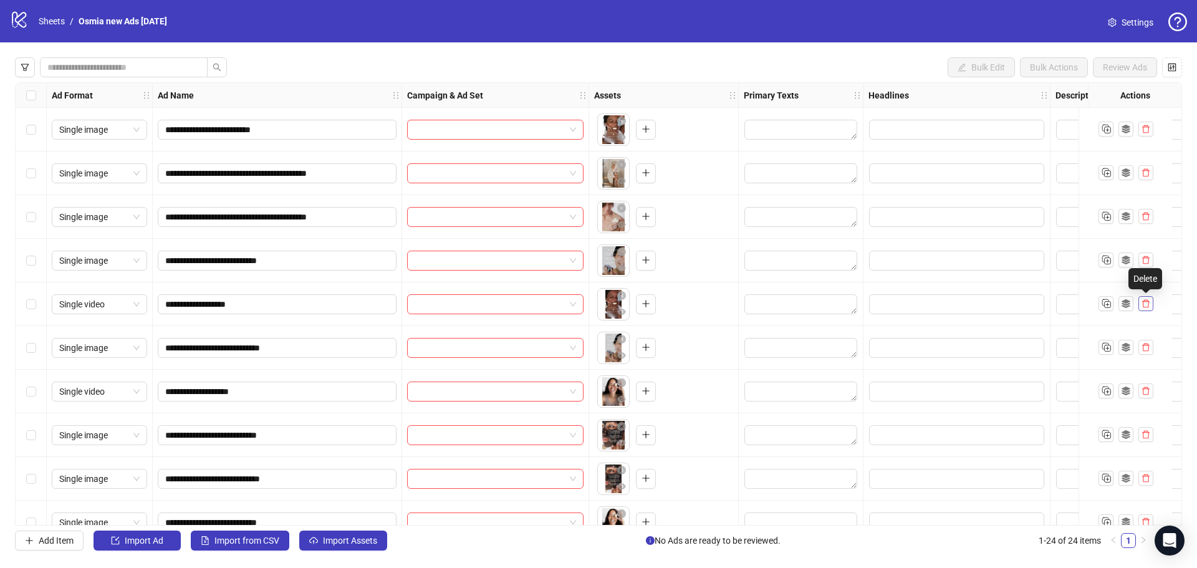
click at [1151, 304] on button "button" at bounding box center [1146, 303] width 15 height 15
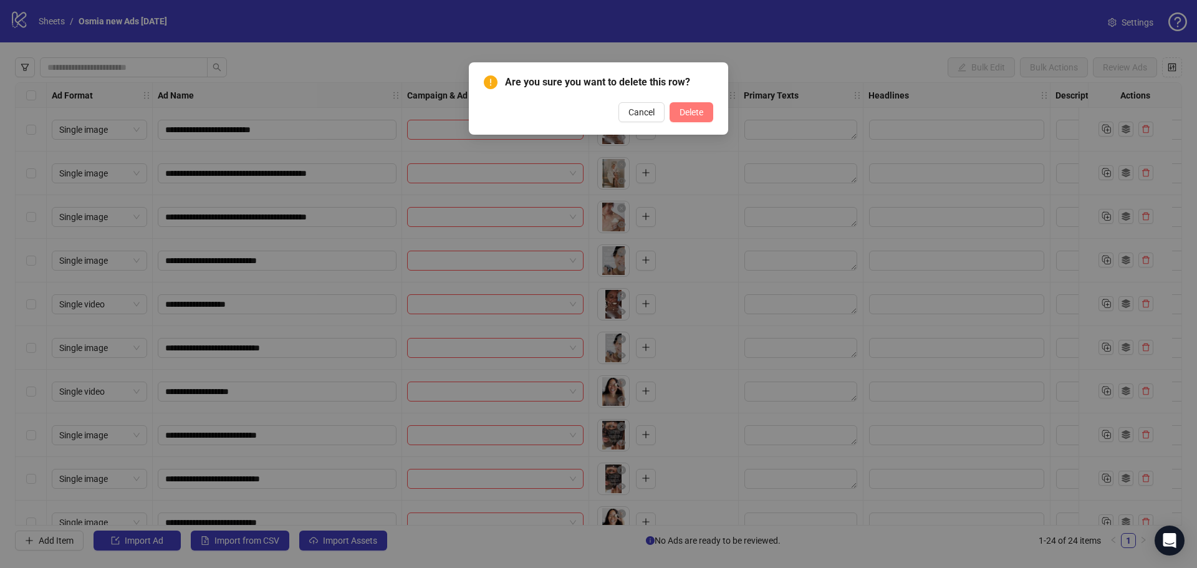
click at [700, 110] on span "Delete" at bounding box center [692, 112] width 24 height 10
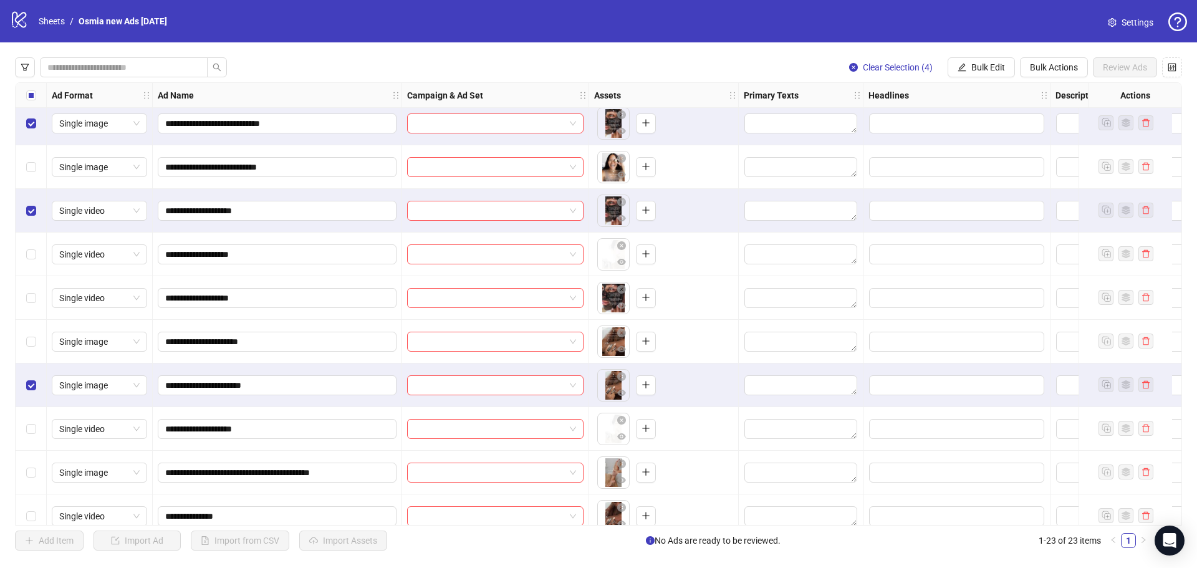
scroll to position [374, 0]
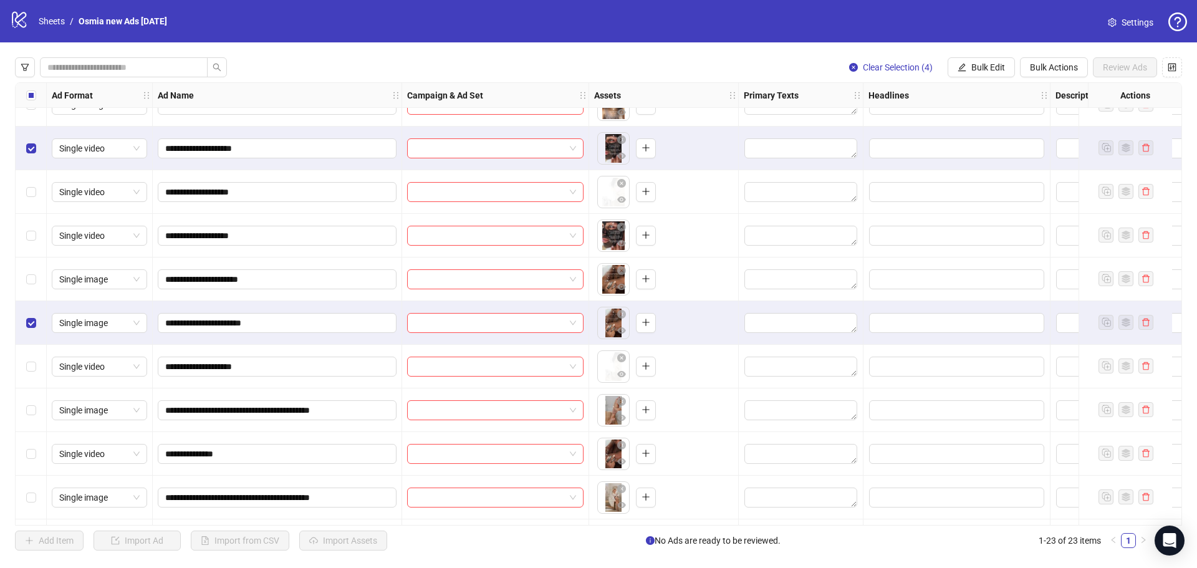
click at [36, 362] on div "Select row 15" at bounding box center [31, 367] width 31 height 44
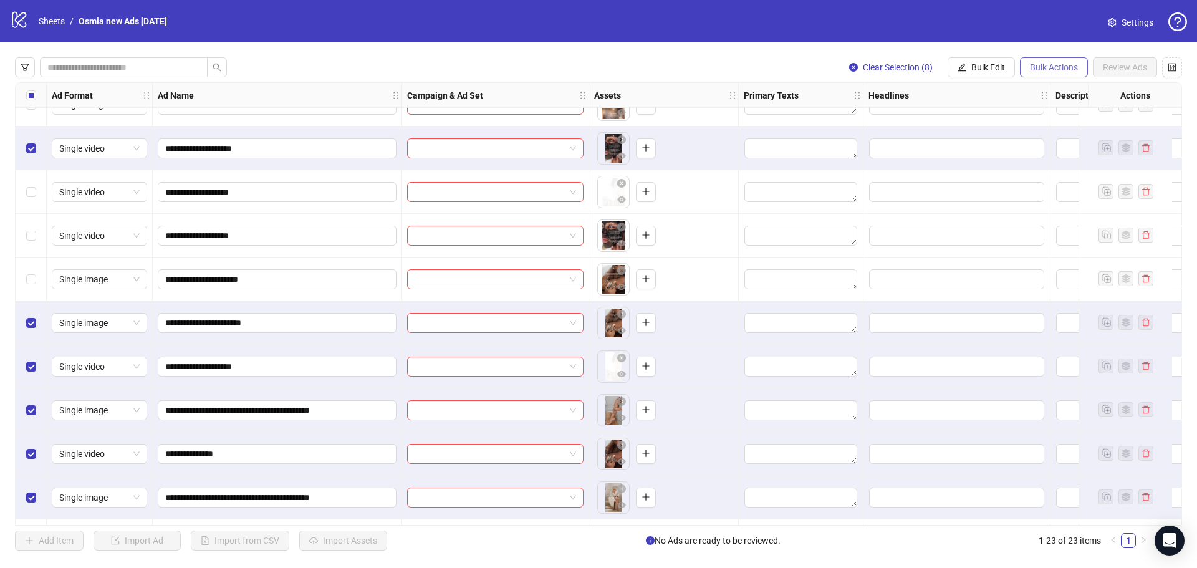
click at [1046, 69] on span "Bulk Actions" at bounding box center [1054, 67] width 48 height 10
click at [1054, 92] on span "Delete" at bounding box center [1071, 93] width 85 height 14
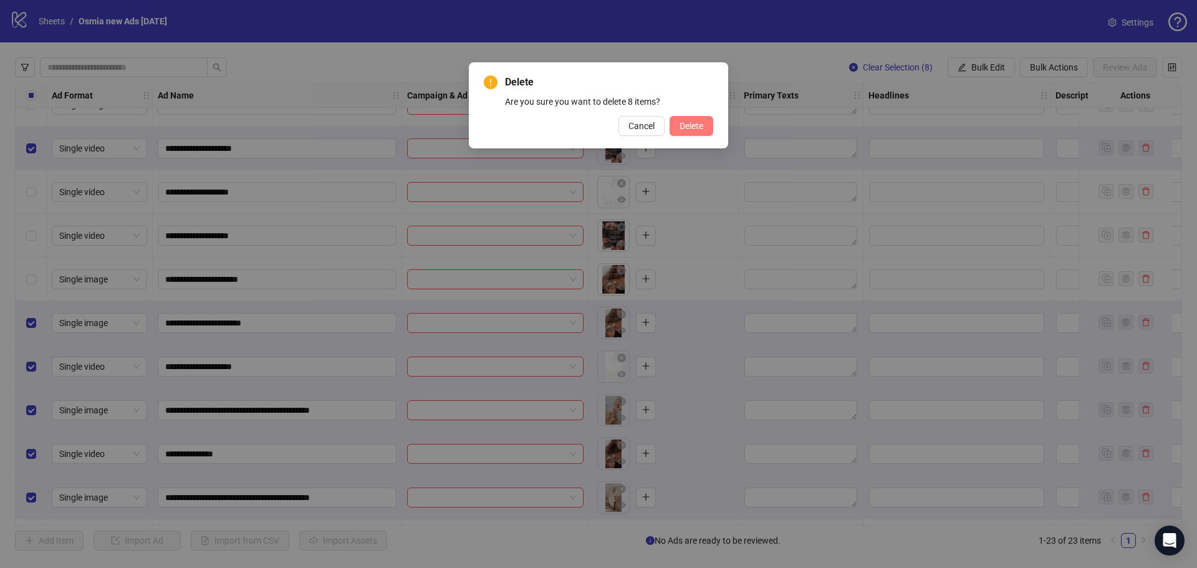
click at [692, 119] on button "Delete" at bounding box center [692, 126] width 44 height 20
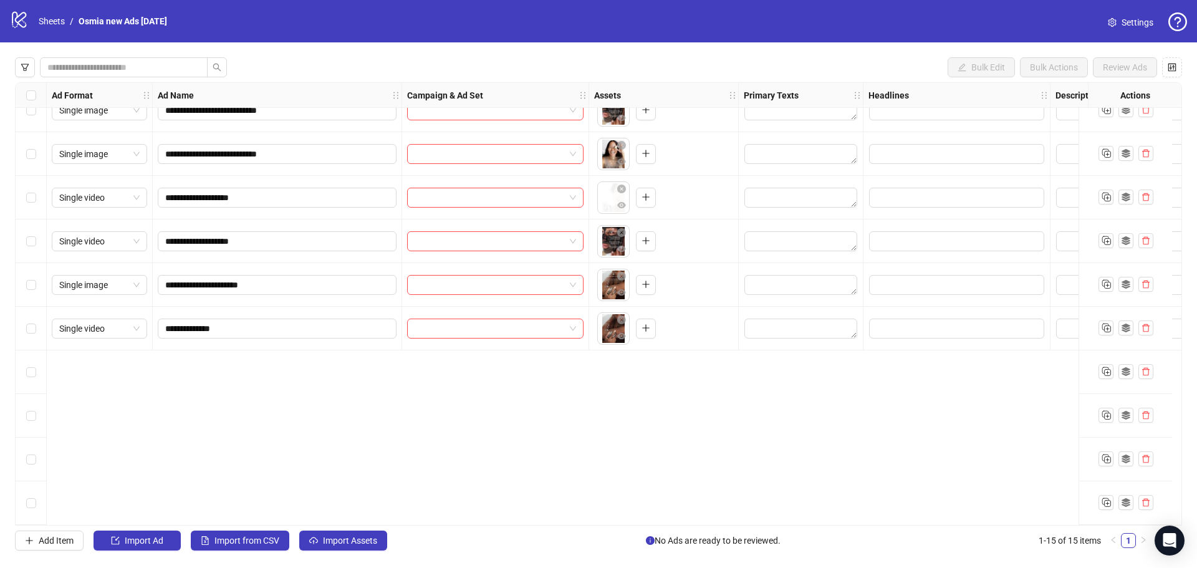
scroll to position [0, 0]
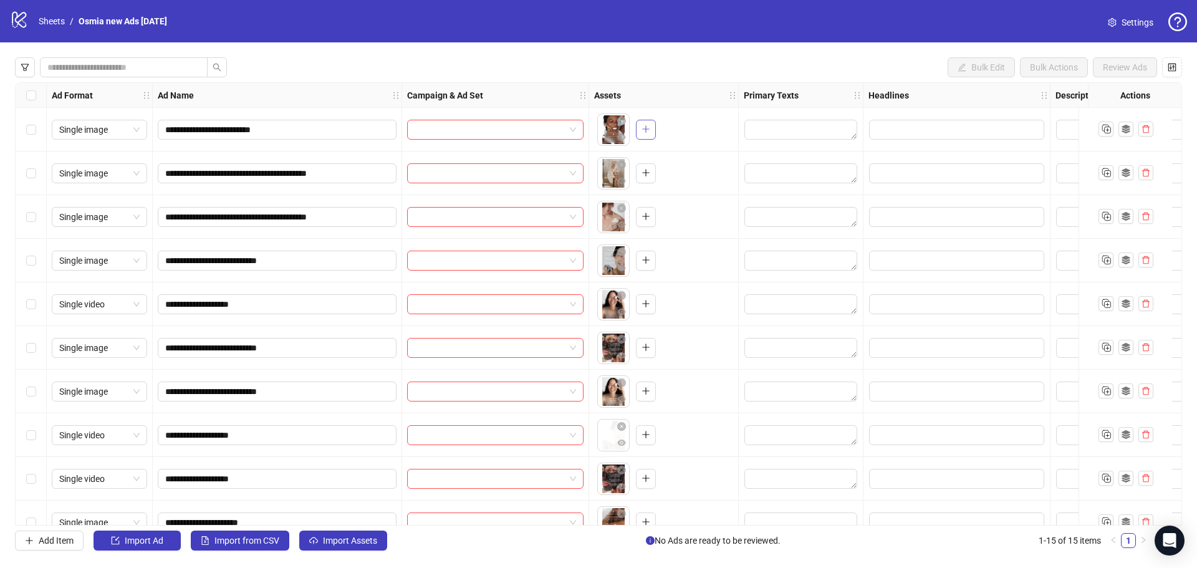
click at [643, 137] on button "button" at bounding box center [646, 130] width 20 height 20
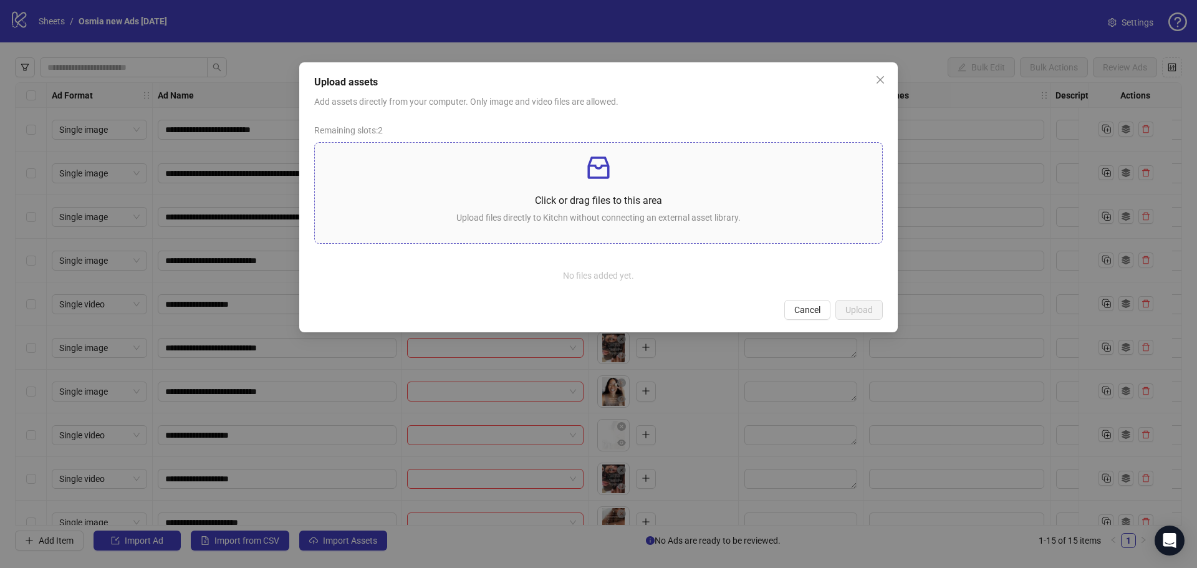
click at [587, 193] on div "Click or drag files to this area Upload files directly to Kitchn without connec…" at bounding box center [599, 193] width 548 height 80
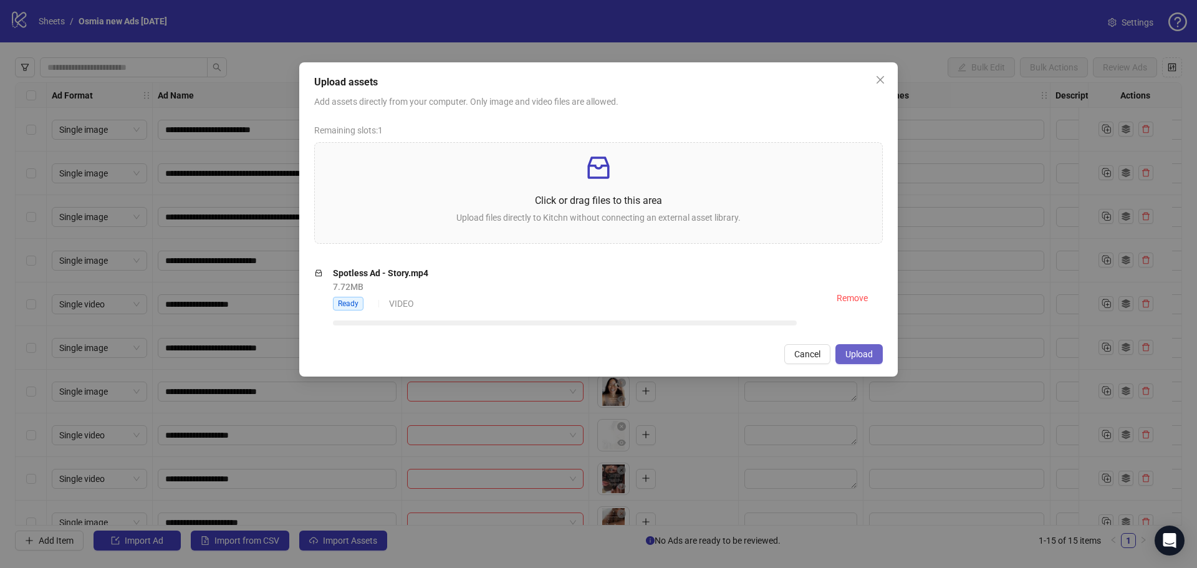
click at [863, 349] on span "Upload" at bounding box center [859, 354] width 27 height 10
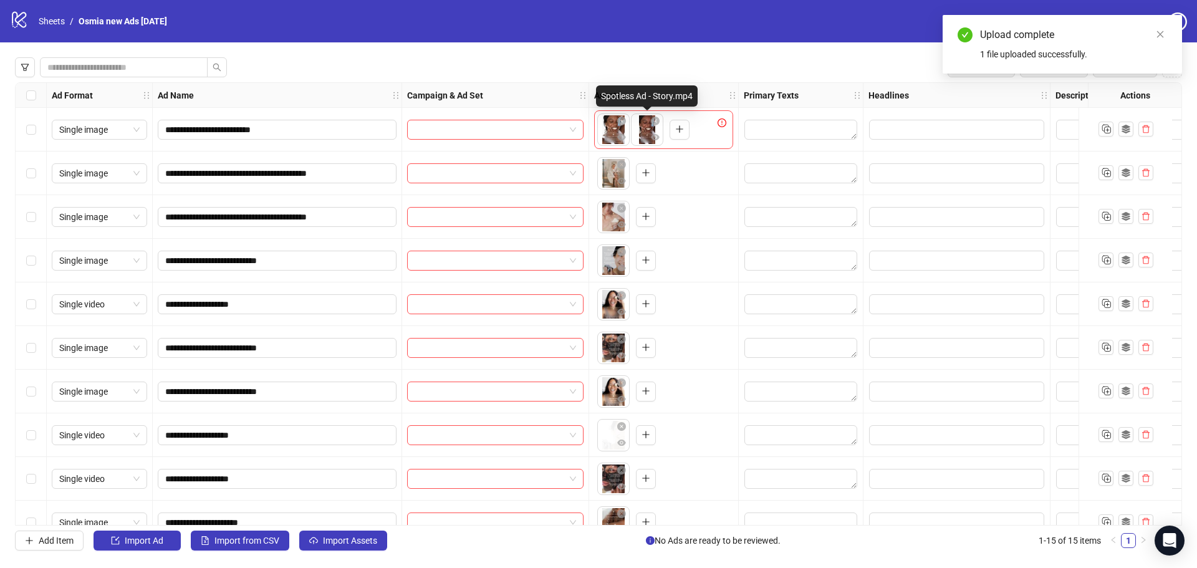
click at [645, 130] on body "**********" at bounding box center [598, 284] width 1197 height 568
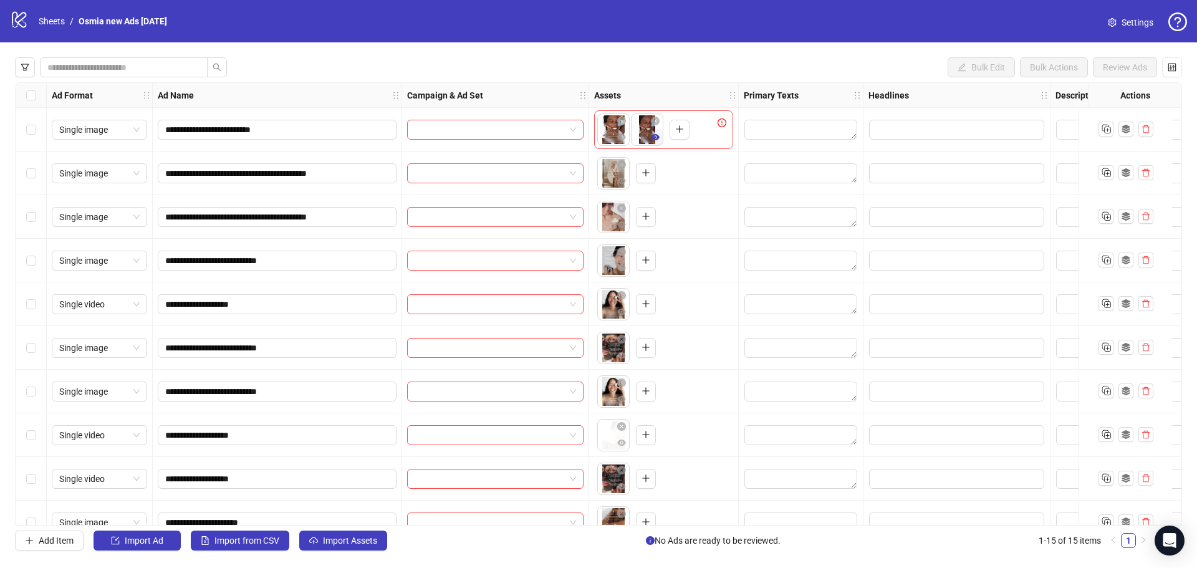
click at [654, 136] on icon "eye" at bounding box center [655, 137] width 9 height 6
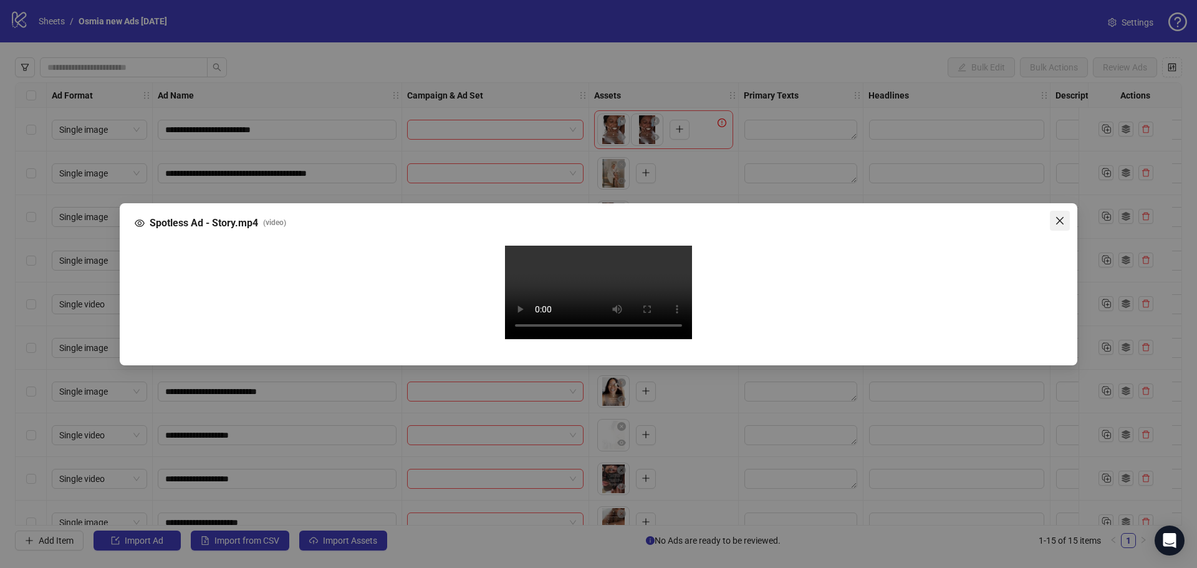
click at [1053, 216] on span "Close" at bounding box center [1060, 221] width 20 height 10
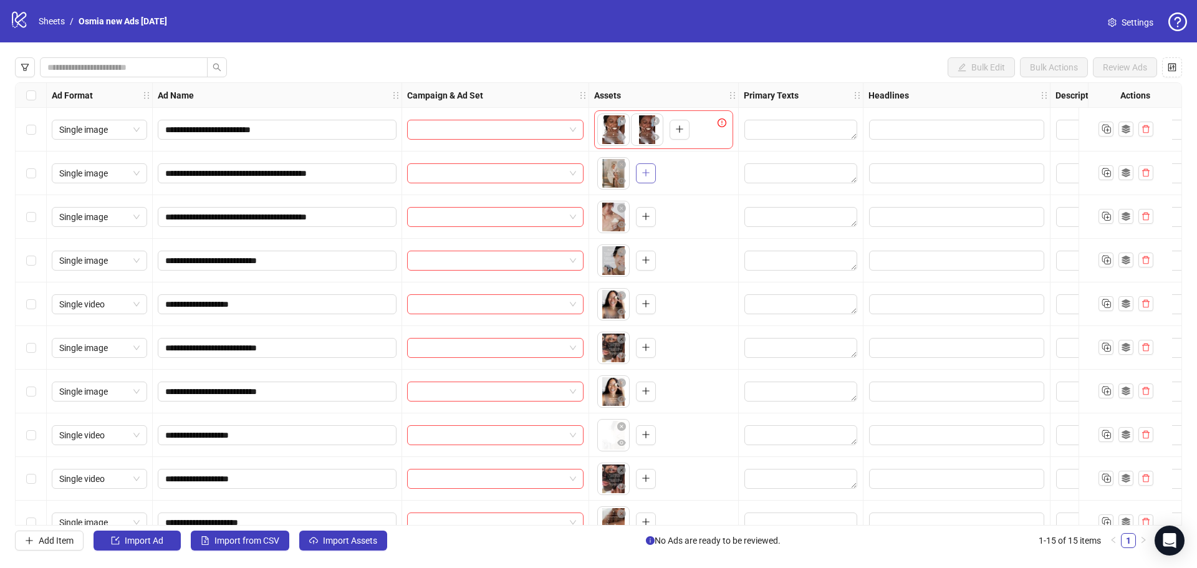
click at [648, 170] on icon "plus" at bounding box center [646, 172] width 9 height 9
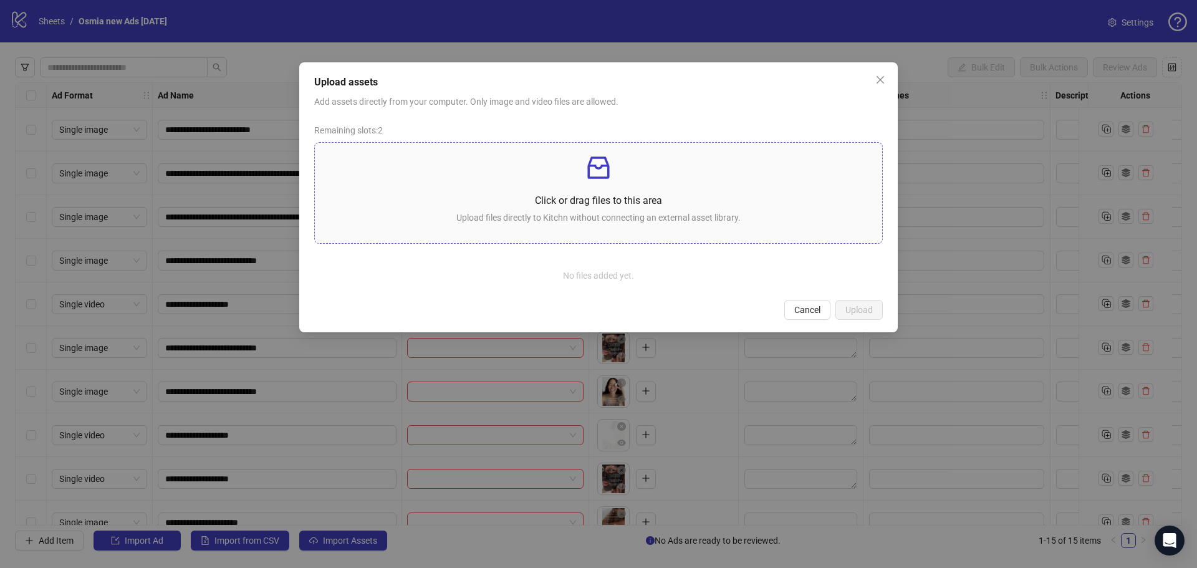
click at [572, 205] on p "Click or drag files to this area" at bounding box center [599, 201] width 548 height 16
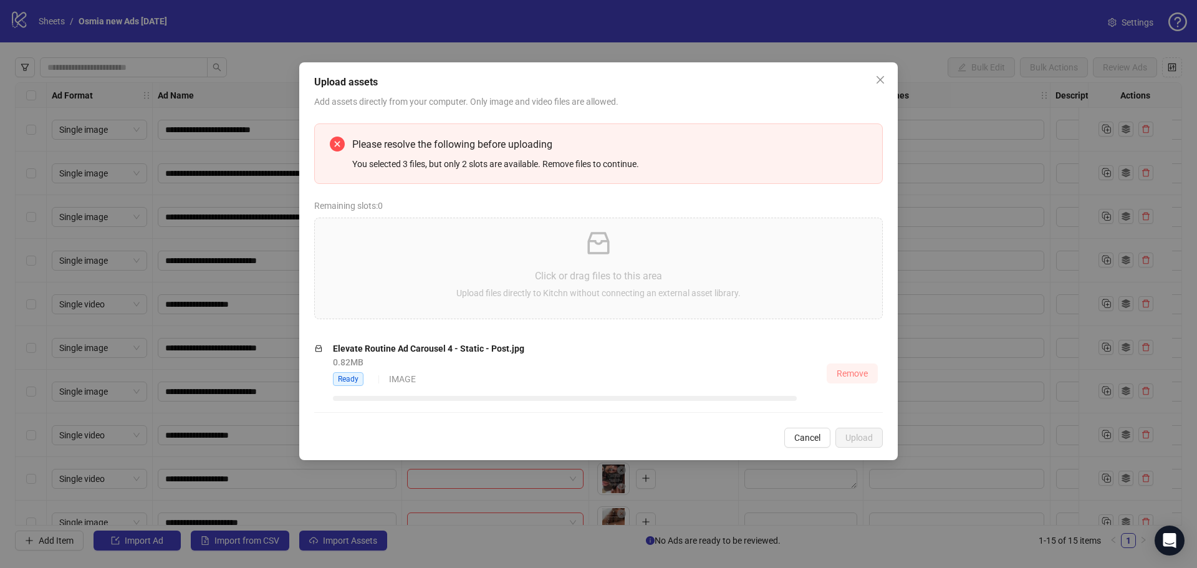
click at [854, 377] on span "Remove" at bounding box center [852, 374] width 31 height 10
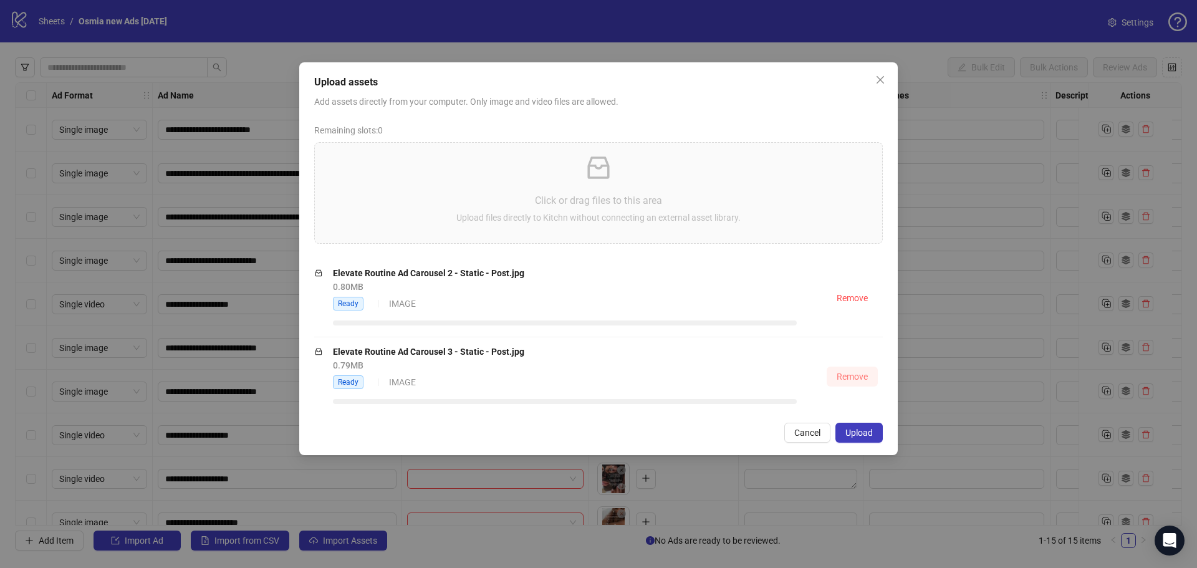
click at [852, 379] on span "Remove" at bounding box center [852, 377] width 31 height 10
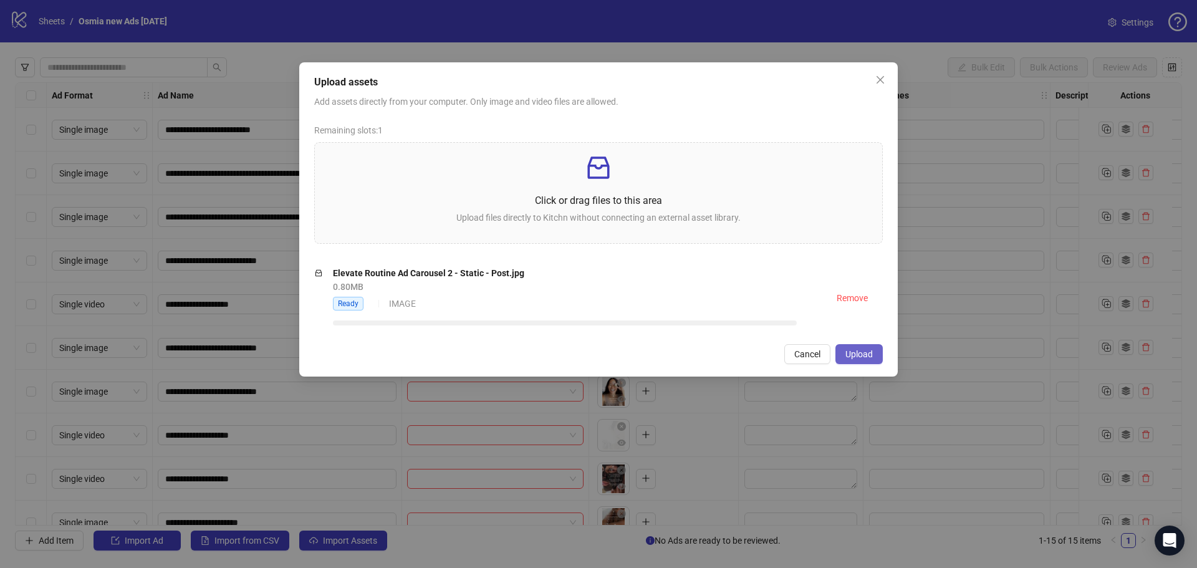
click at [866, 357] on span "Upload" at bounding box center [859, 354] width 27 height 10
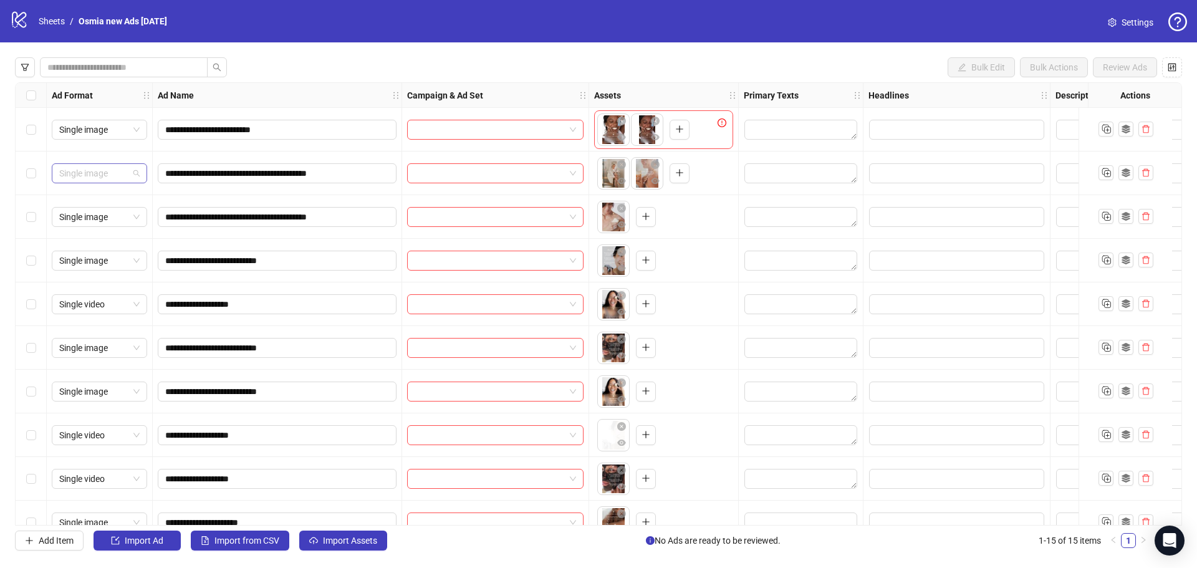
click at [113, 179] on span "Single image" at bounding box center [99, 173] width 80 height 19
click at [94, 236] on div "Carousel" at bounding box center [99, 239] width 75 height 14
click at [678, 170] on icon "plus" at bounding box center [679, 172] width 9 height 9
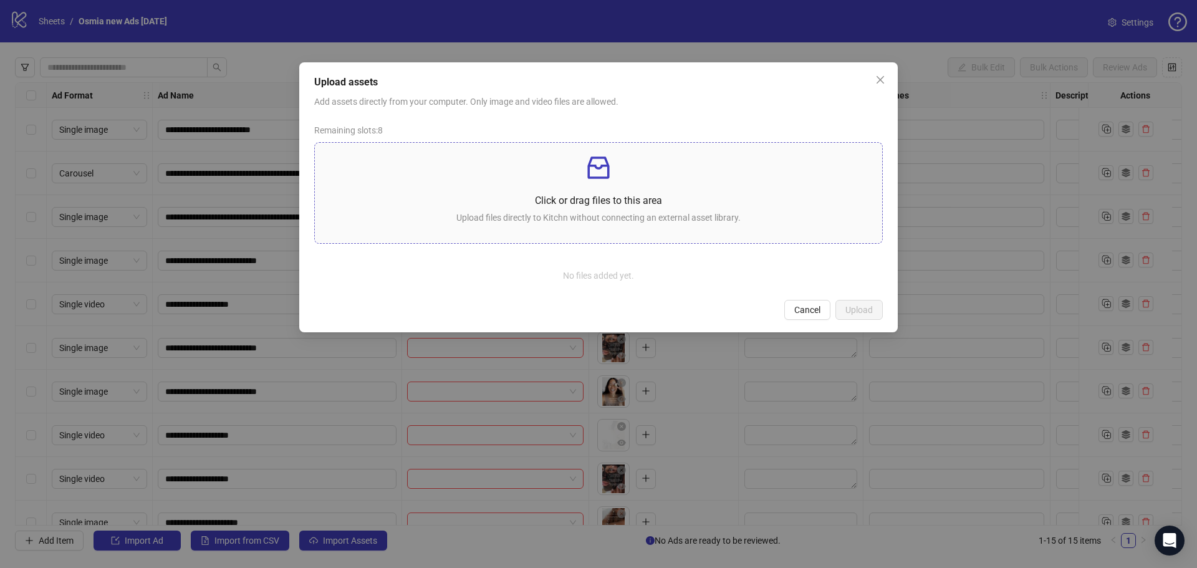
click at [627, 190] on div "Click or drag files to this area Upload files directly to Kitchn without connec…" at bounding box center [599, 193] width 548 height 80
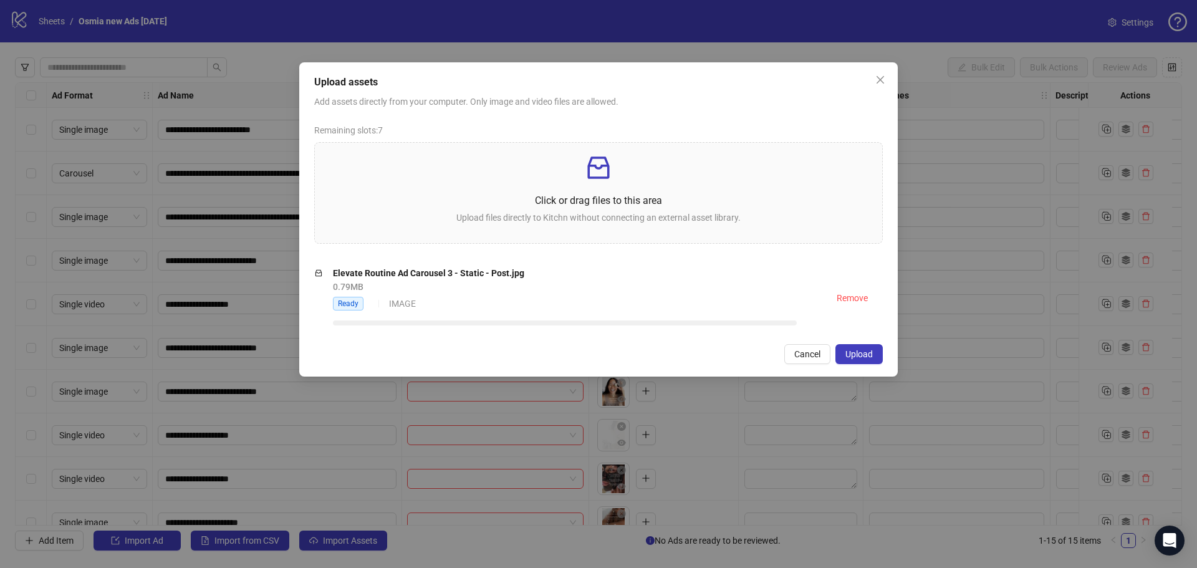
drag, startPoint x: 867, startPoint y: 350, endPoint x: 855, endPoint y: 351, distance: 11.9
click at [860, 352] on span "Upload" at bounding box center [859, 354] width 27 height 10
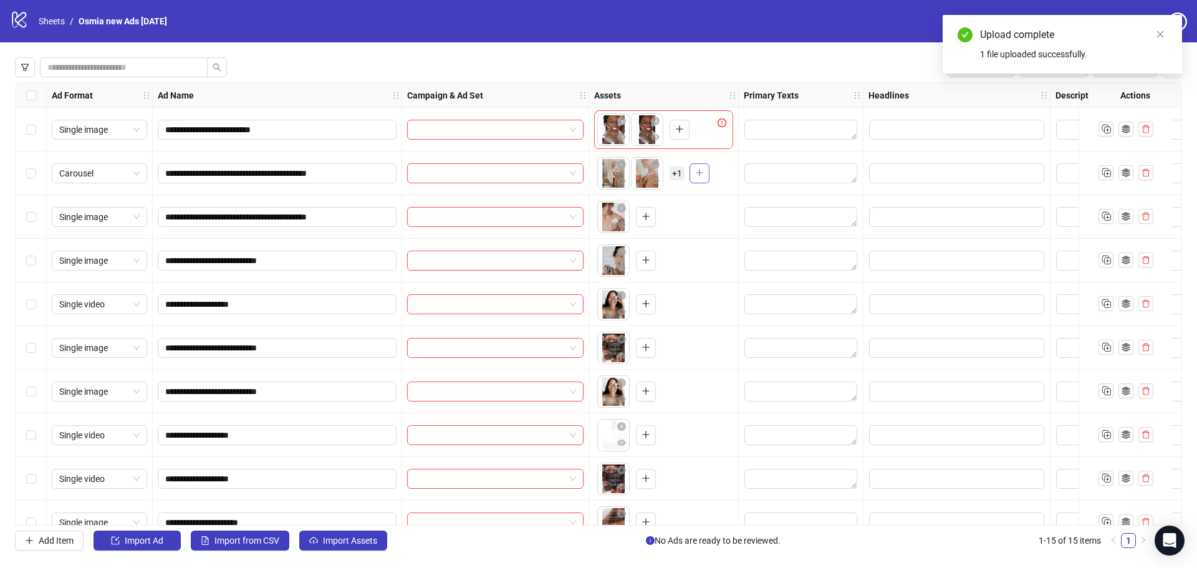
click at [704, 173] on button "button" at bounding box center [700, 173] width 20 height 20
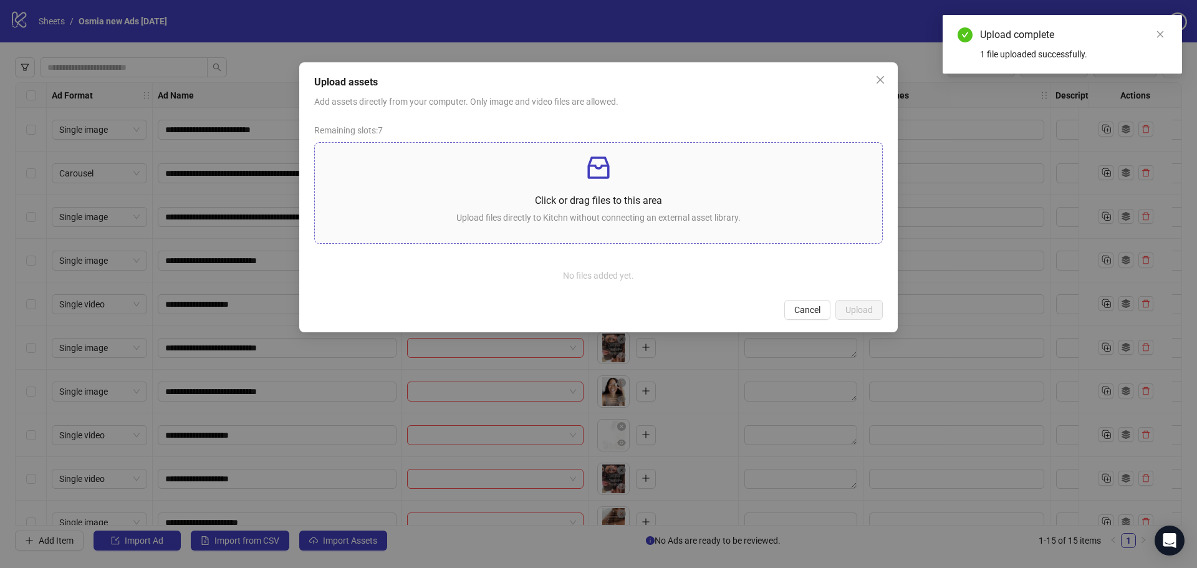
click at [723, 203] on p "Click or drag files to this area" at bounding box center [599, 201] width 548 height 16
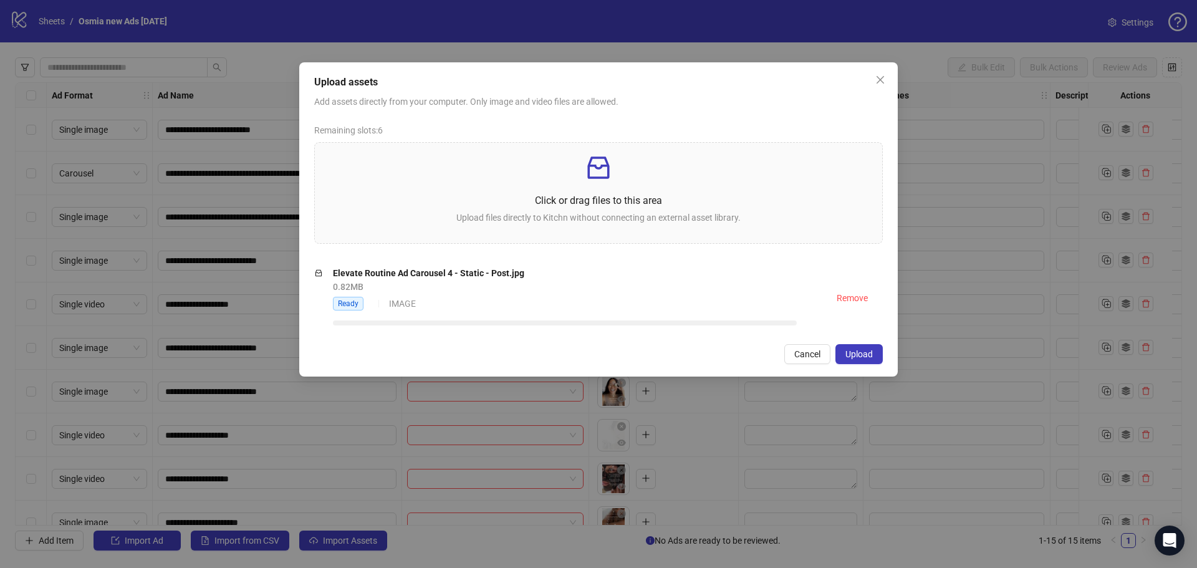
drag, startPoint x: 857, startPoint y: 355, endPoint x: 862, endPoint y: 350, distance: 6.6
click at [858, 355] on span "Upload" at bounding box center [859, 354] width 27 height 10
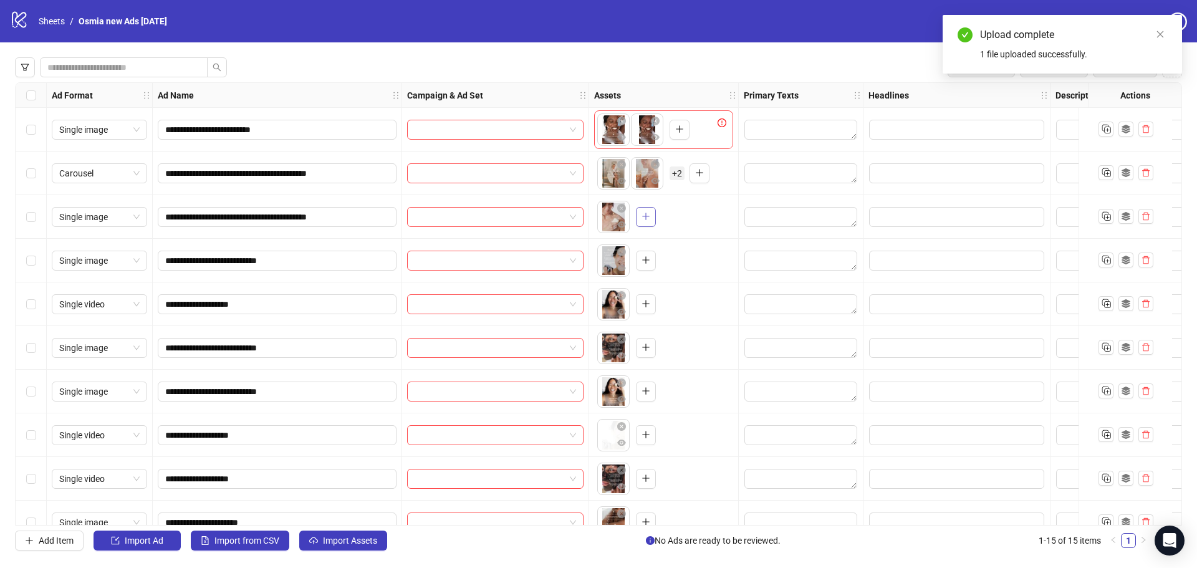
click at [650, 217] on icon "plus" at bounding box center [646, 216] width 9 height 9
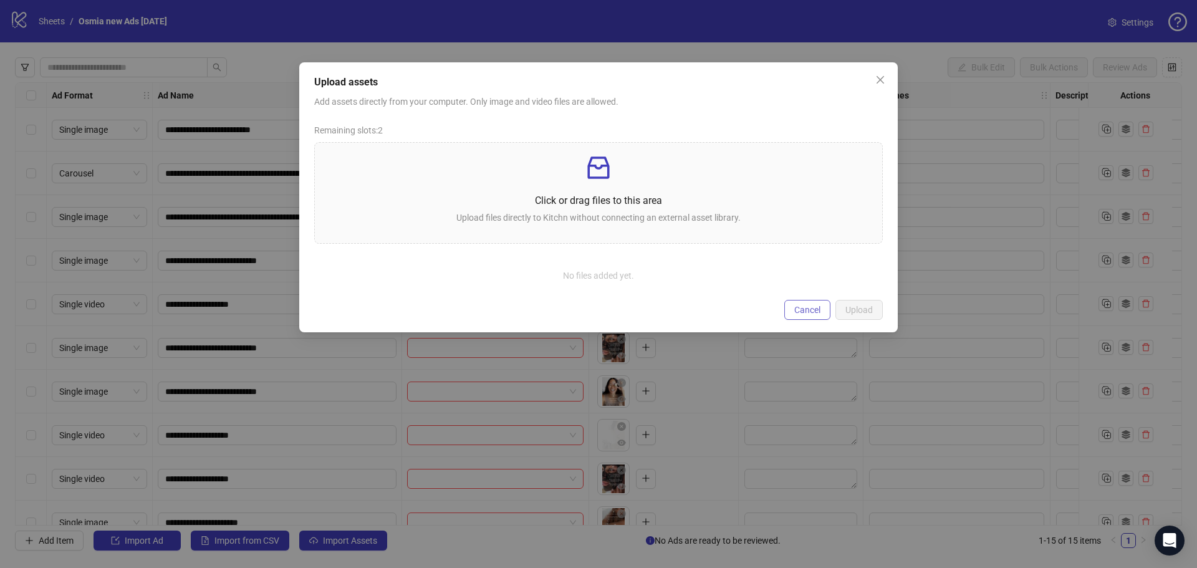
click at [804, 307] on span "Cancel" at bounding box center [807, 310] width 26 height 10
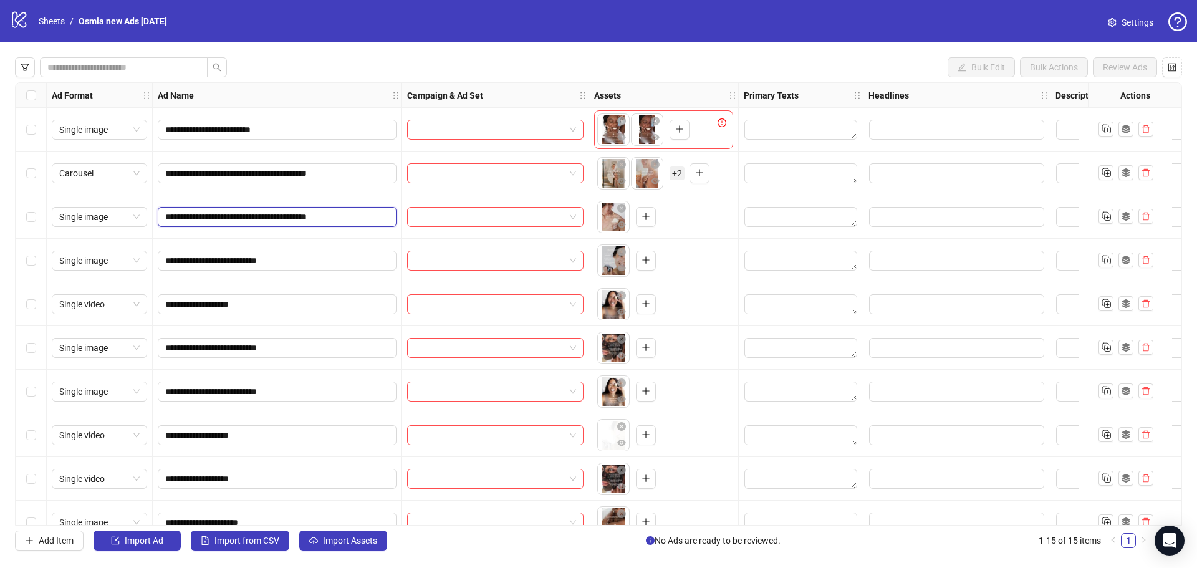
click at [294, 211] on input "**********" at bounding box center [275, 217] width 221 height 14
click at [273, 175] on input "**********" at bounding box center [275, 174] width 221 height 14
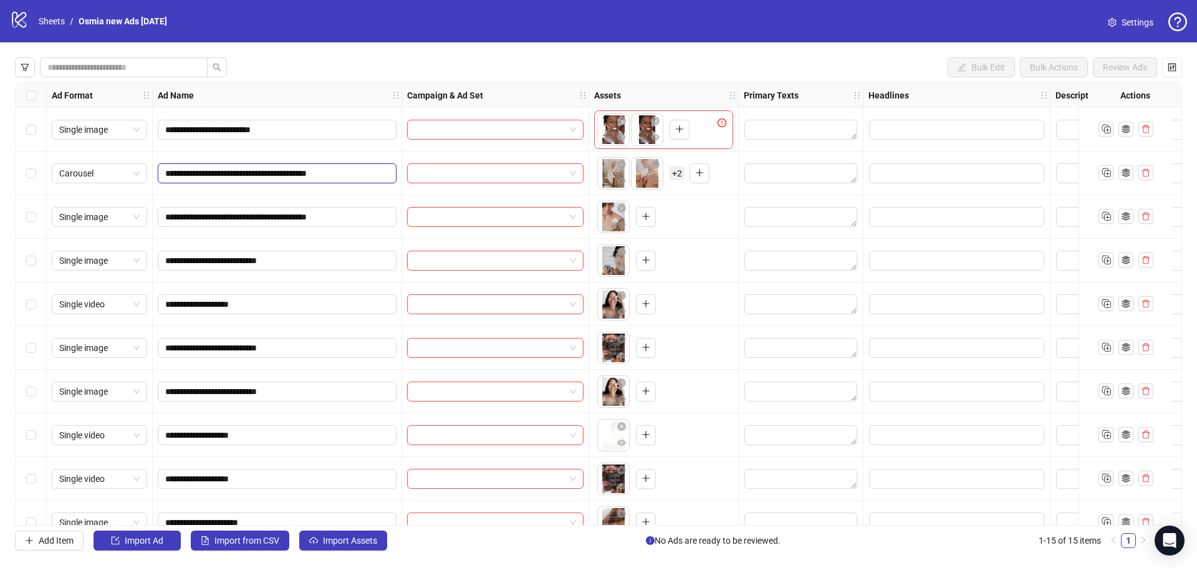
click at [273, 175] on input "**********" at bounding box center [275, 174] width 221 height 14
paste input "text"
type input "**********"
click at [1148, 218] on icon "delete" at bounding box center [1146, 216] width 9 height 9
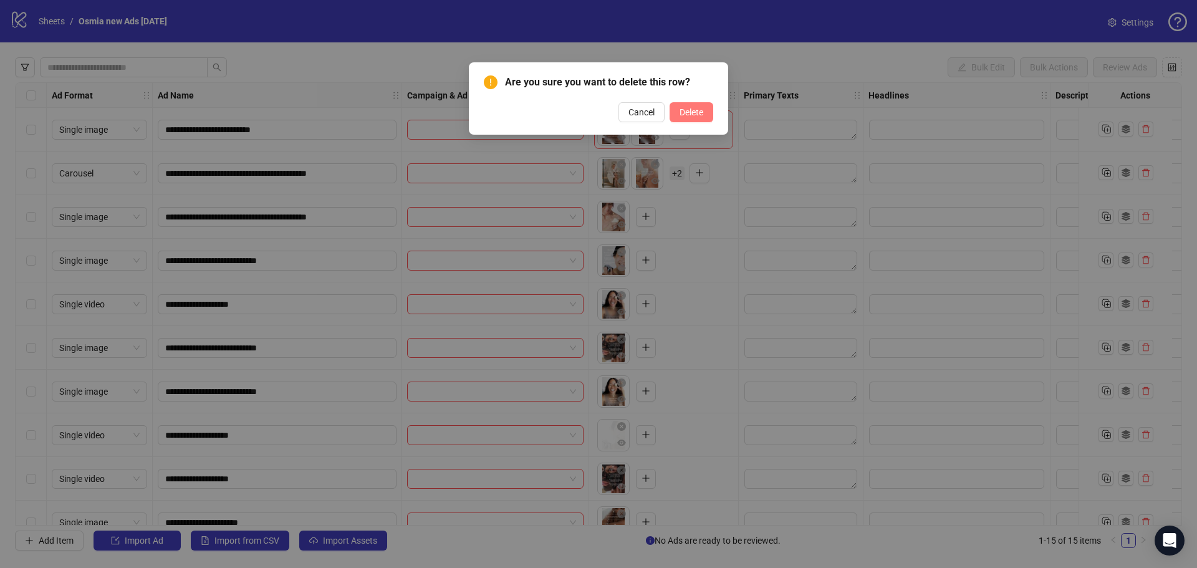
click at [690, 113] on span "Delete" at bounding box center [692, 112] width 24 height 10
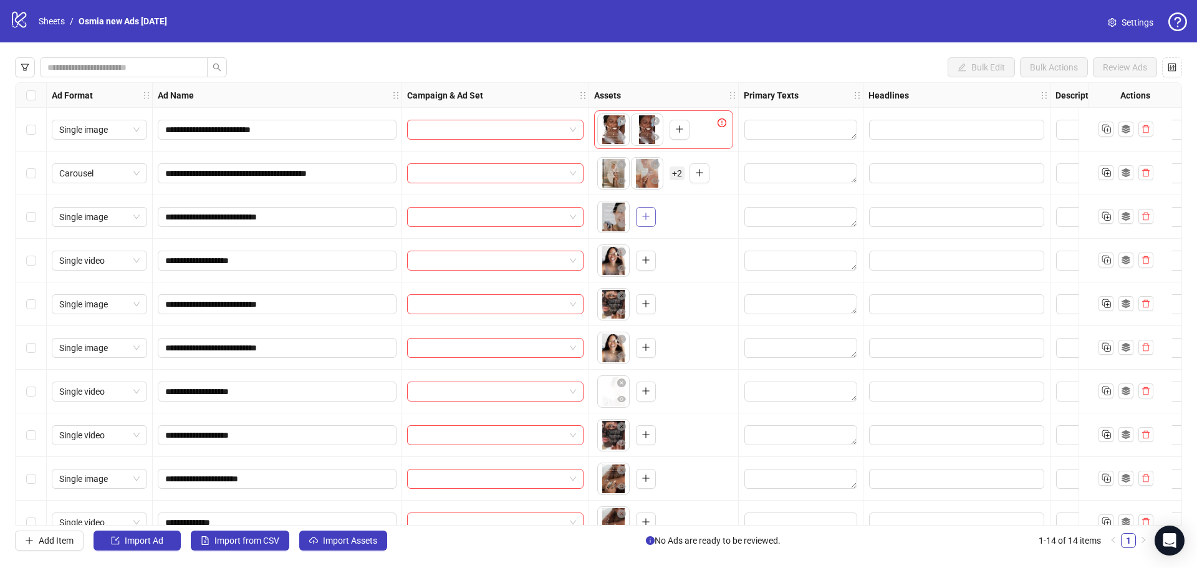
click at [644, 221] on span "button" at bounding box center [646, 216] width 9 height 10
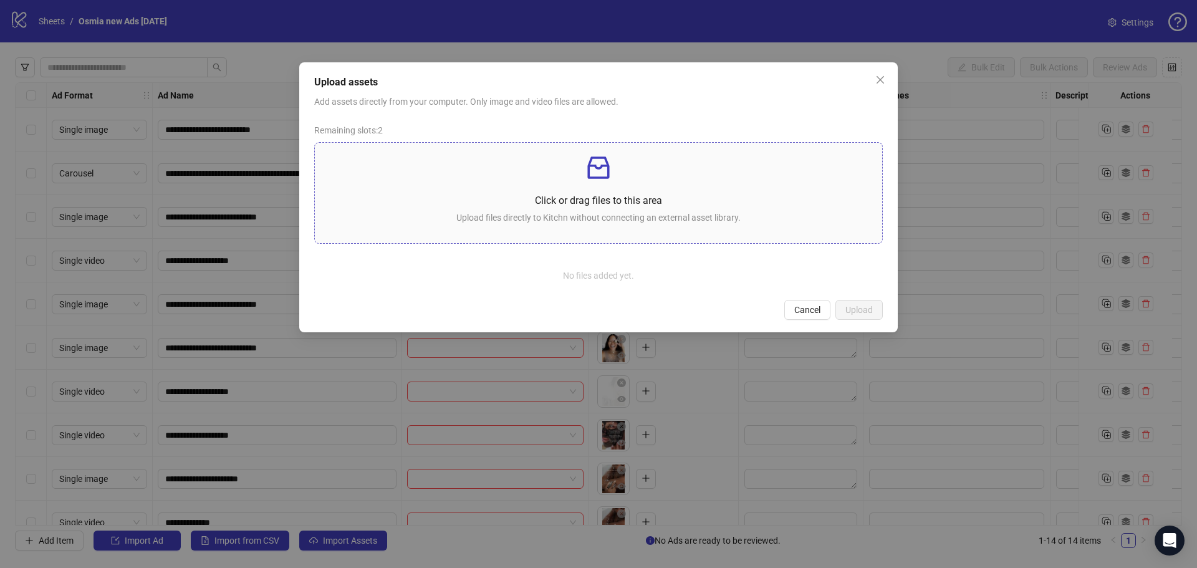
click at [610, 196] on p "Click or drag files to this area" at bounding box center [599, 201] width 548 height 16
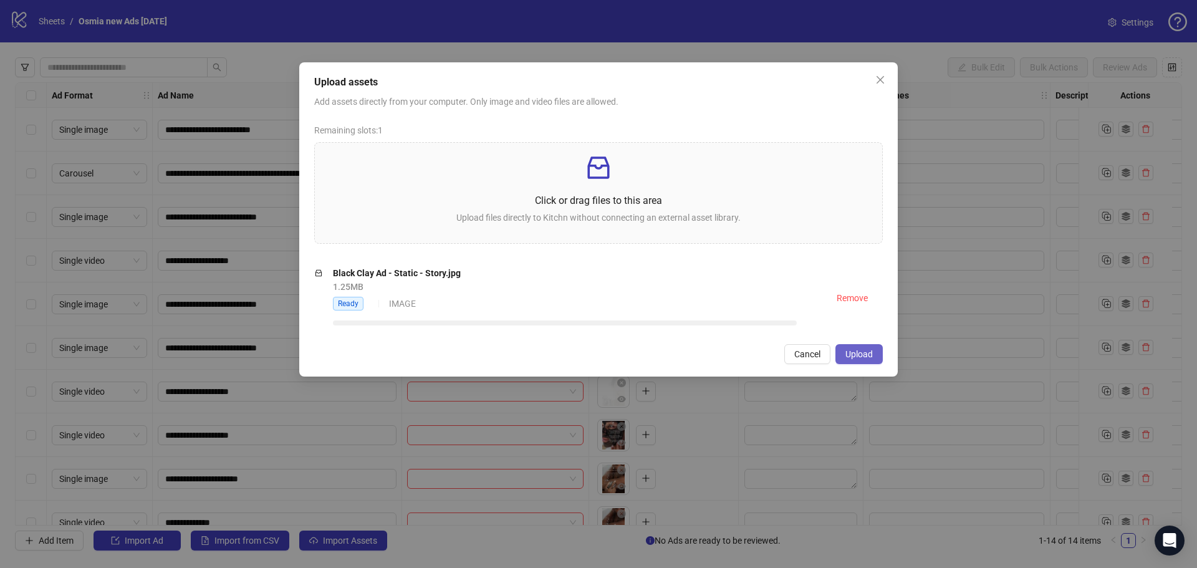
click at [874, 344] on button "Upload" at bounding box center [859, 354] width 47 height 20
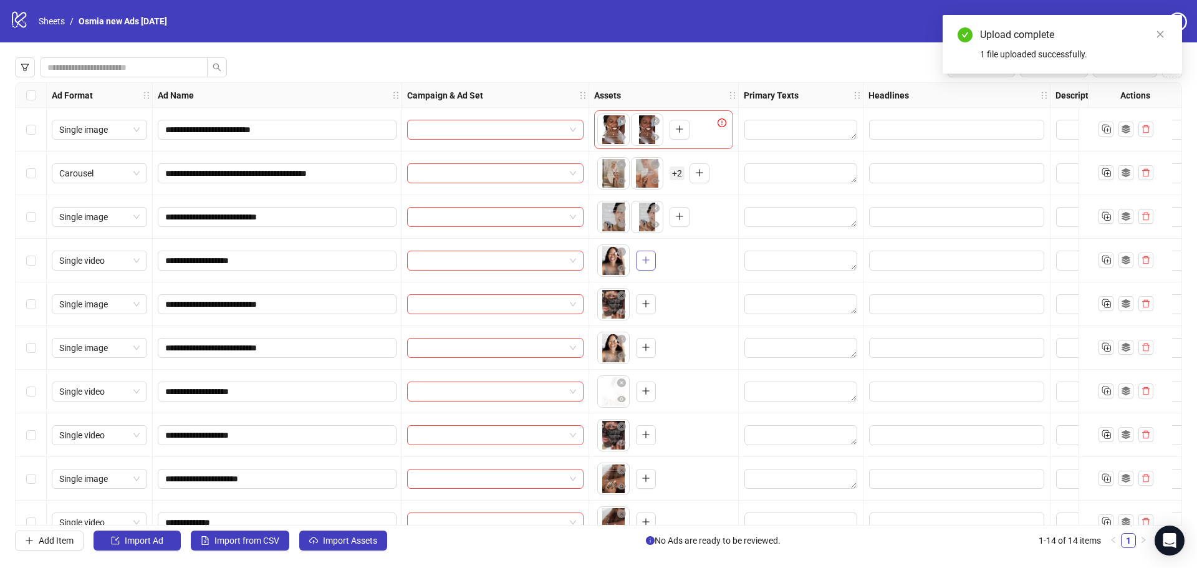
click at [648, 258] on icon "plus" at bounding box center [646, 260] width 9 height 9
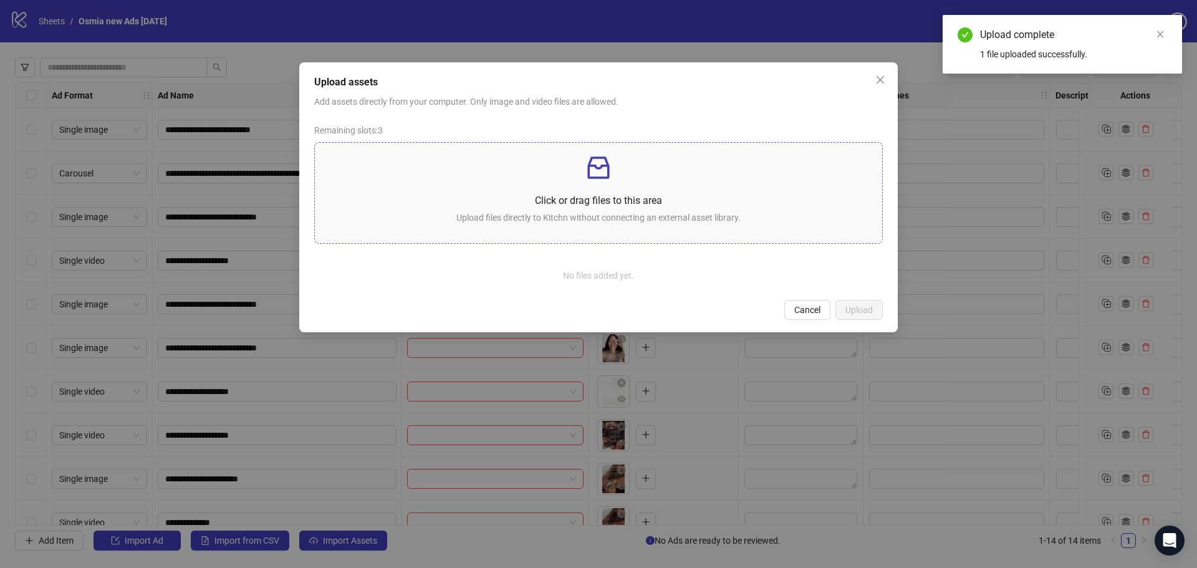
click at [627, 198] on p "Click or drag files to this area" at bounding box center [599, 201] width 548 height 16
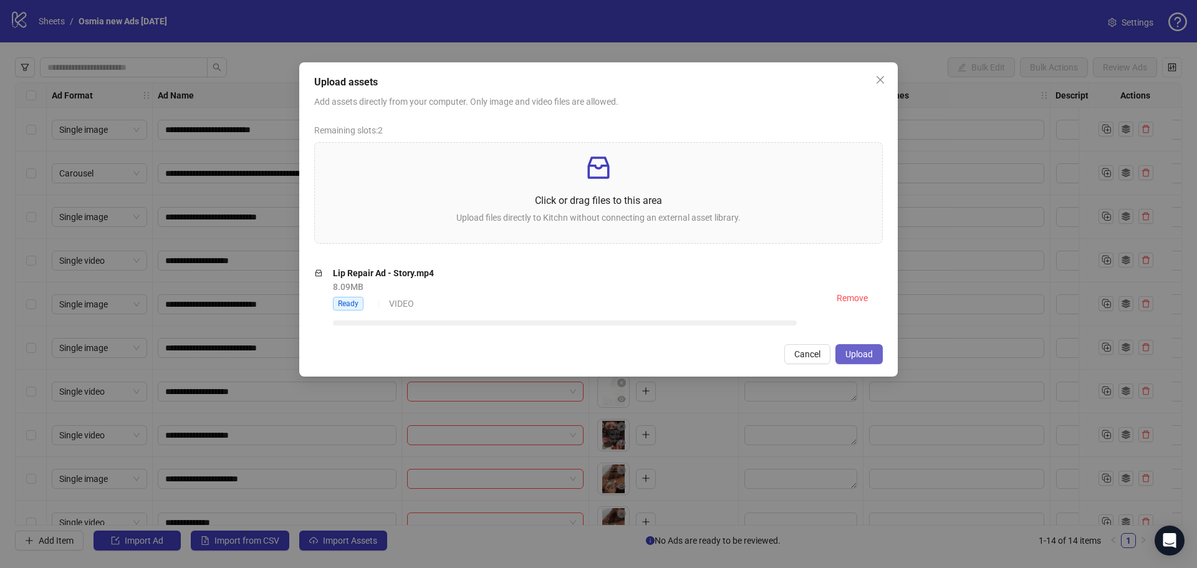
click at [859, 349] on span "Upload" at bounding box center [859, 354] width 27 height 10
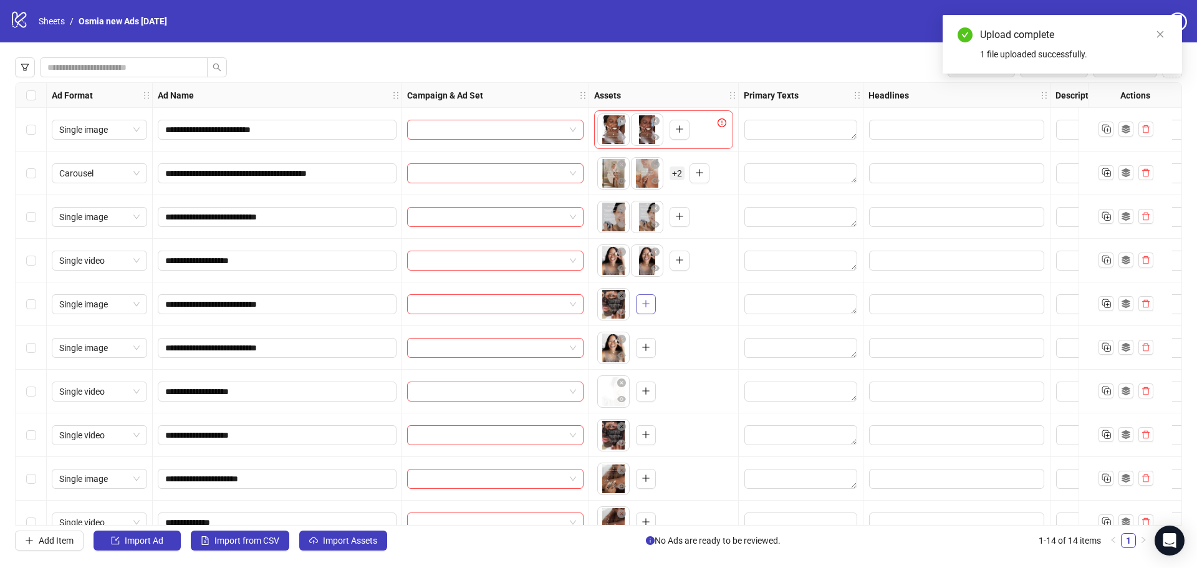
click at [647, 303] on icon "plus" at bounding box center [646, 303] width 9 height 9
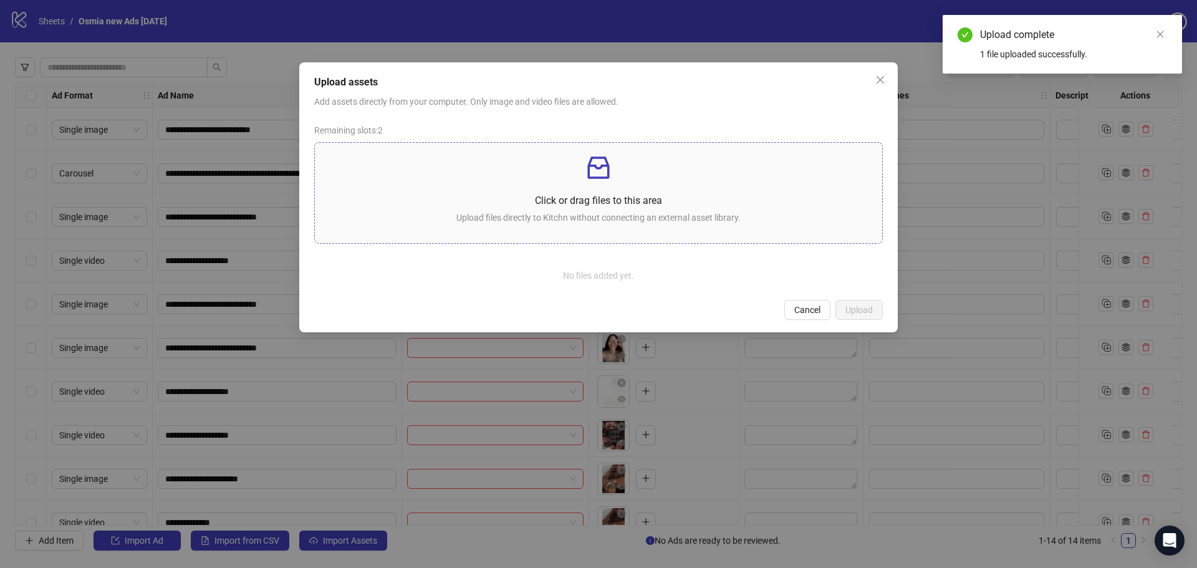
click at [569, 175] on p at bounding box center [599, 168] width 548 height 30
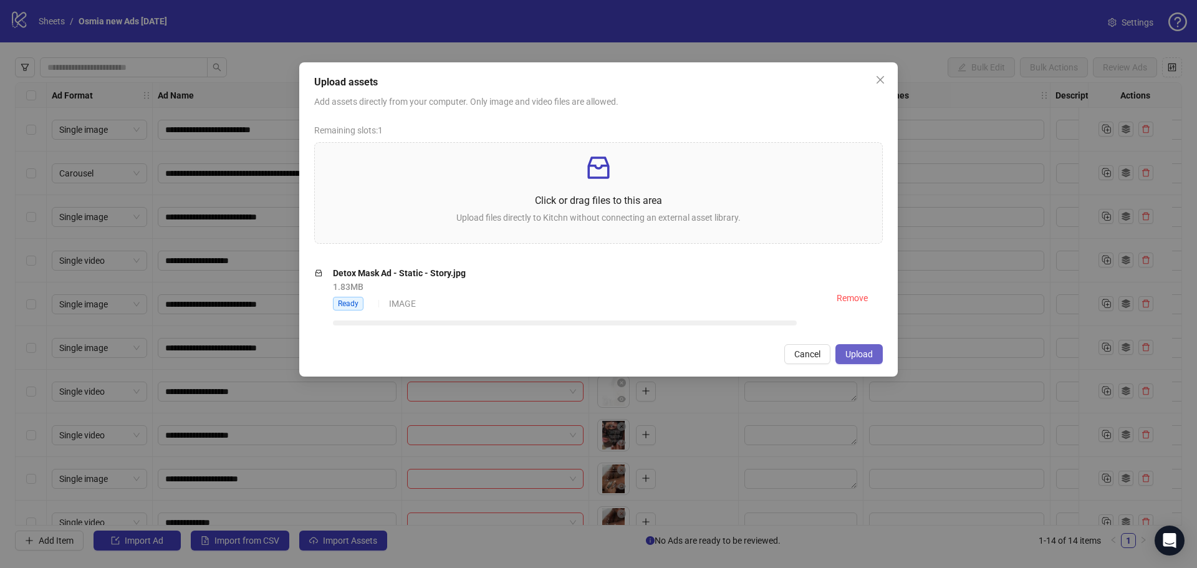
click at [841, 347] on button "Upload" at bounding box center [859, 354] width 47 height 20
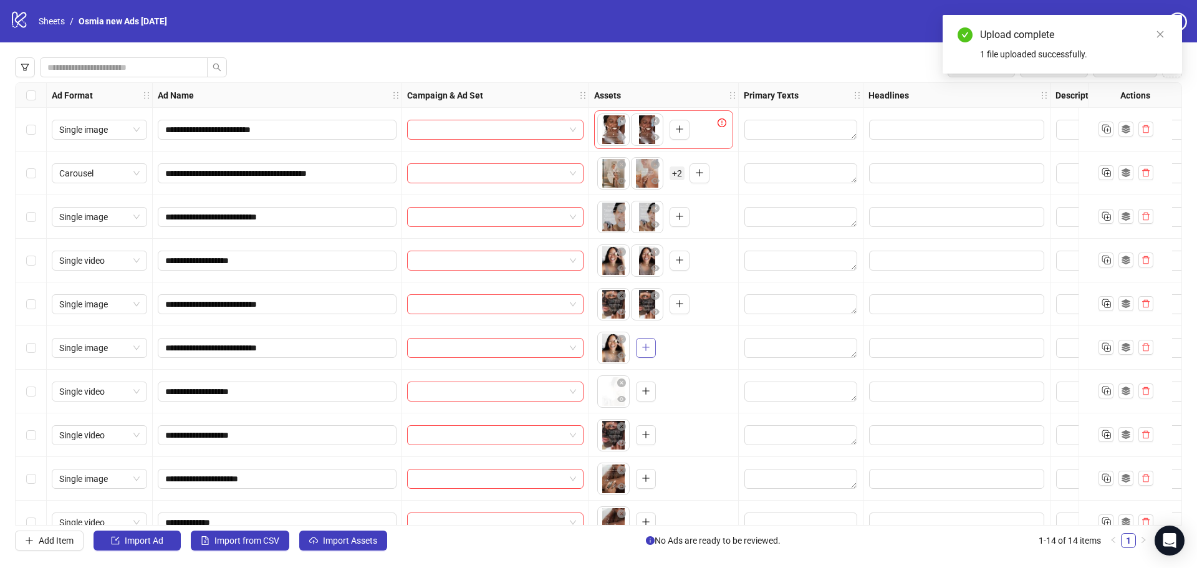
click at [649, 351] on icon "plus" at bounding box center [646, 347] width 9 height 9
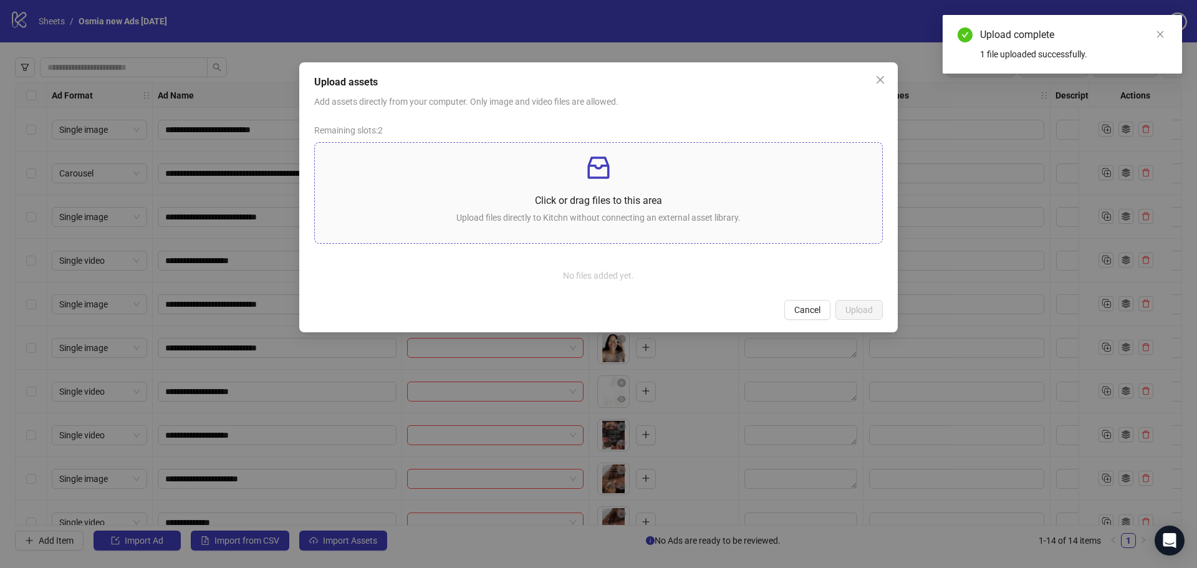
click at [574, 210] on div "Click or drag files to this area Upload files directly to Kitchn without connec…" at bounding box center [599, 193] width 548 height 80
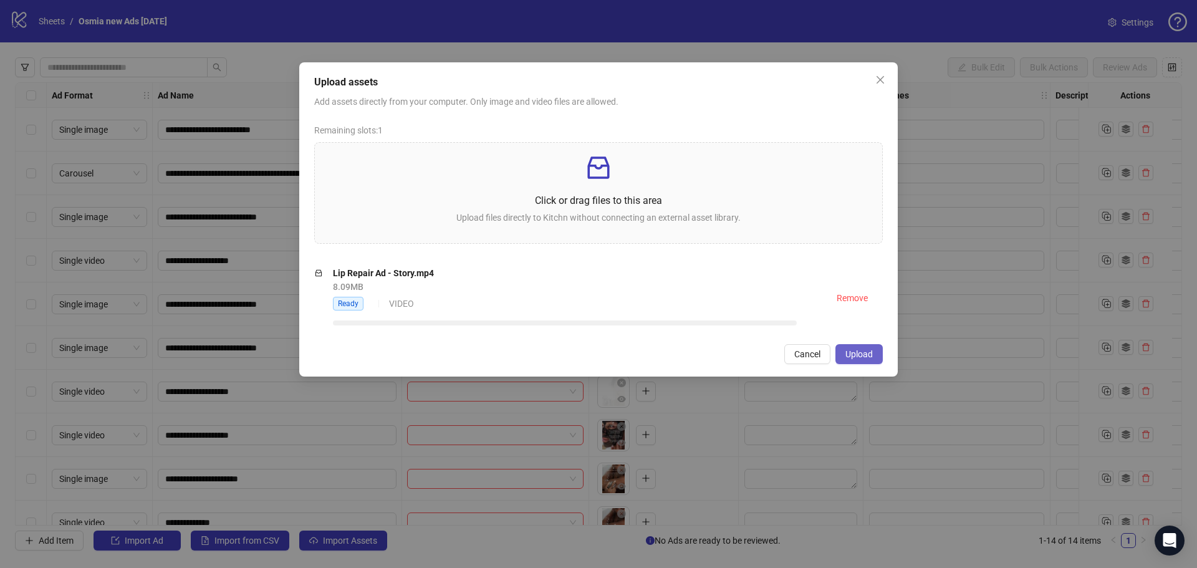
click at [852, 359] on span "Upload" at bounding box center [859, 354] width 27 height 10
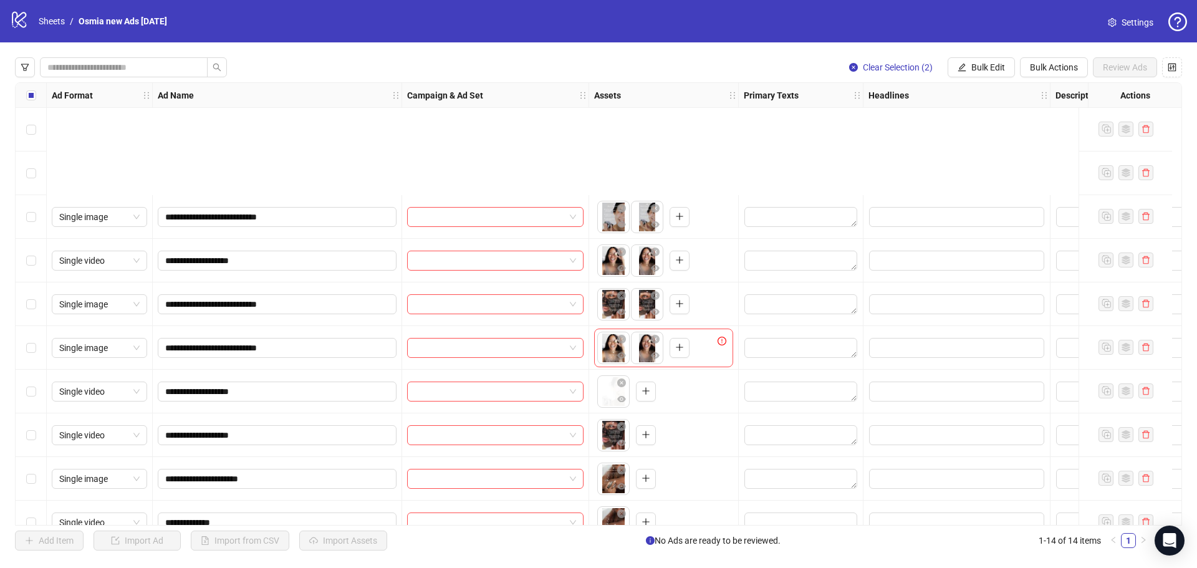
scroll to position [199, 0]
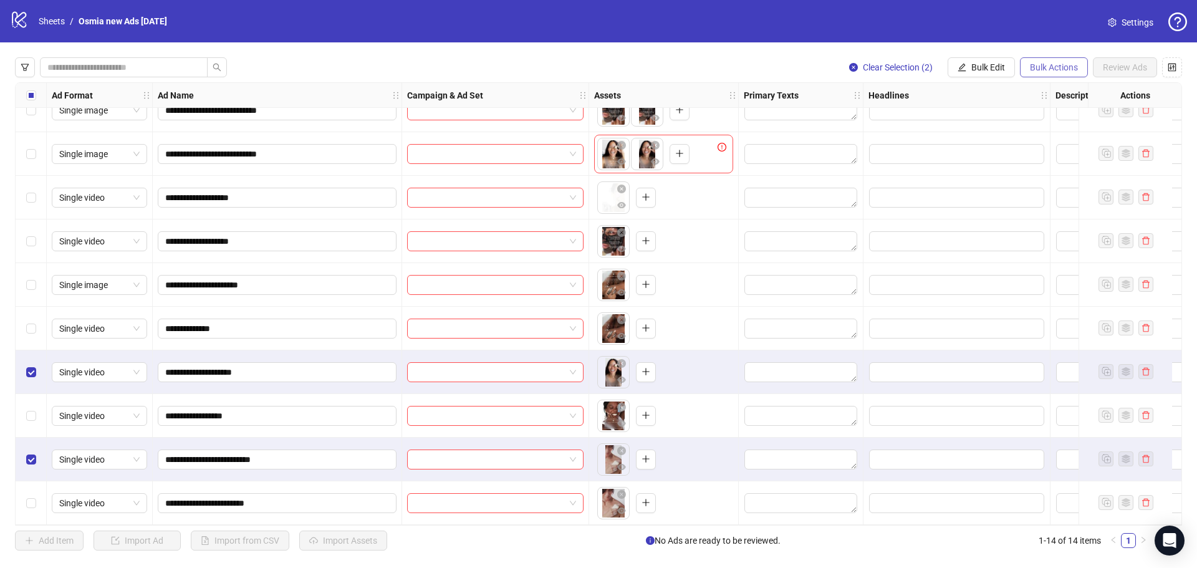
click at [1053, 62] on button "Bulk Actions" at bounding box center [1054, 67] width 68 height 20
click at [1063, 95] on span "Delete" at bounding box center [1071, 93] width 85 height 14
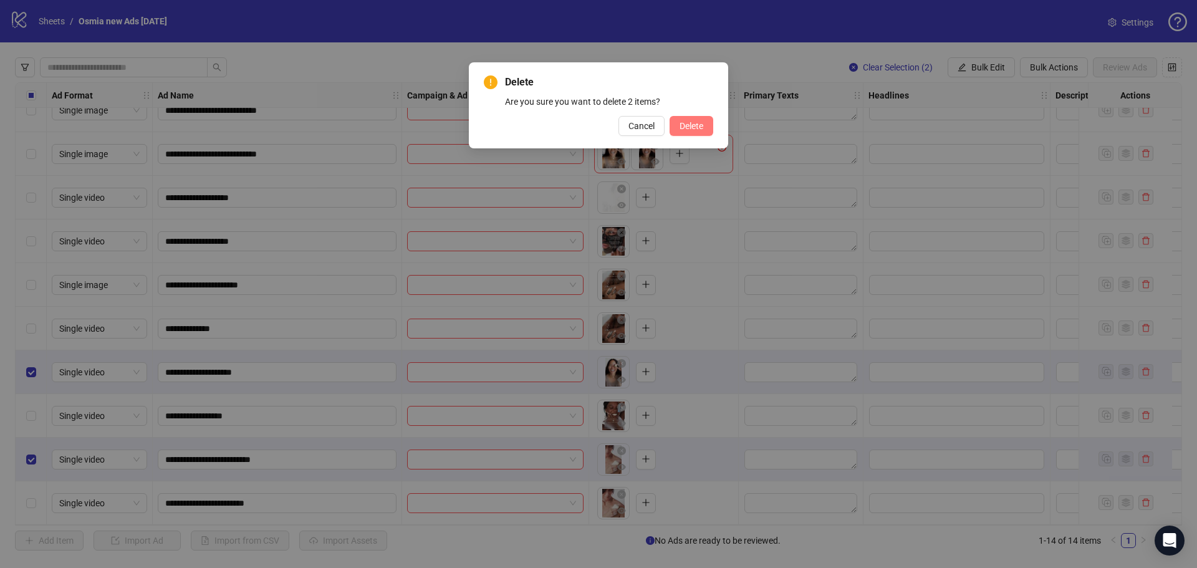
click at [703, 128] on span "Delete" at bounding box center [692, 126] width 24 height 10
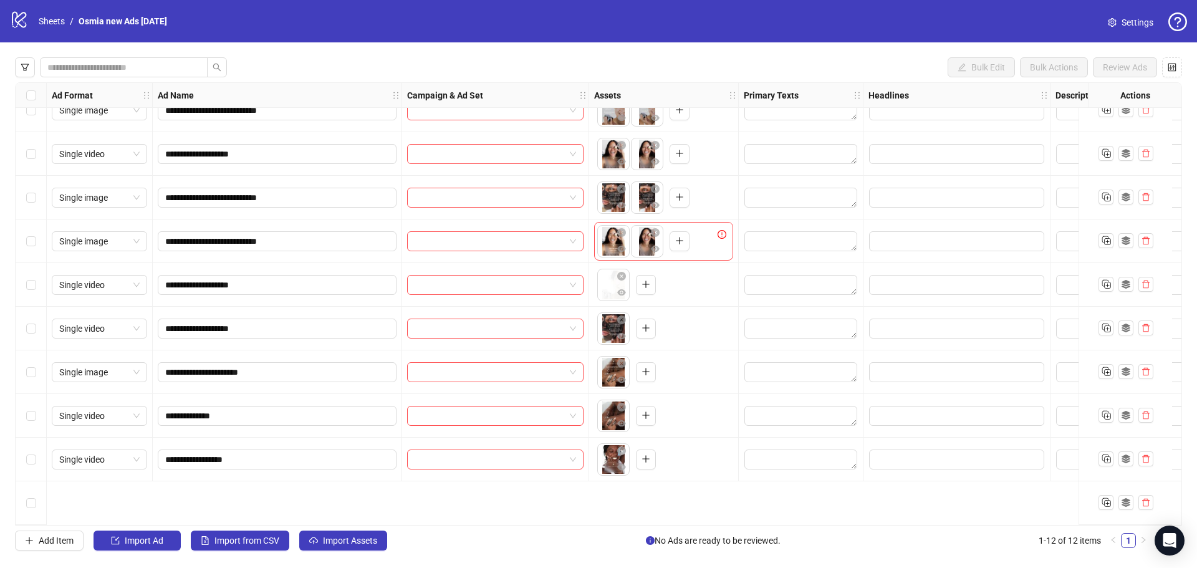
scroll to position [0, 0]
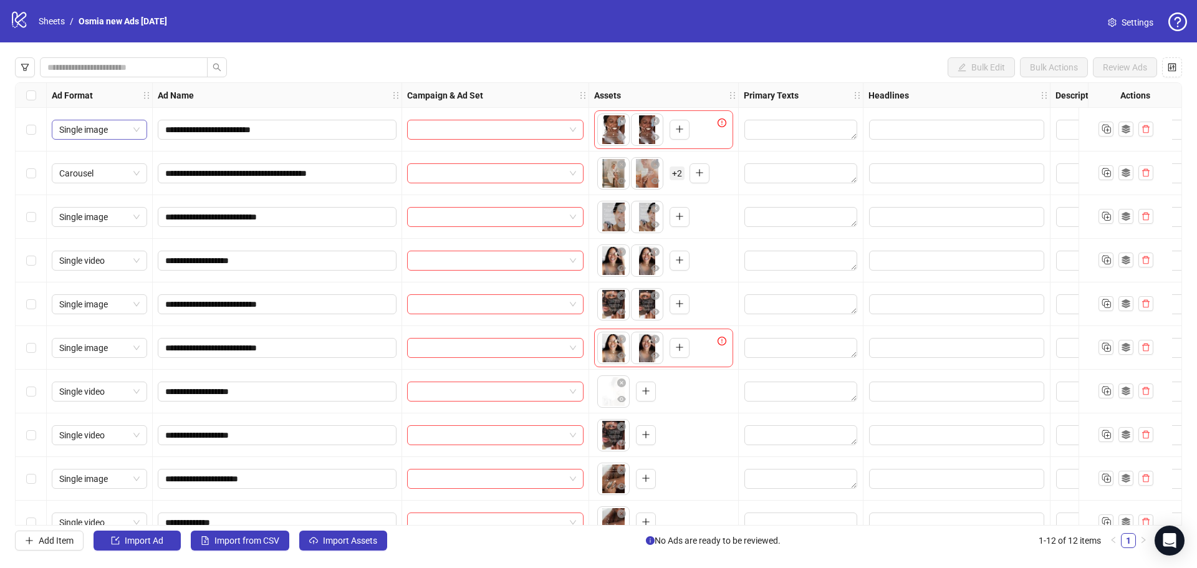
click at [117, 125] on span "Single image" at bounding box center [99, 129] width 80 height 19
click at [112, 176] on div "Single video" at bounding box center [99, 175] width 75 height 14
click at [92, 133] on span "Single video" at bounding box center [99, 129] width 80 height 19
click at [99, 154] on div "Single image" at bounding box center [99, 155] width 75 height 14
click at [653, 122] on icon "close-circle" at bounding box center [655, 121] width 9 height 9
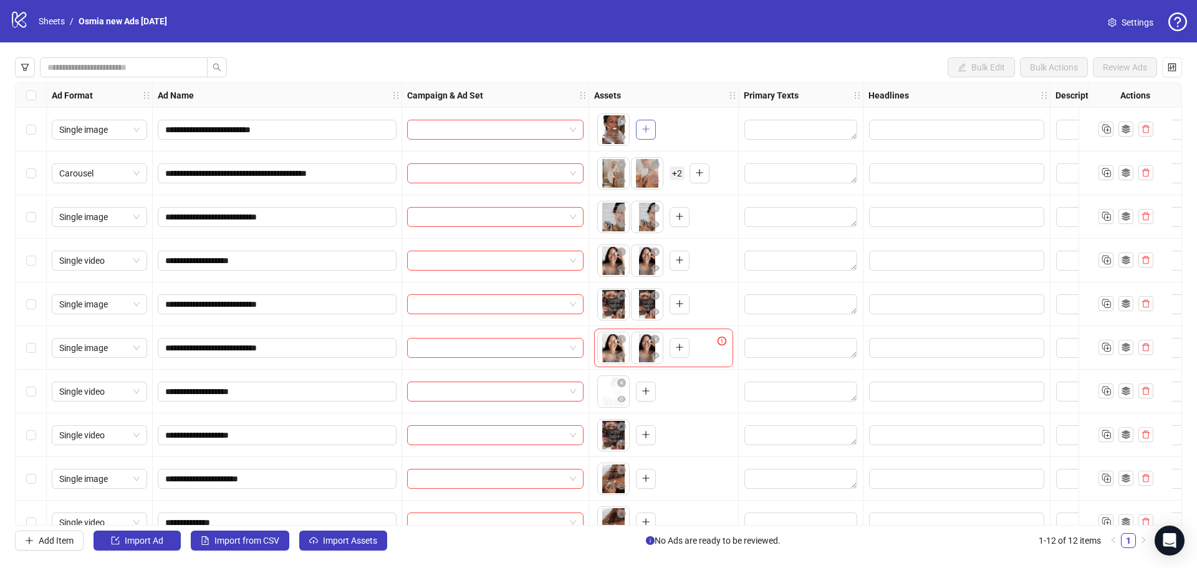
click at [645, 128] on icon "plus" at bounding box center [646, 129] width 9 height 9
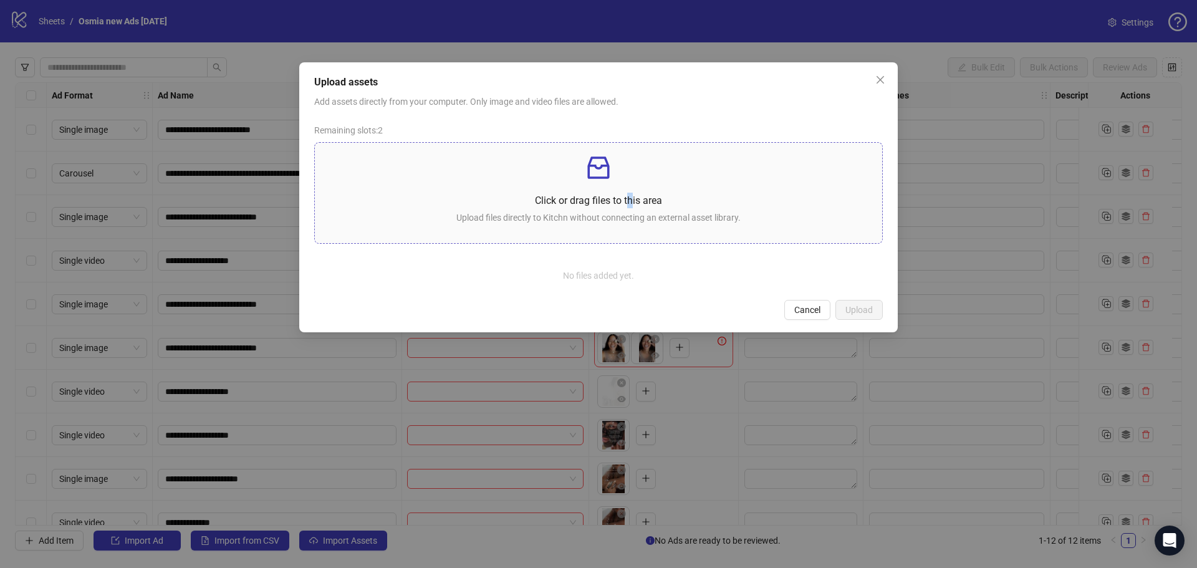
click at [630, 188] on div "Click or drag files to this area Upload files directly to Kitchn without connec…" at bounding box center [599, 193] width 548 height 80
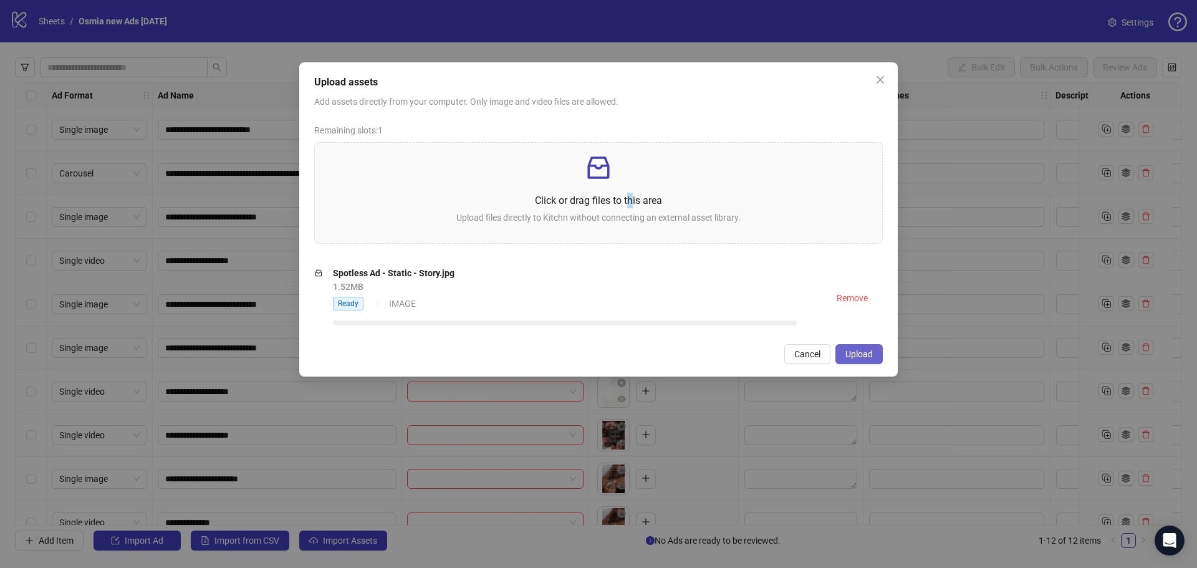
click at [849, 349] on span "Upload" at bounding box center [859, 354] width 27 height 10
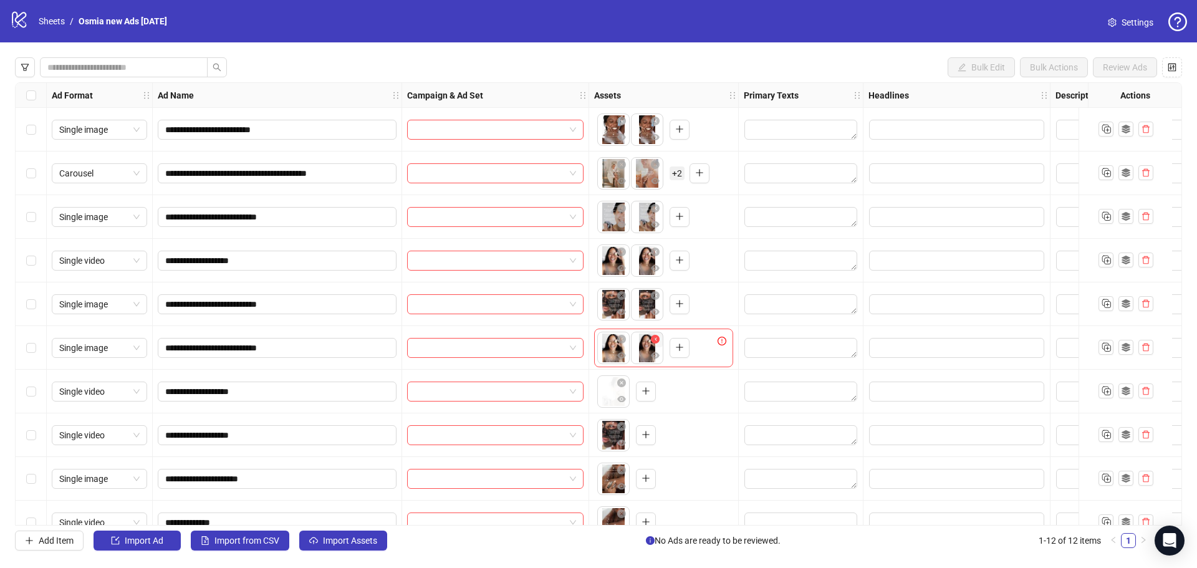
click at [657, 336] on button "button" at bounding box center [655, 339] width 15 height 15
click at [640, 347] on button "button" at bounding box center [646, 348] width 20 height 20
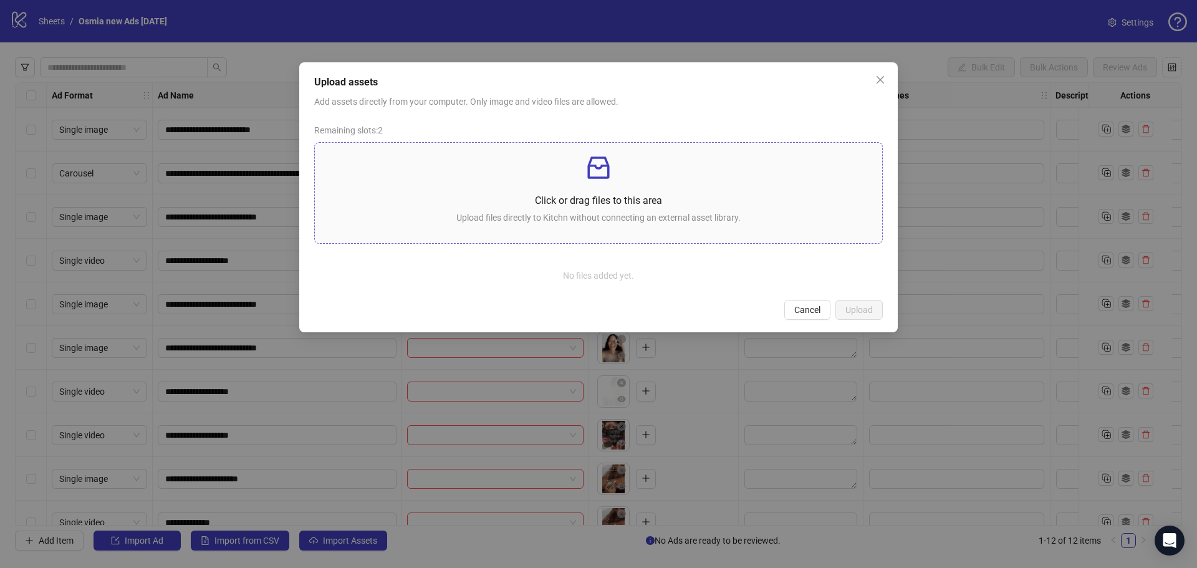
click at [572, 175] on p at bounding box center [599, 168] width 548 height 30
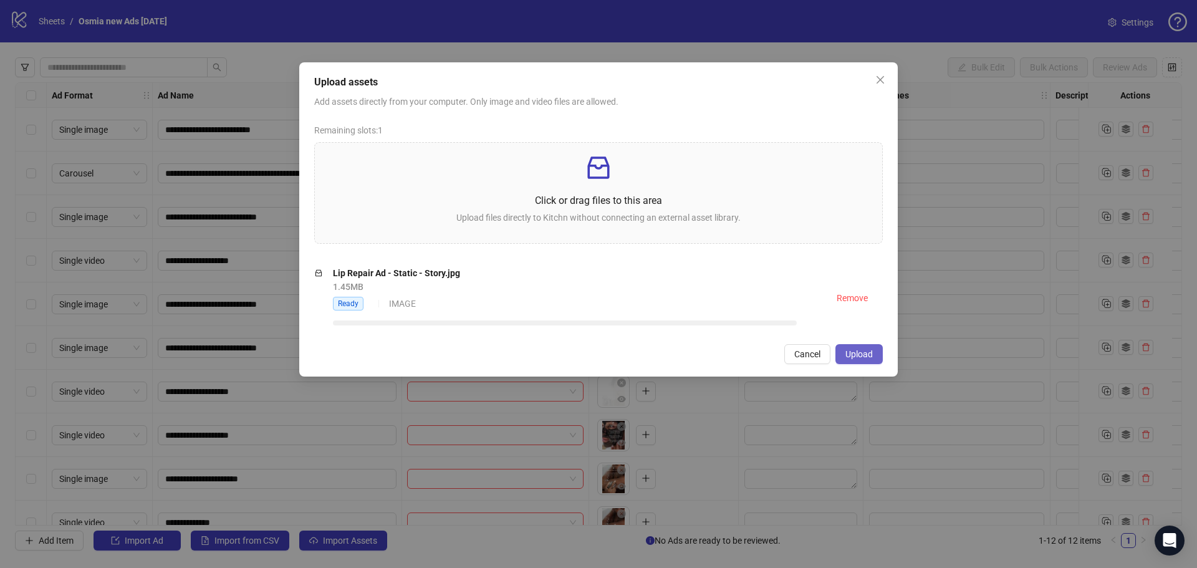
click at [856, 349] on span "Upload" at bounding box center [859, 354] width 27 height 10
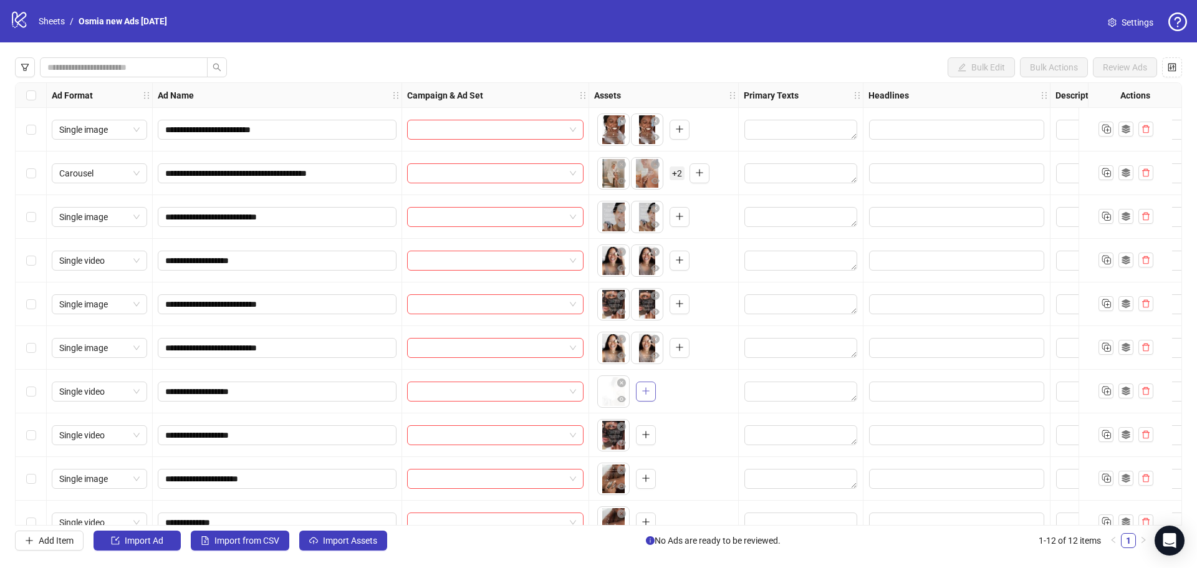
click at [649, 392] on icon "plus" at bounding box center [646, 391] width 9 height 9
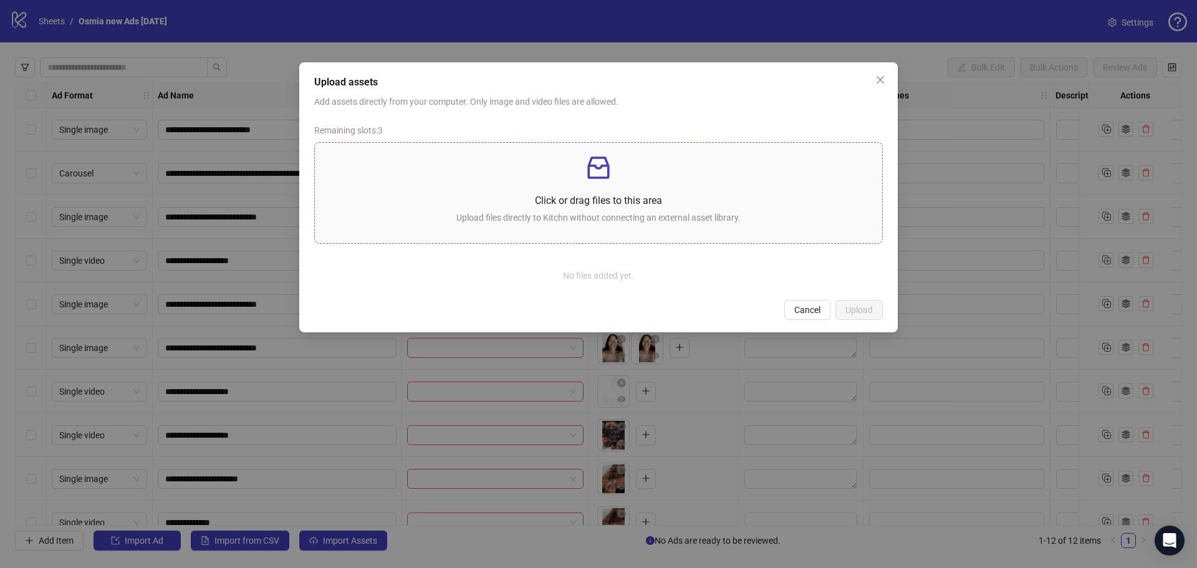
click at [621, 186] on div "Click or drag files to this area Upload files directly to Kitchn without connec…" at bounding box center [599, 193] width 548 height 80
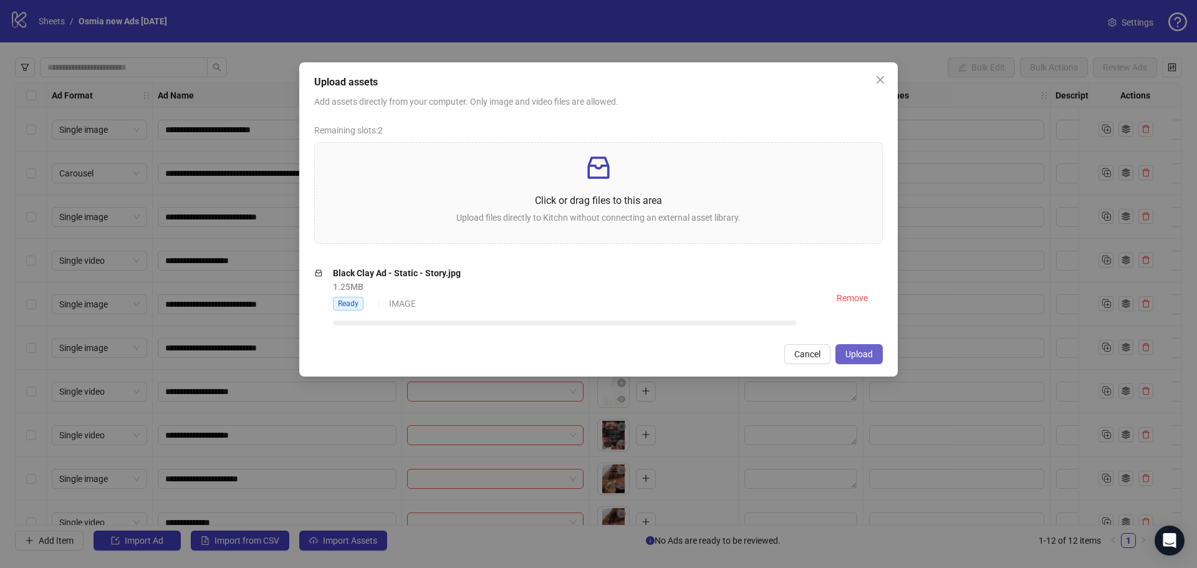
click at [856, 350] on span "Upload" at bounding box center [859, 354] width 27 height 10
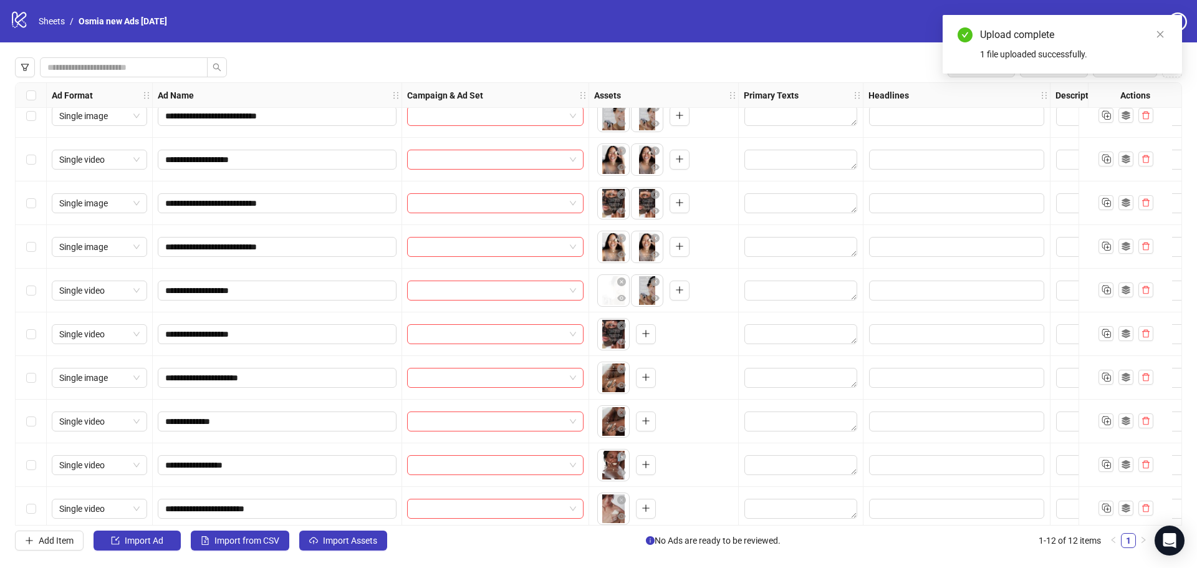
scroll to position [112, 0]
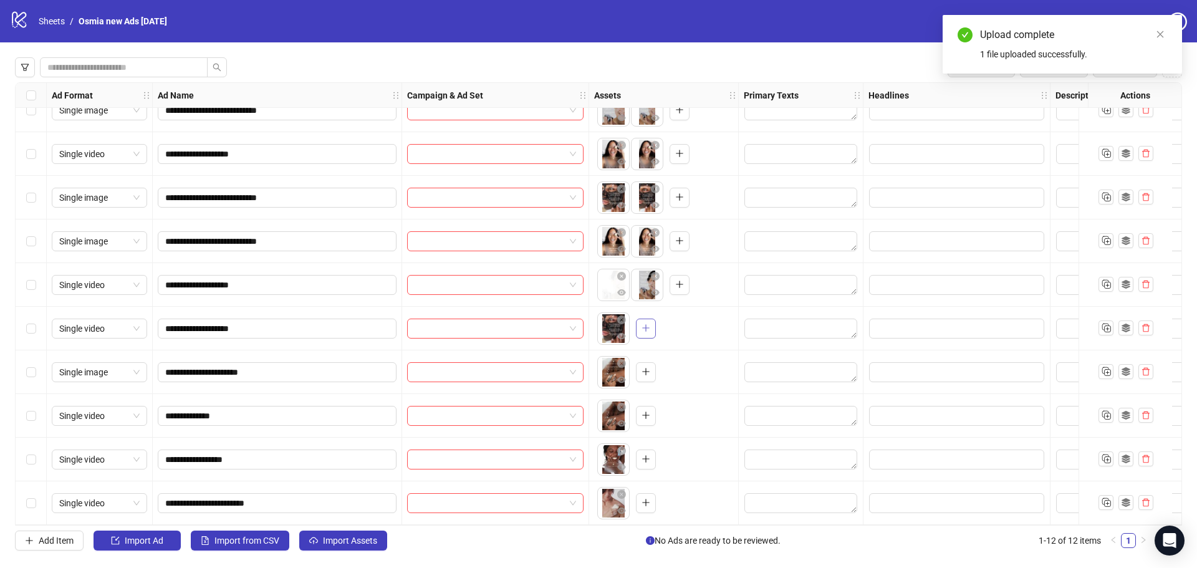
click at [643, 324] on icon "plus" at bounding box center [646, 328] width 9 height 9
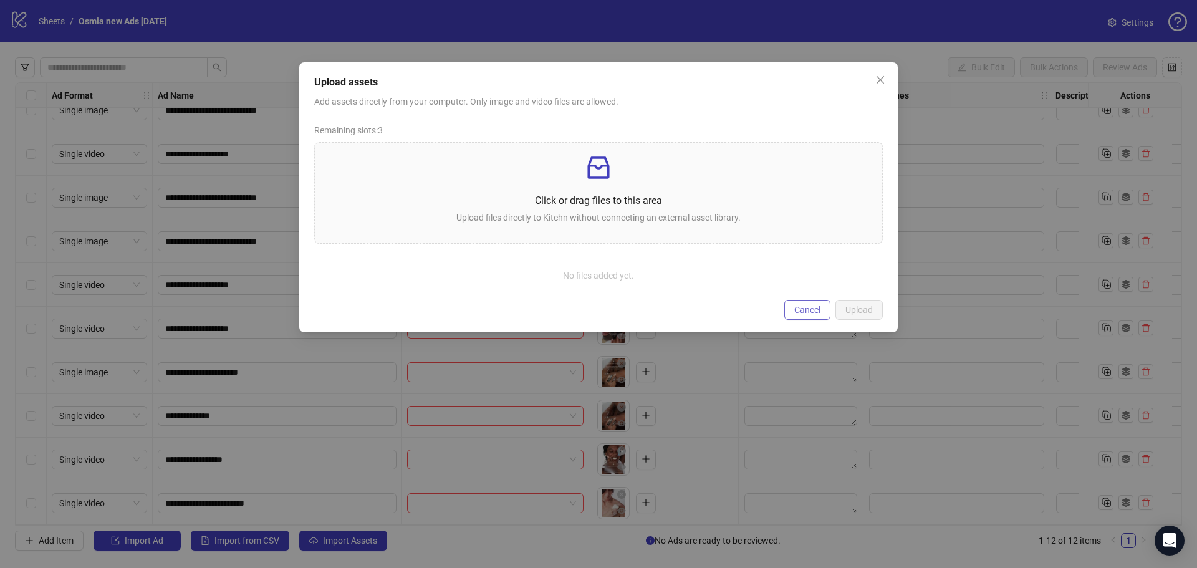
click at [825, 306] on button "Cancel" at bounding box center [808, 310] width 46 height 20
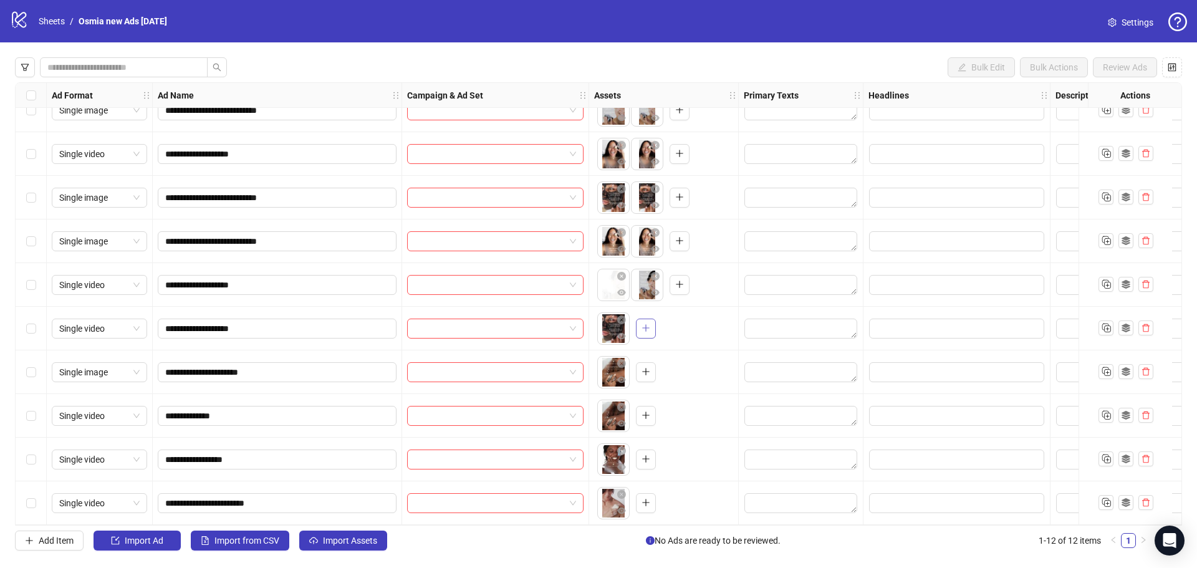
click at [642, 324] on icon "plus" at bounding box center [646, 328] width 9 height 9
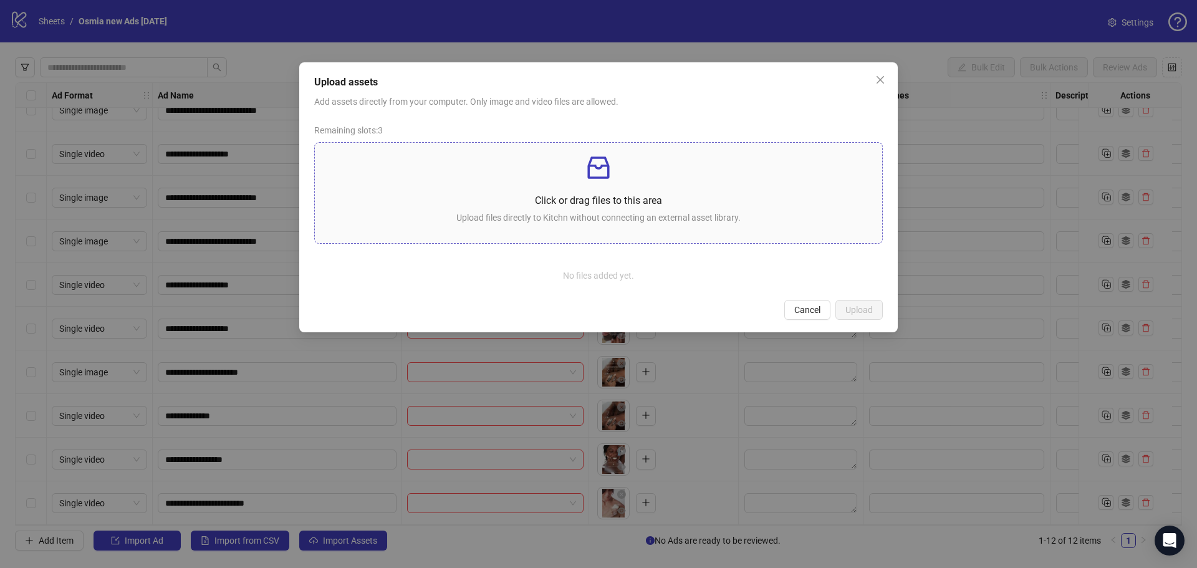
click at [583, 194] on p "Click or drag files to this area" at bounding box center [599, 201] width 548 height 16
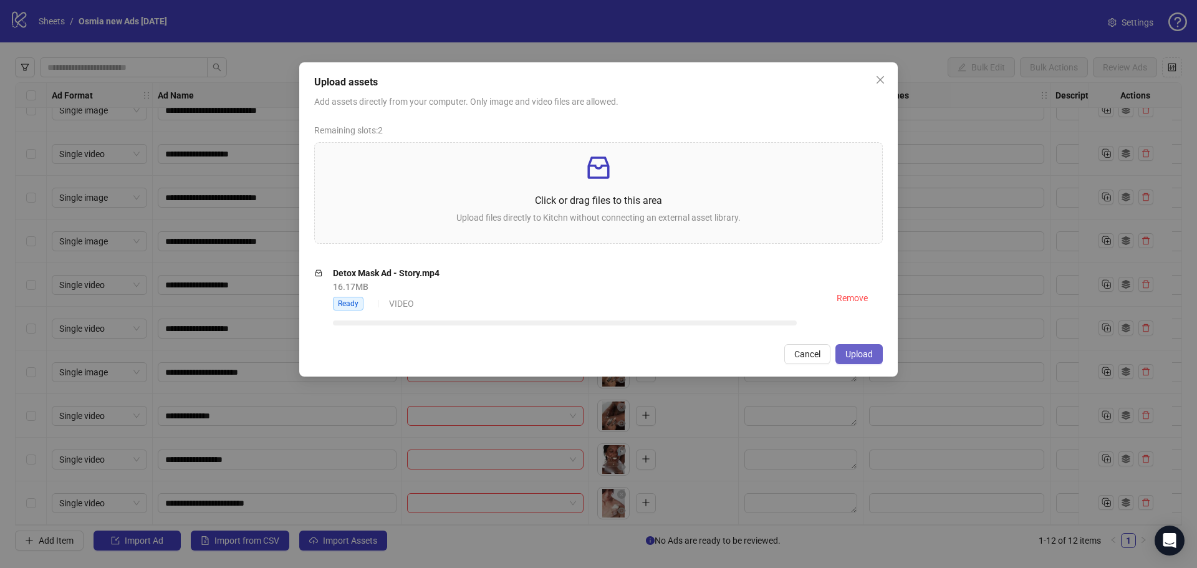
click at [846, 354] on span "Upload" at bounding box center [859, 354] width 27 height 10
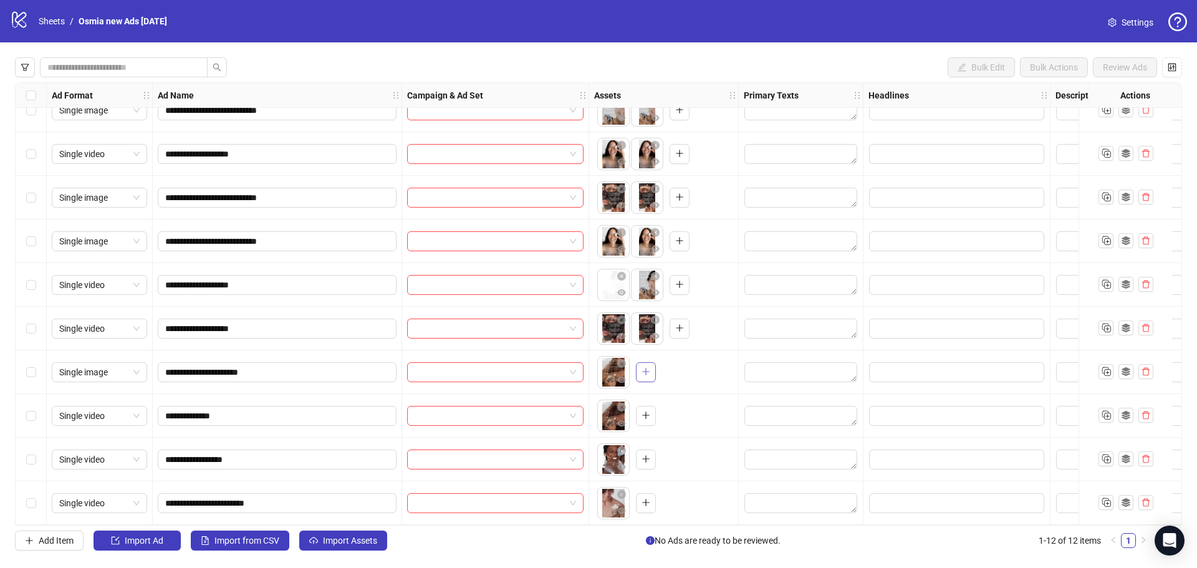
click at [647, 371] on icon "plus" at bounding box center [646, 371] width 9 height 9
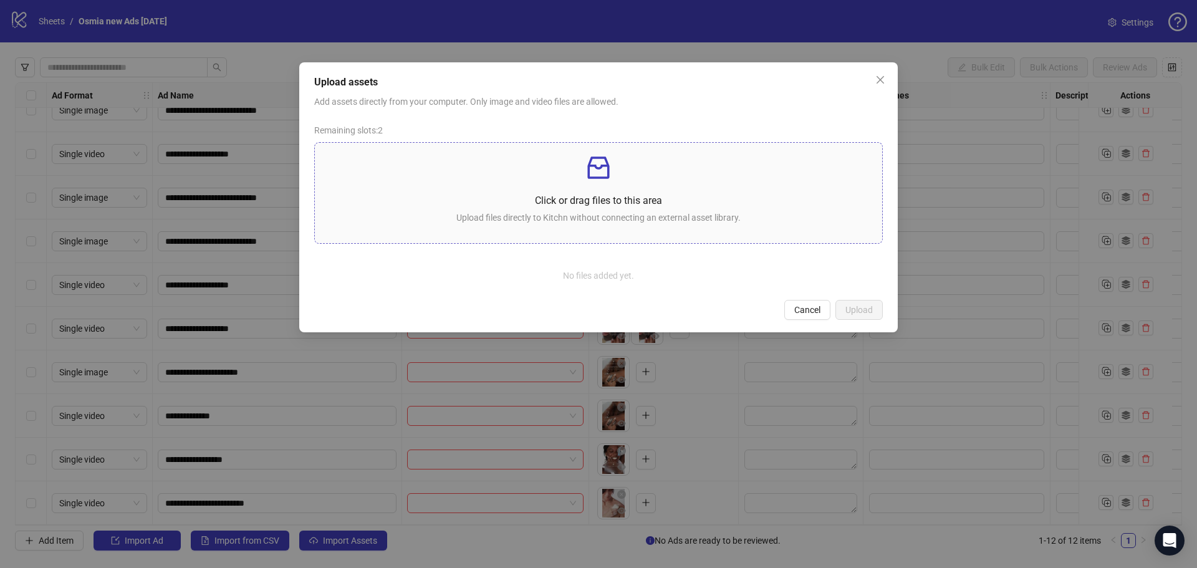
click at [509, 190] on div "Click or drag files to this area Upload files directly to Kitchn without connec…" at bounding box center [599, 193] width 548 height 80
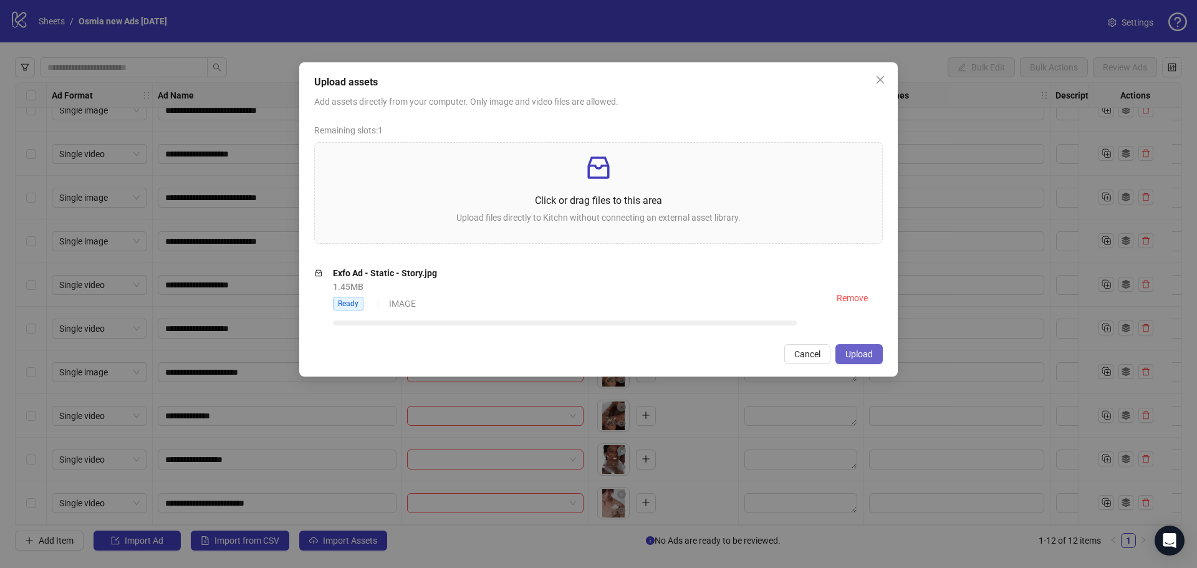
click at [854, 352] on span "Upload" at bounding box center [859, 354] width 27 height 10
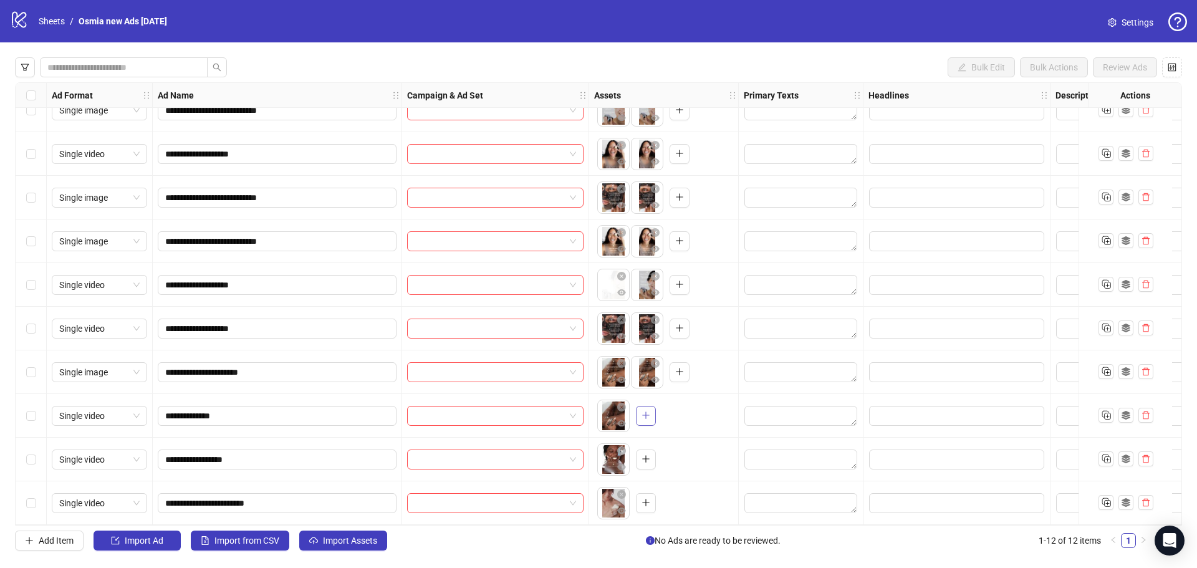
click at [642, 411] on icon "plus" at bounding box center [646, 415] width 9 height 9
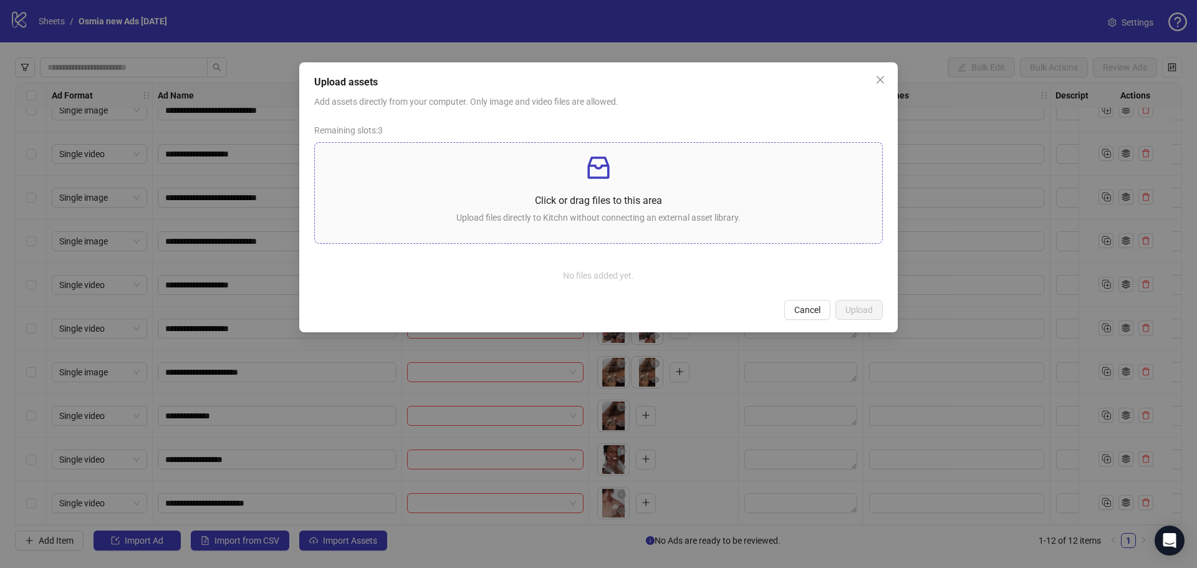
click at [614, 201] on p "Click or drag files to this area" at bounding box center [599, 201] width 548 height 16
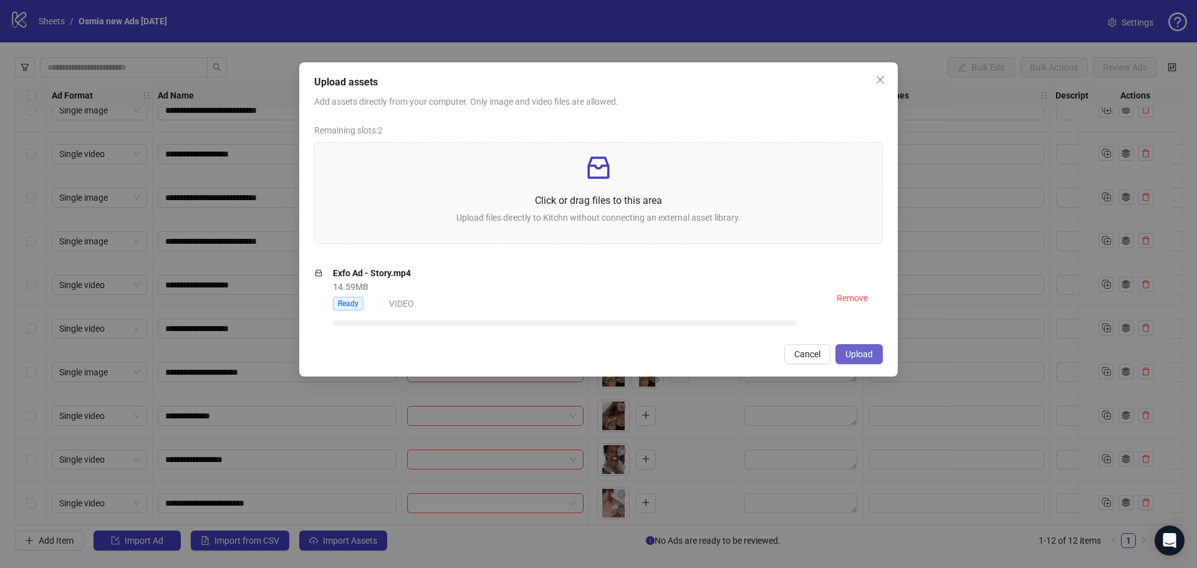
click at [865, 347] on button "Upload" at bounding box center [859, 354] width 47 height 20
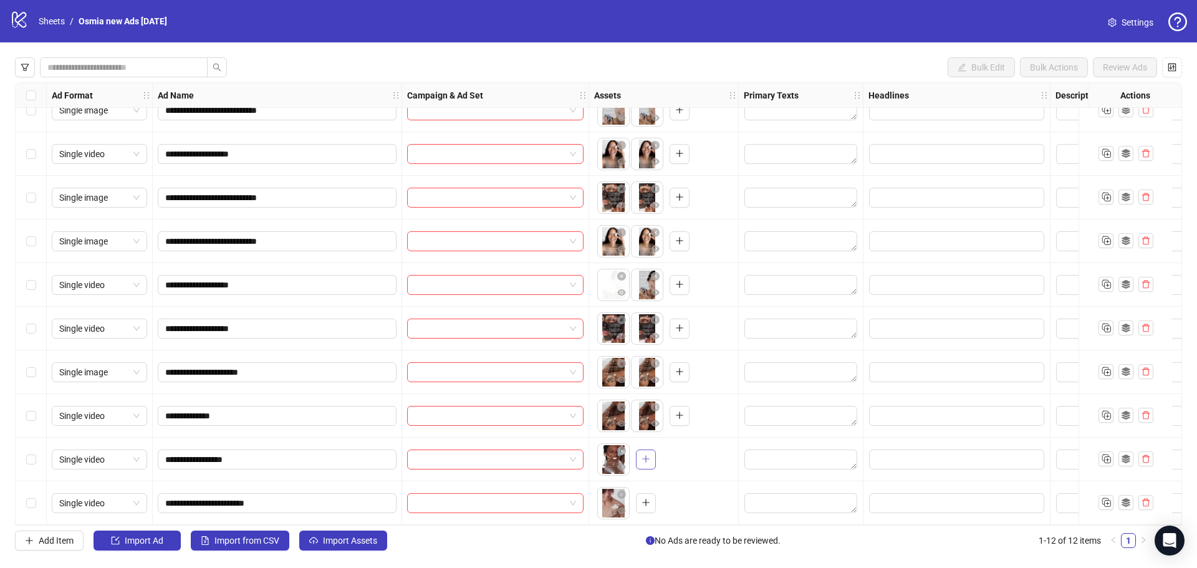
click at [645, 455] on icon "plus" at bounding box center [646, 459] width 9 height 9
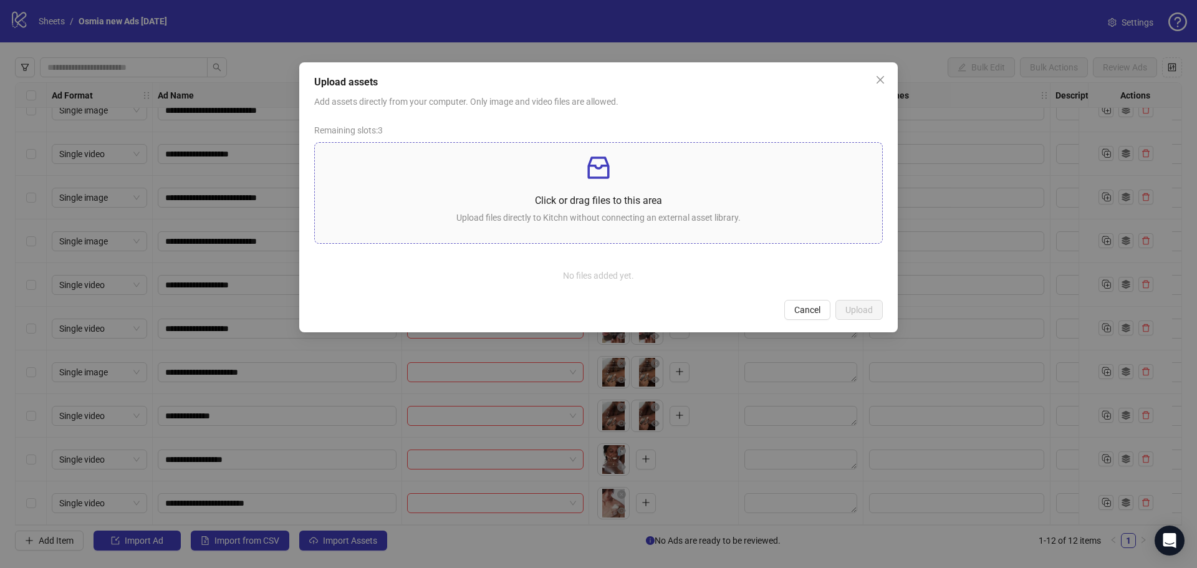
click at [611, 201] on p "Click or drag files to this area" at bounding box center [599, 201] width 548 height 16
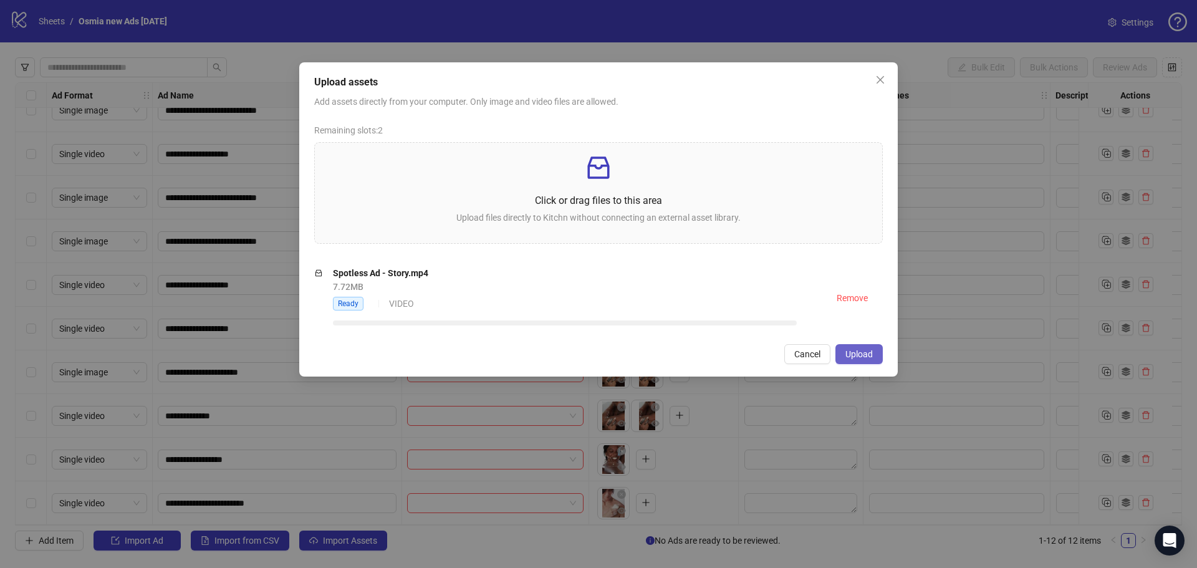
click at [877, 349] on button "Upload" at bounding box center [859, 354] width 47 height 20
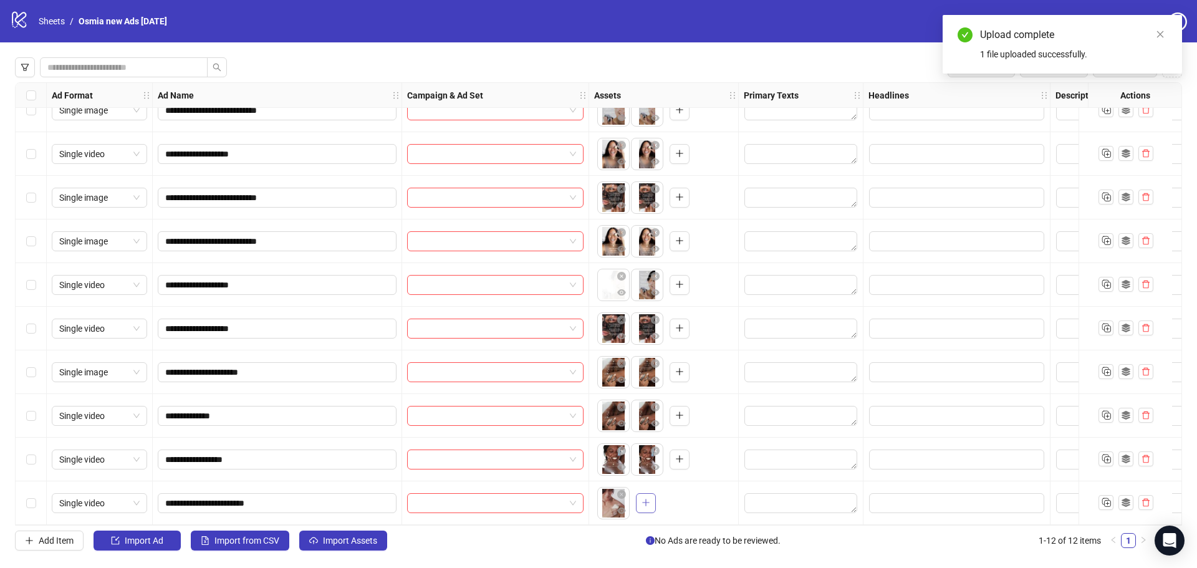
click at [648, 499] on icon "plus" at bounding box center [646, 502] width 9 height 9
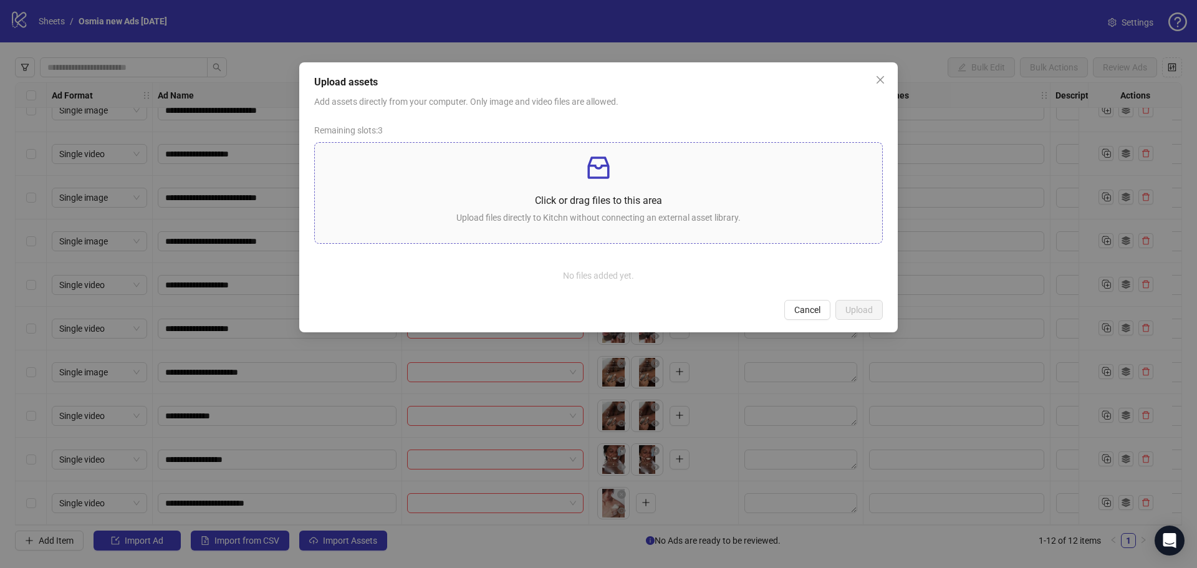
click at [629, 187] on div "Click or drag files to this area Upload files directly to Kitchn without connec…" at bounding box center [599, 193] width 548 height 80
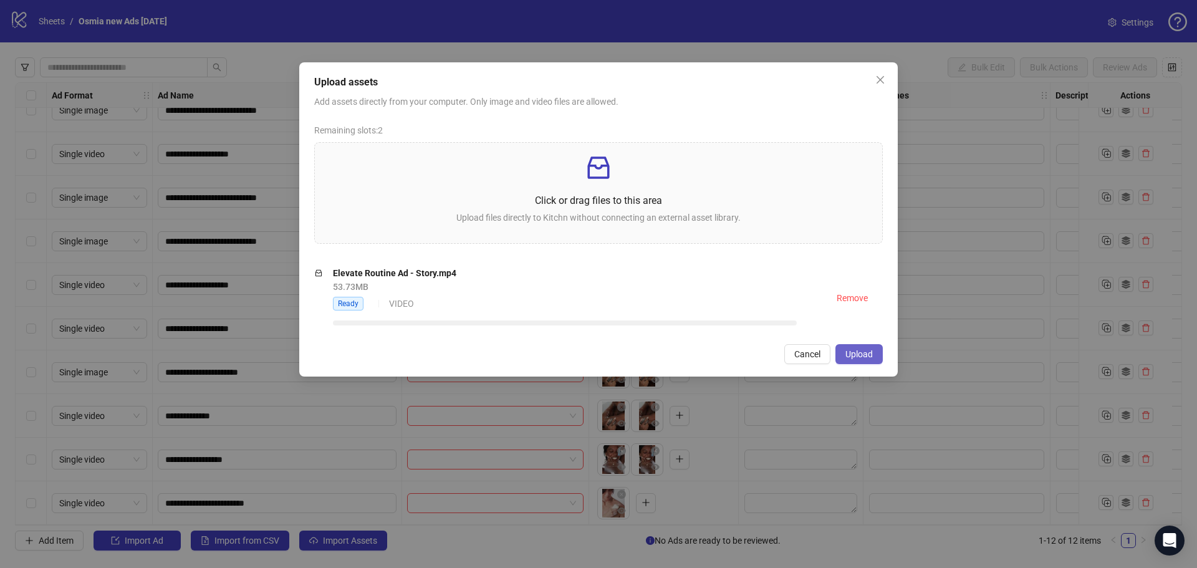
click at [873, 355] on button "Upload" at bounding box center [859, 354] width 47 height 20
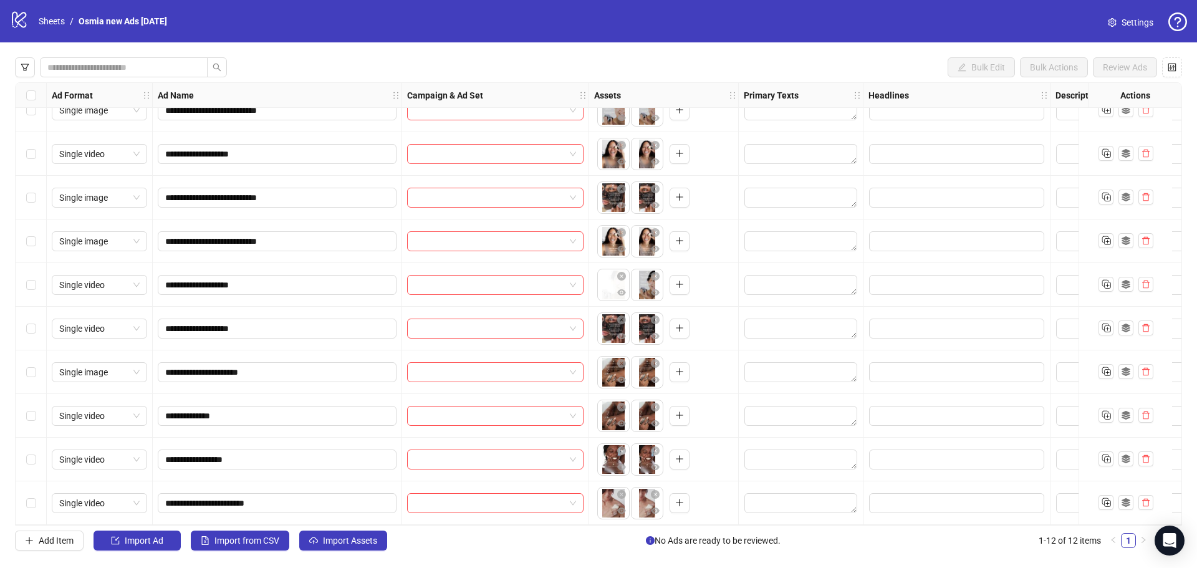
scroll to position [0, 0]
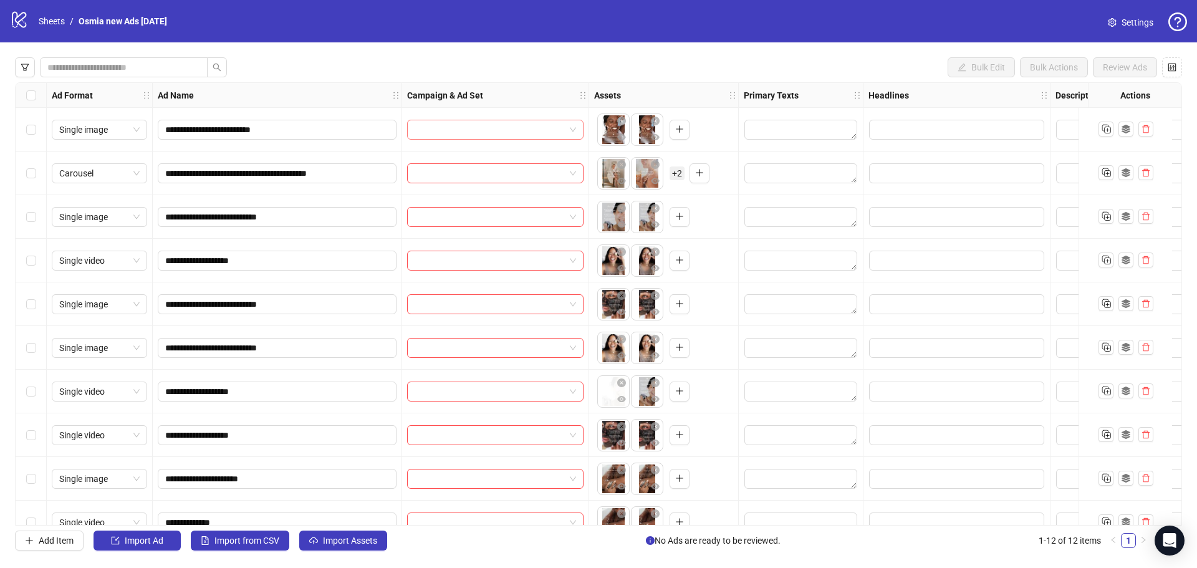
click at [538, 133] on input "search" at bounding box center [490, 129] width 150 height 19
click at [570, 59] on div "Bulk Edit Bulk Actions Review Ads" at bounding box center [598, 67] width 1167 height 20
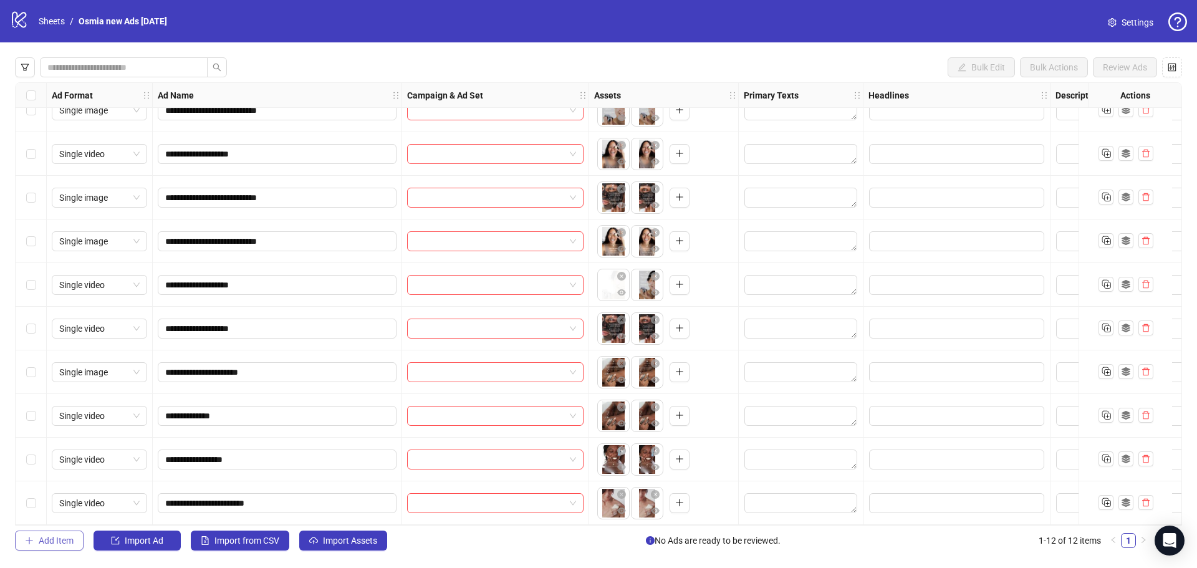
click at [33, 539] on icon "plus" at bounding box center [29, 540] width 9 height 9
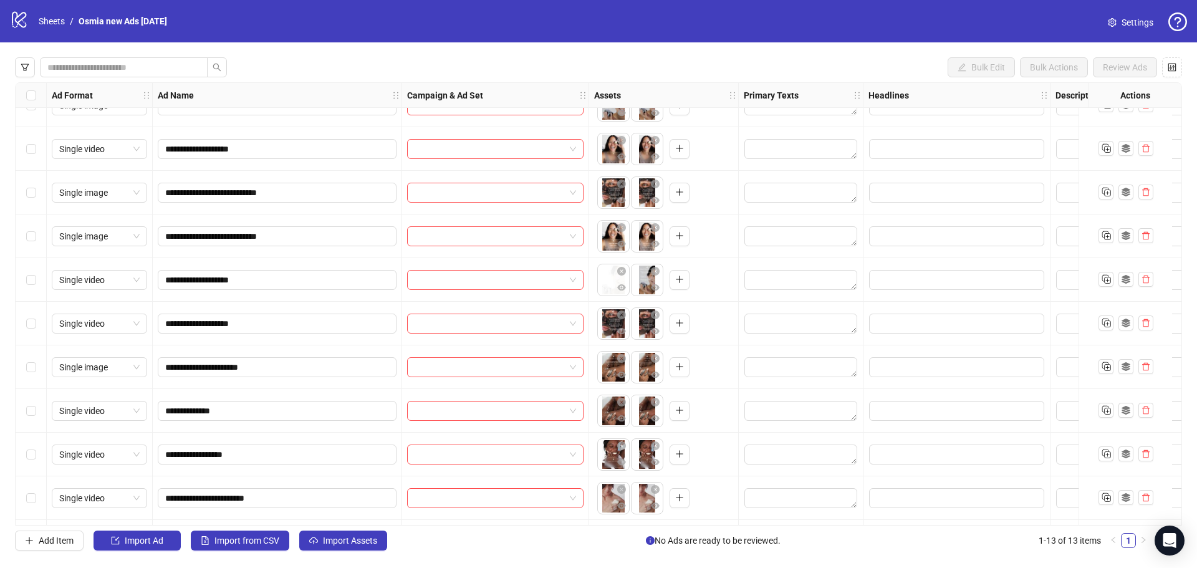
scroll to position [155, 0]
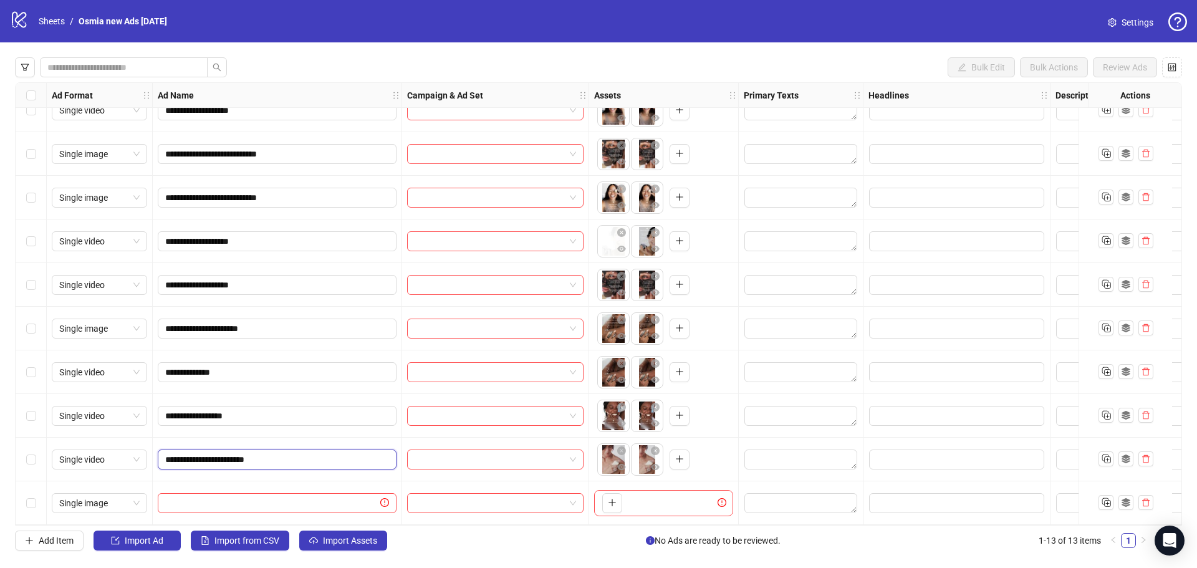
click at [263, 453] on input "**********" at bounding box center [275, 460] width 221 height 14
click at [261, 453] on input "**********" at bounding box center [275, 460] width 221 height 14
paste input "**********"
type input "**********"
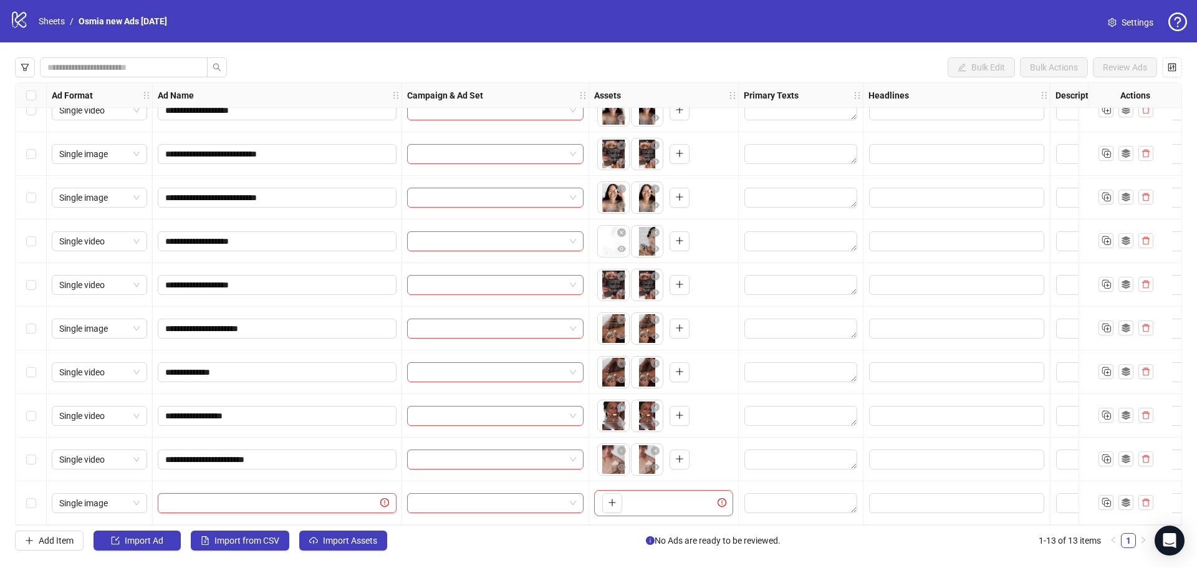
click at [229, 500] on input "text" at bounding box center [271, 503] width 213 height 14
paste input "**********"
type input "**********"
click at [612, 501] on icon "plus" at bounding box center [612, 502] width 9 height 9
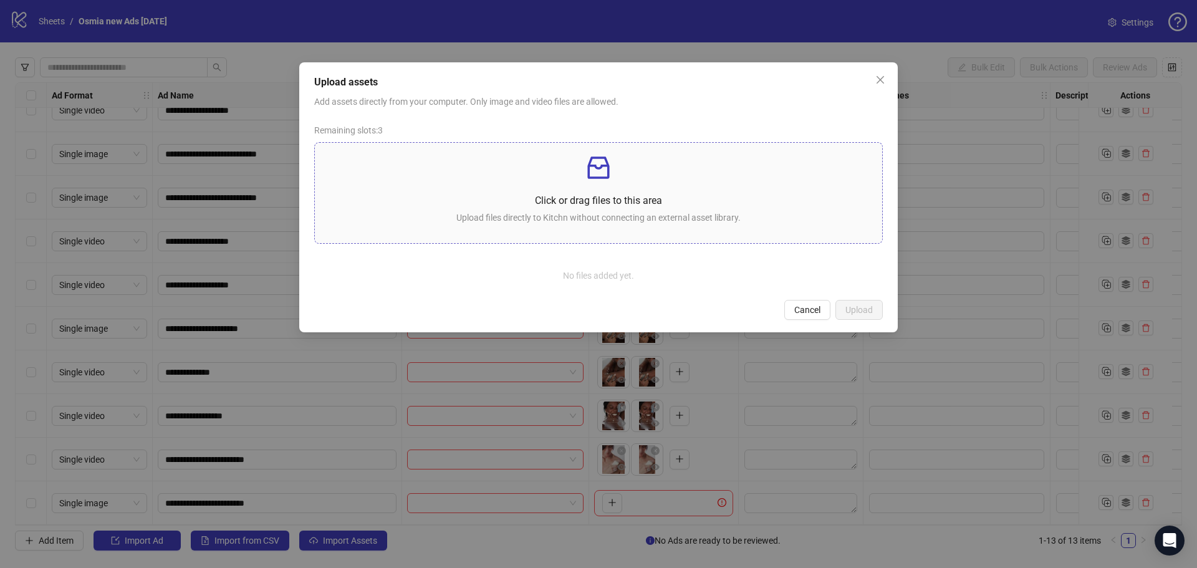
click at [554, 186] on div "Click or drag files to this area Upload files directly to Kitchn without connec…" at bounding box center [599, 193] width 548 height 80
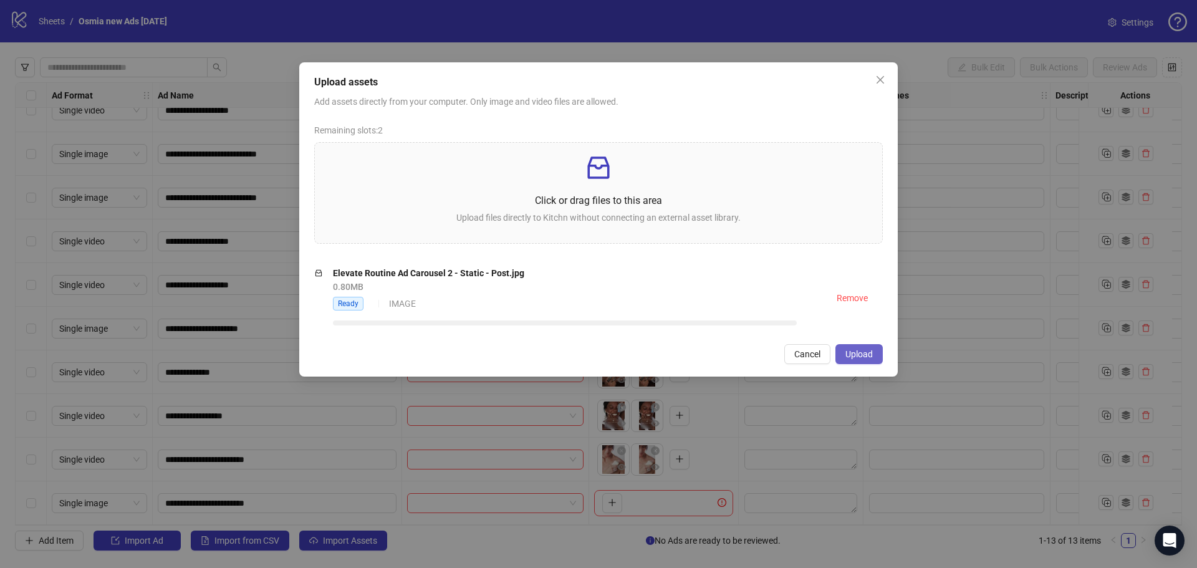
click at [861, 349] on span "Upload" at bounding box center [859, 354] width 27 height 10
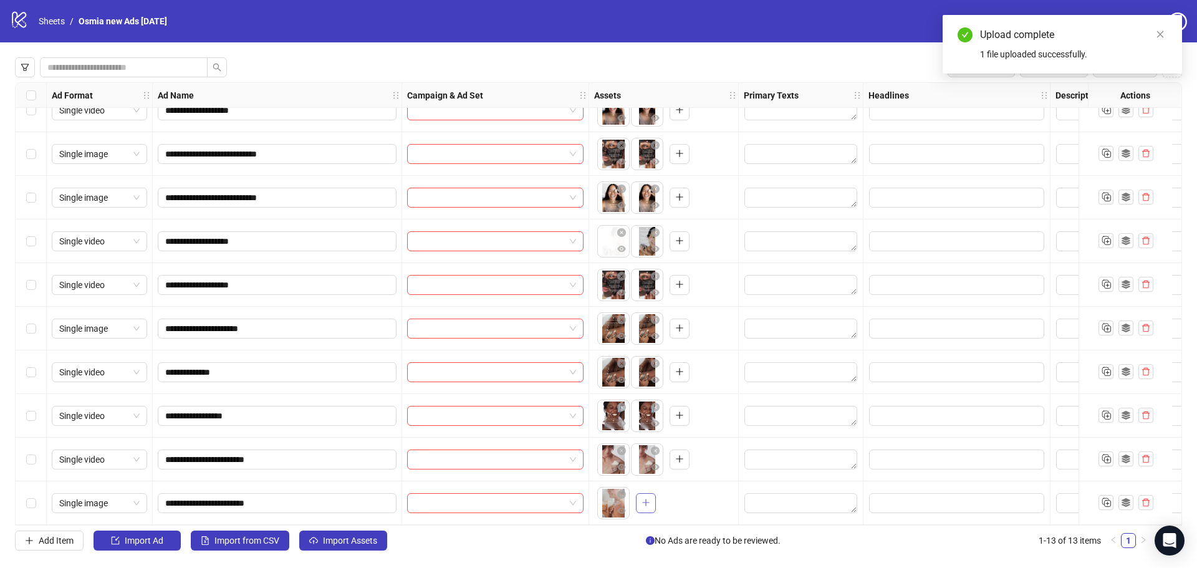
click at [645, 498] on icon "plus" at bounding box center [646, 502] width 9 height 9
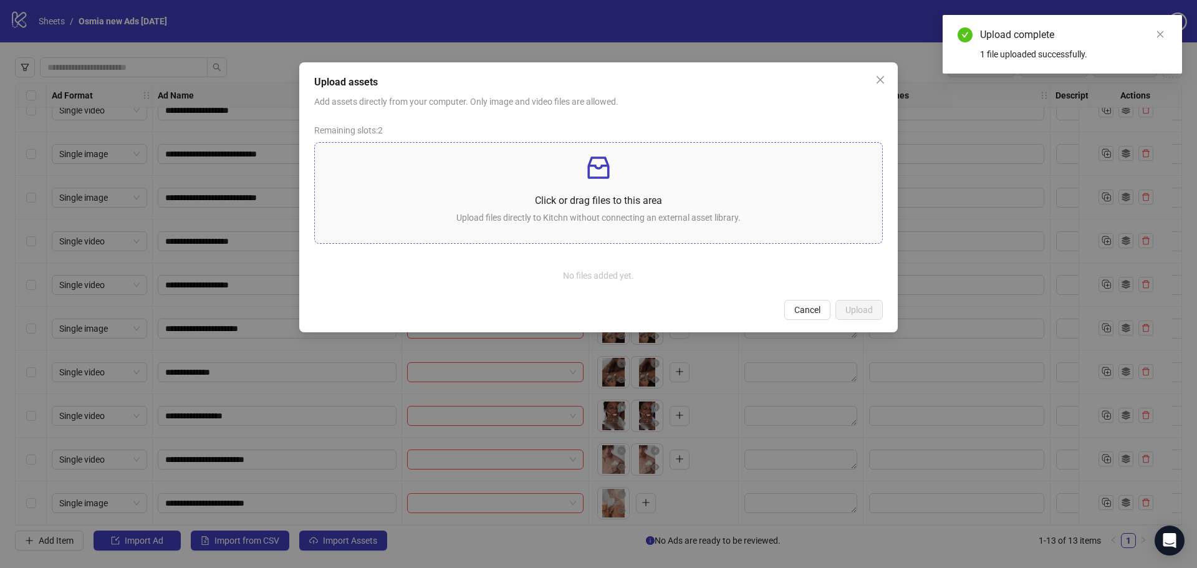
click at [659, 195] on p "Click or drag files to this area" at bounding box center [599, 201] width 548 height 16
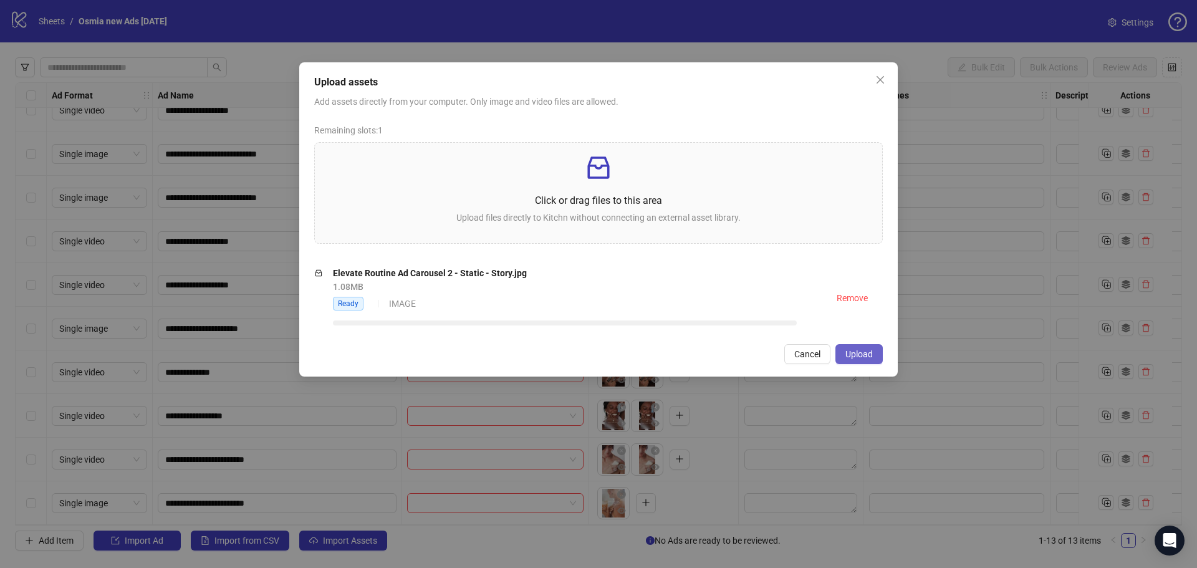
click at [846, 354] on span "Upload" at bounding box center [859, 354] width 27 height 10
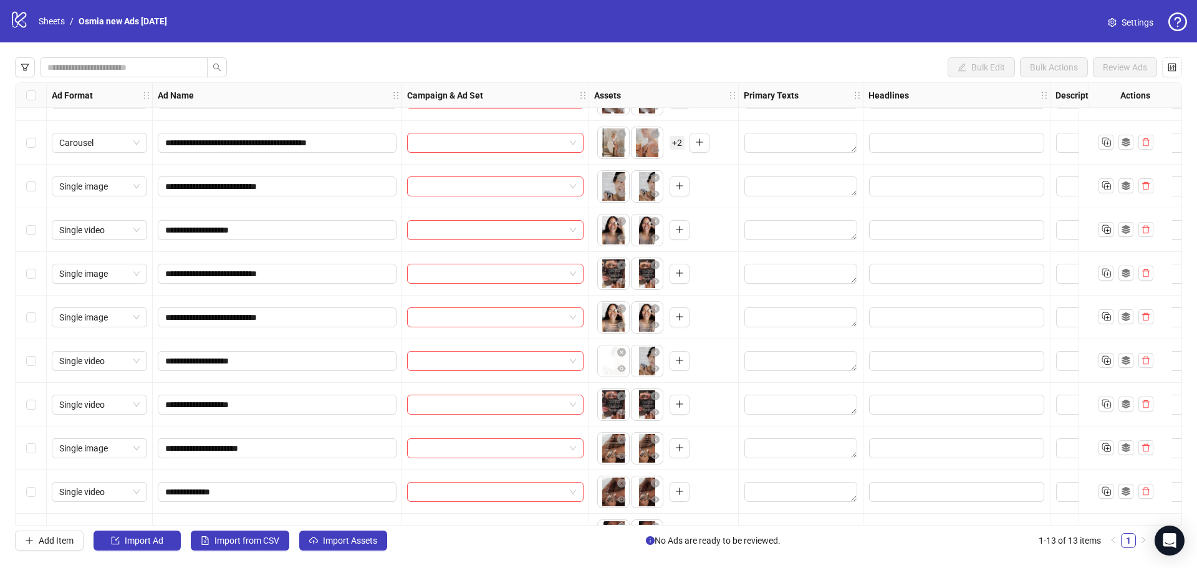
scroll to position [0, 0]
